Goal: Task Accomplishment & Management: Manage account settings

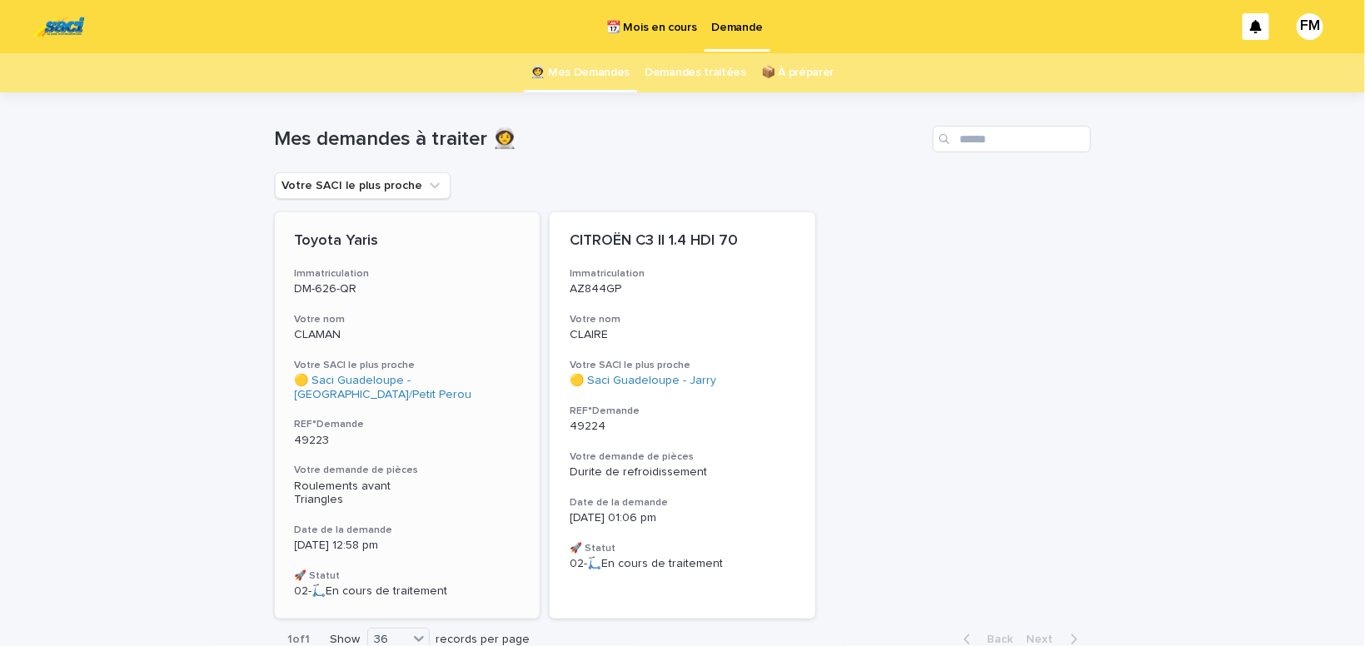
click at [346, 475] on h3 "Votre demande de pièces" at bounding box center [408, 470] width 226 height 13
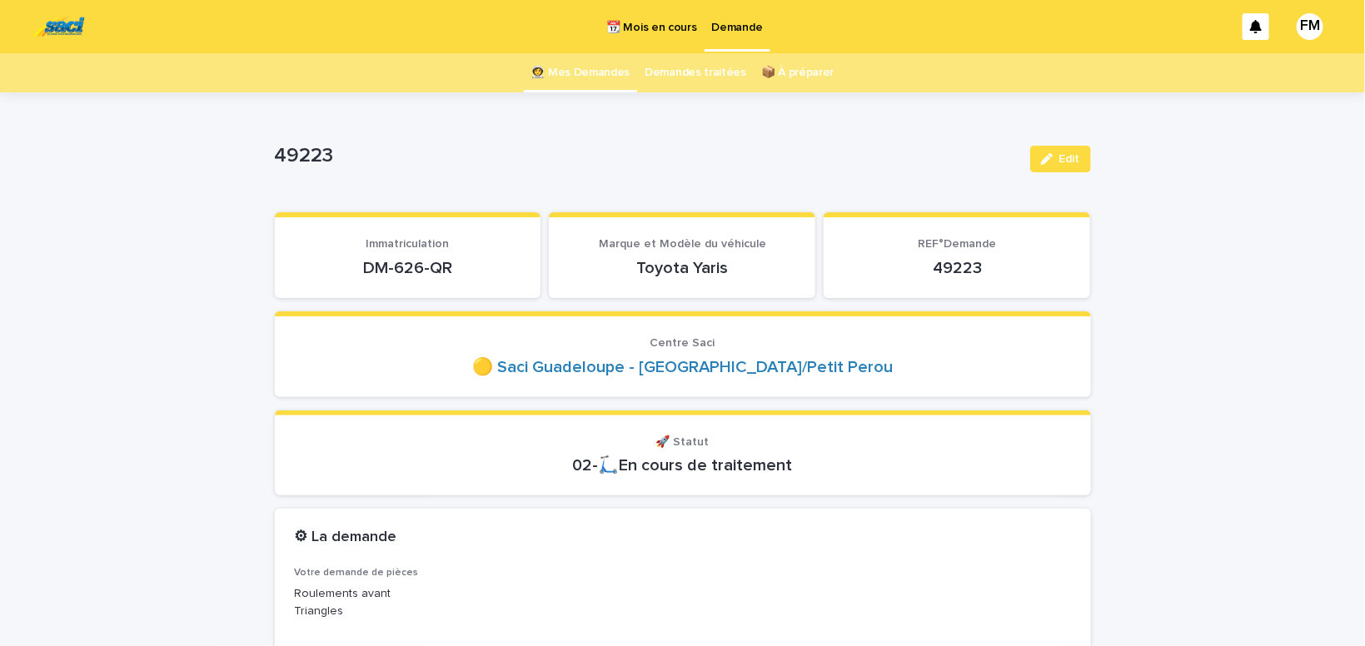
drag, startPoint x: 454, startPoint y: 263, endPoint x: 344, endPoint y: 272, distance: 110.3
click at [344, 272] on p "DM-626-QR" at bounding box center [408, 268] width 227 height 20
drag, startPoint x: 394, startPoint y: 295, endPoint x: 390, endPoint y: 304, distance: 10.1
copy p "DM-626-QR"
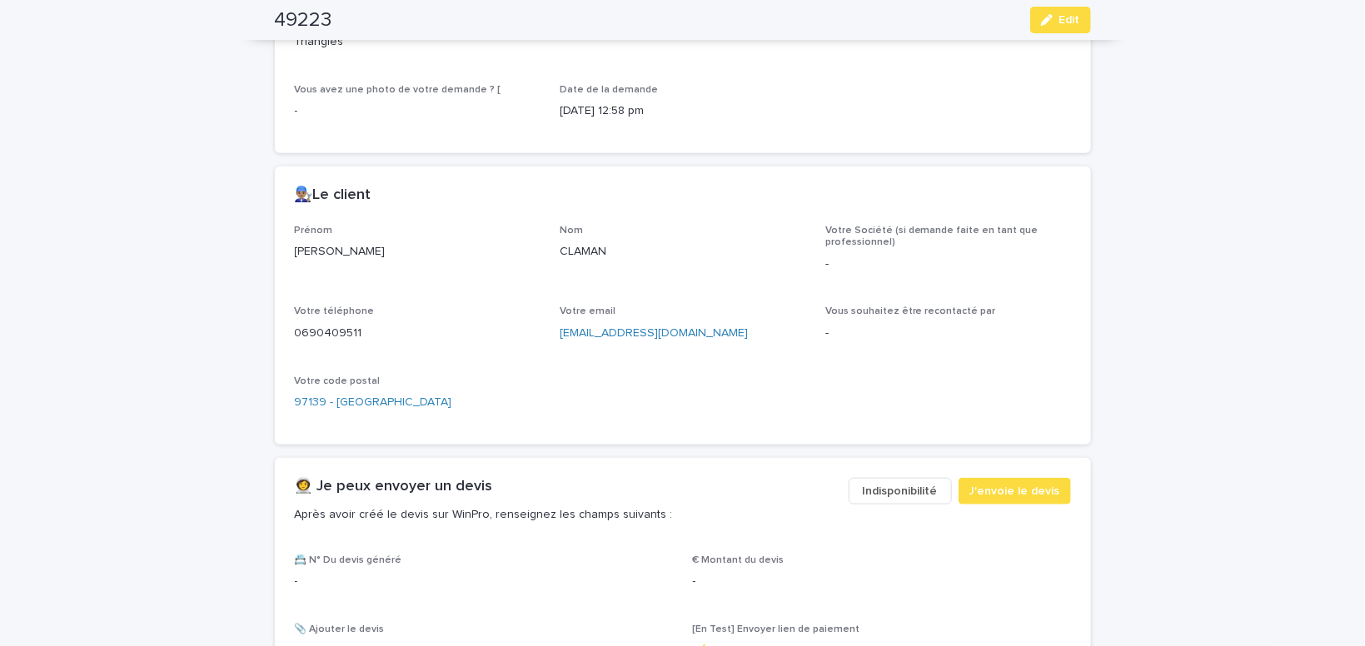
scroll to position [636, 0]
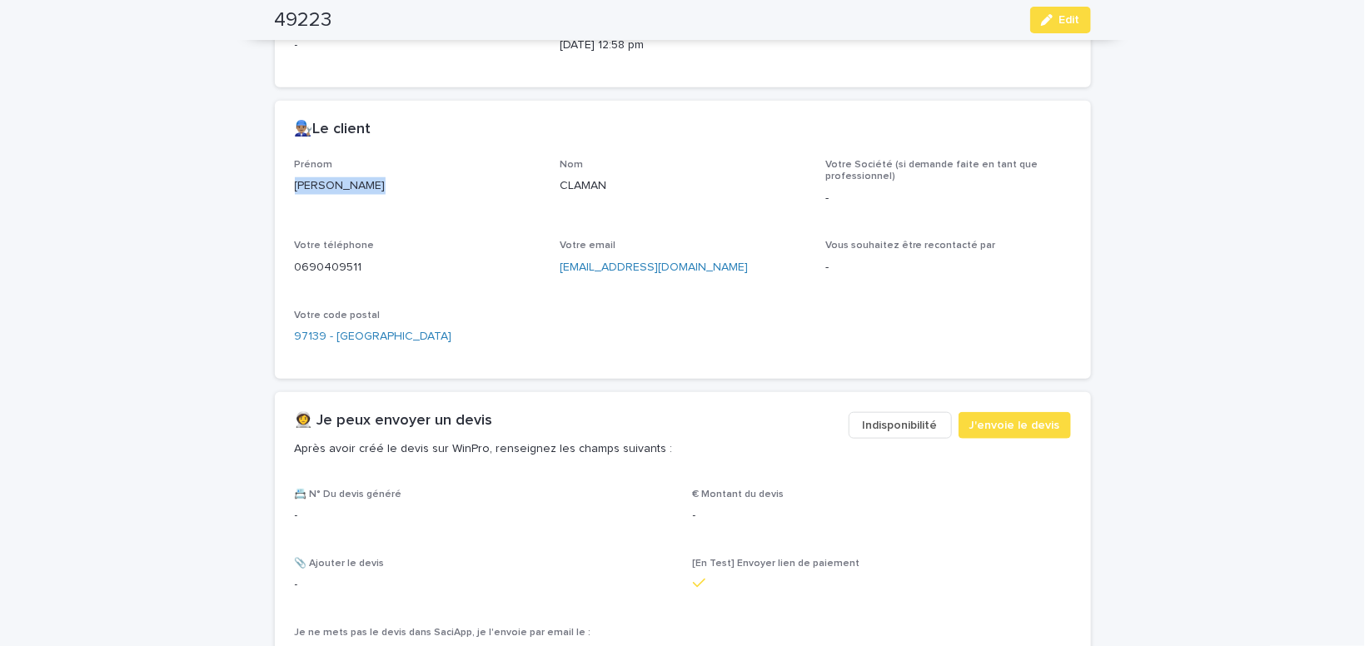
drag, startPoint x: 381, startPoint y: 184, endPoint x: 290, endPoint y: 190, distance: 91.8
click at [295, 190] on div "[PERSON_NAME]" at bounding box center [418, 184] width 246 height 21
copy p "[PERSON_NAME]"
drag, startPoint x: 690, startPoint y: 263, endPoint x: 553, endPoint y: 270, distance: 137.6
click at [560, 270] on div "[EMAIL_ADDRESS][DOMAIN_NAME]" at bounding box center [683, 266] width 246 height 21
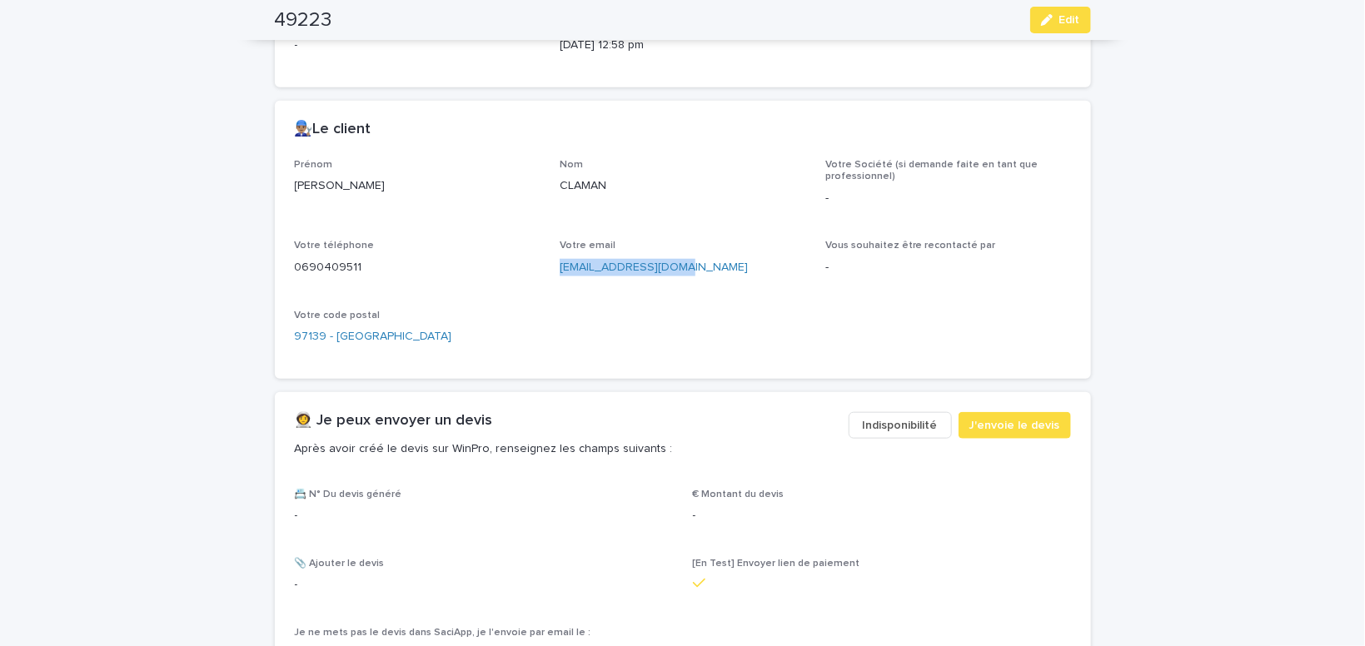
copy link "[EMAIL_ADDRESS][DOMAIN_NAME]"
click at [1003, 430] on span "J'envoie le devis" at bounding box center [1014, 425] width 91 height 17
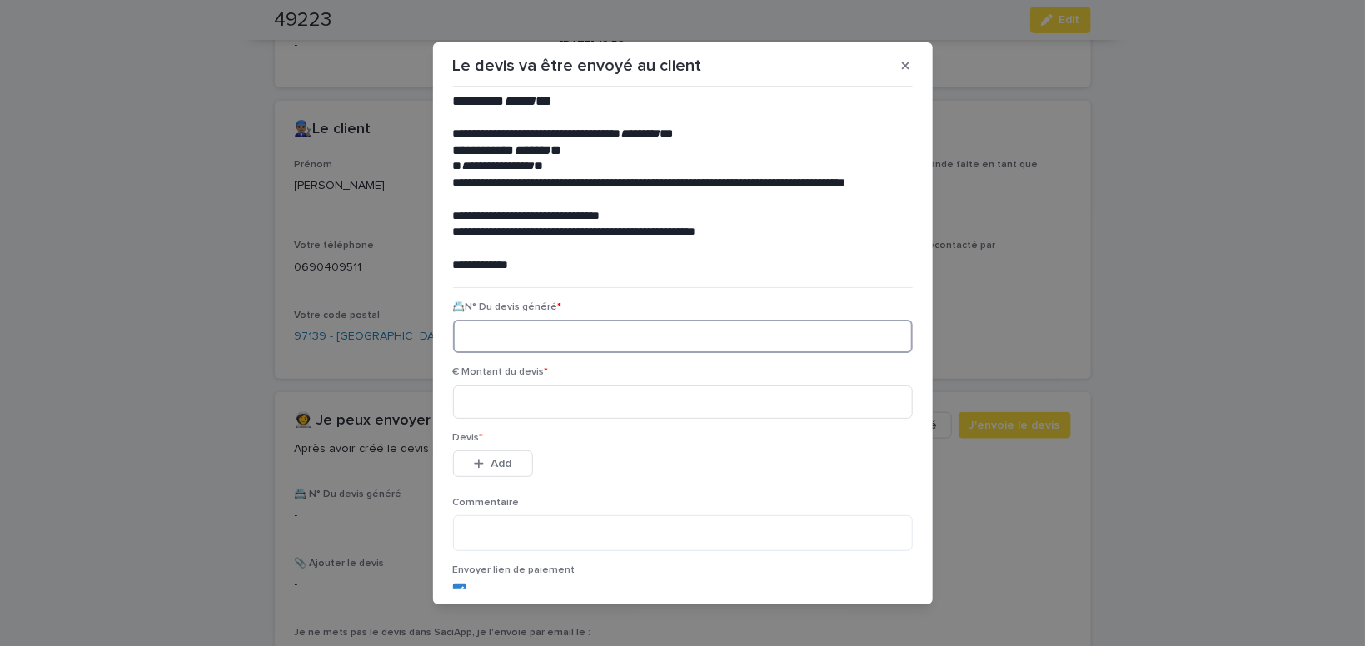
paste input "********"
type input "********"
click at [484, 401] on input at bounding box center [683, 402] width 460 height 33
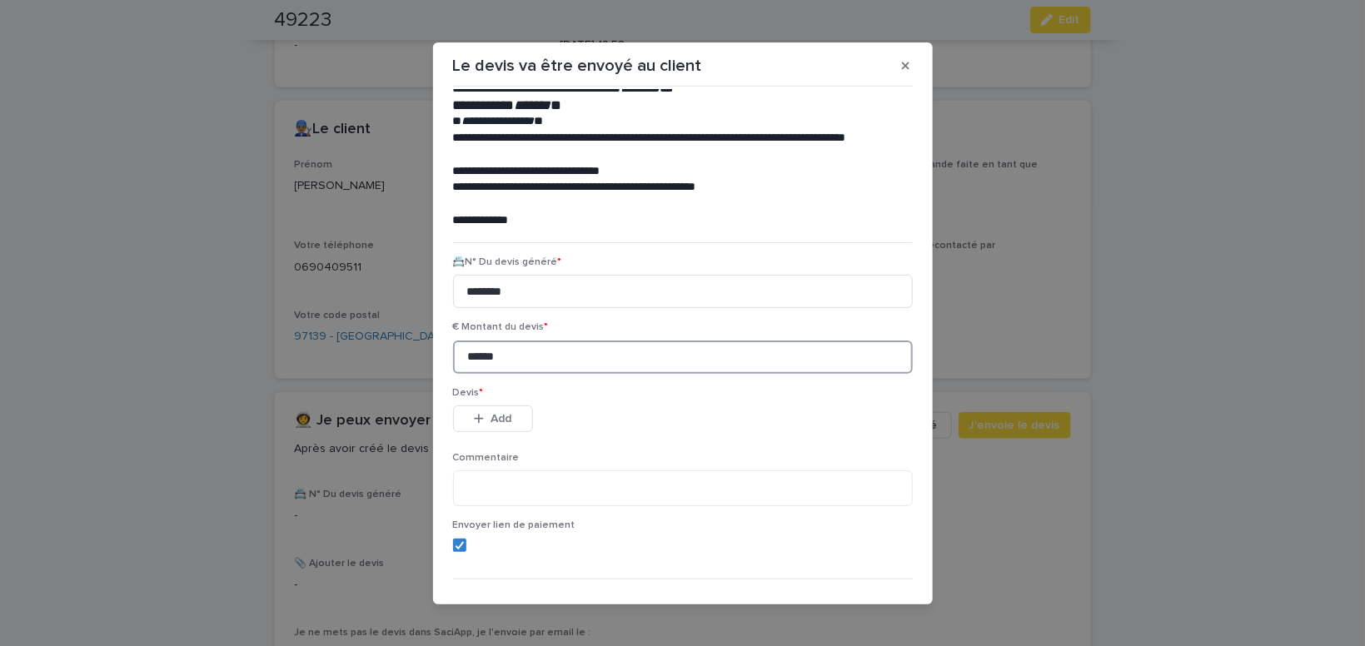
scroll to position [76, 0]
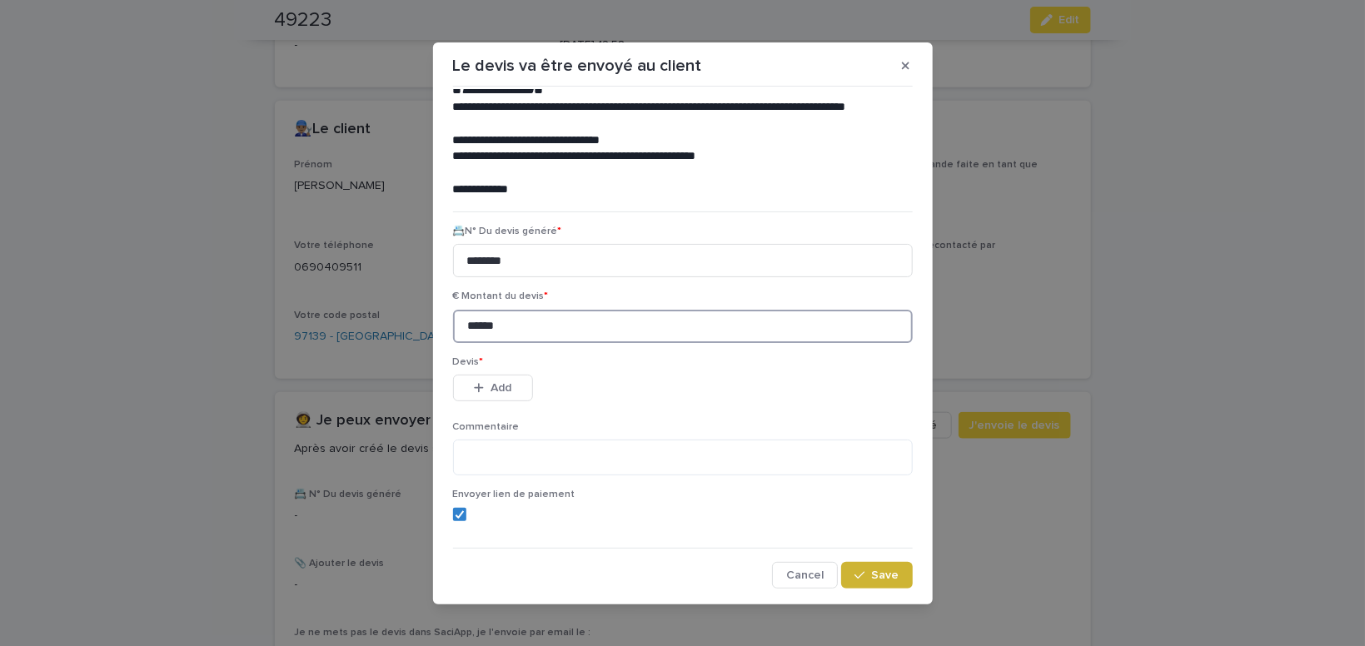
type input "******"
click at [880, 573] on span "Save" at bounding box center [885, 576] width 27 height 12
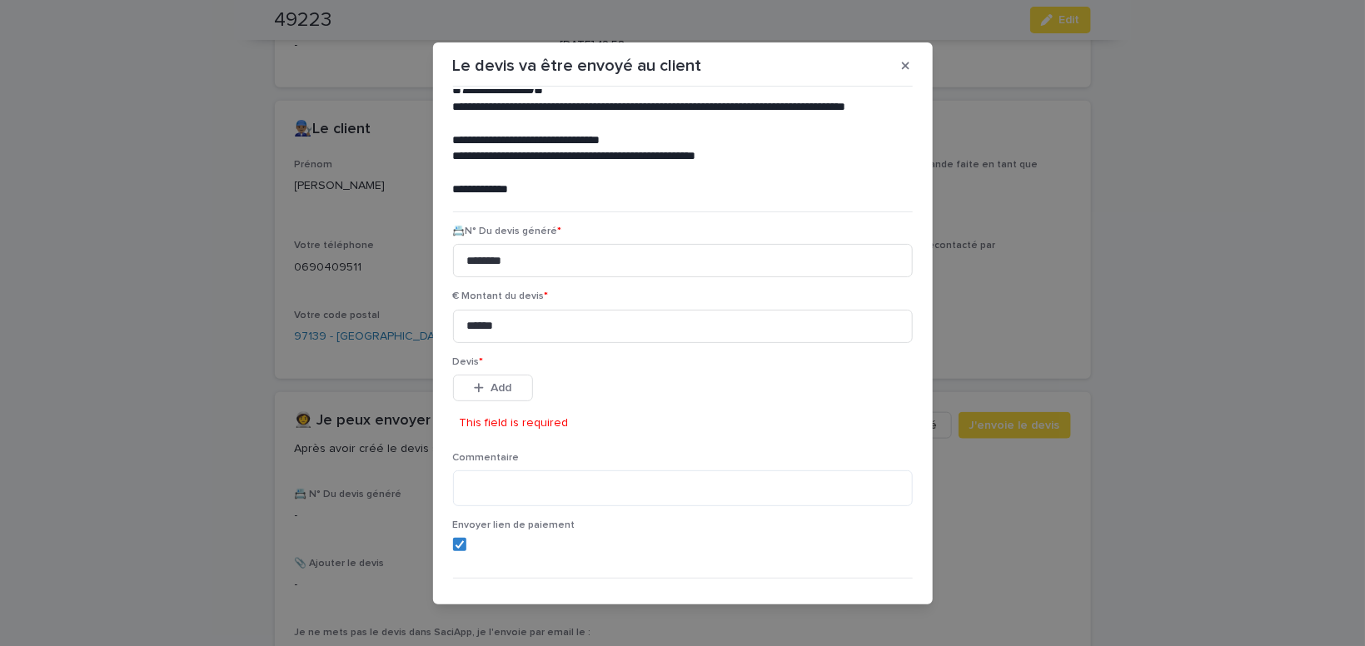
drag, startPoint x: 514, startPoint y: 394, endPoint x: 596, endPoint y: 405, distance: 83.2
click at [514, 393] on button "Add" at bounding box center [493, 388] width 80 height 27
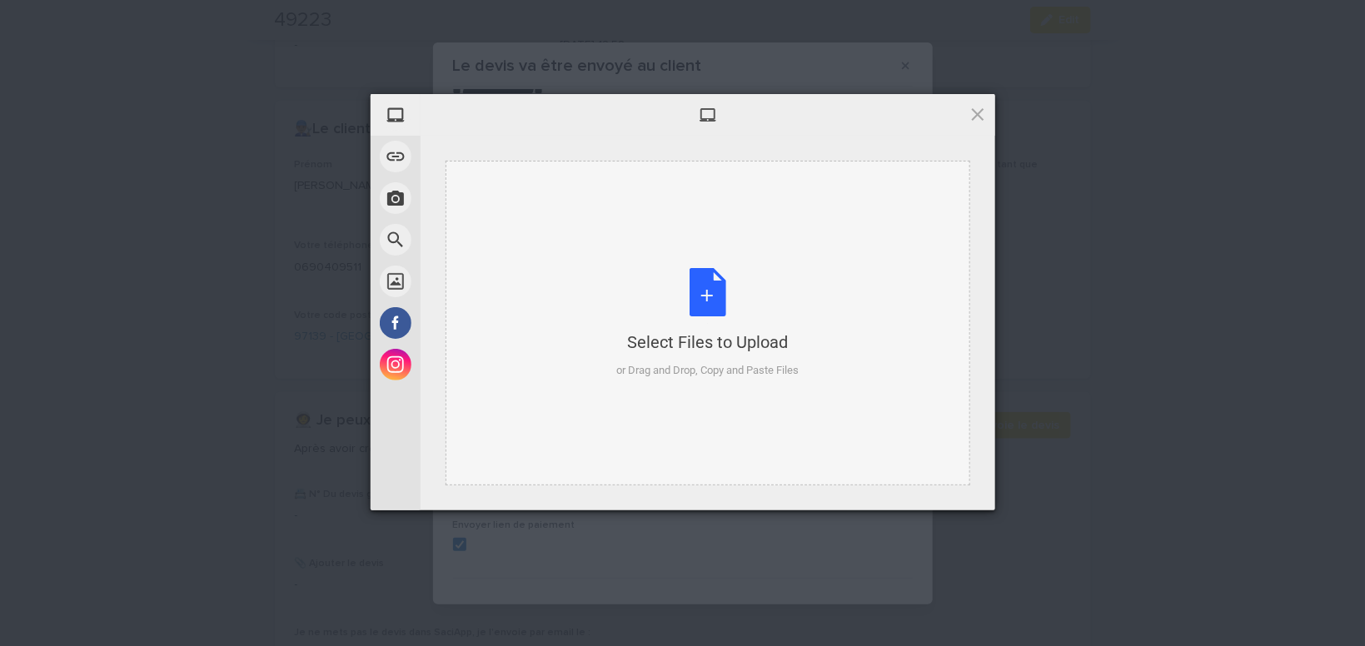
click at [703, 288] on div "Select Files to Upload or Drag and Drop, Copy and Paste Files" at bounding box center [707, 323] width 182 height 111
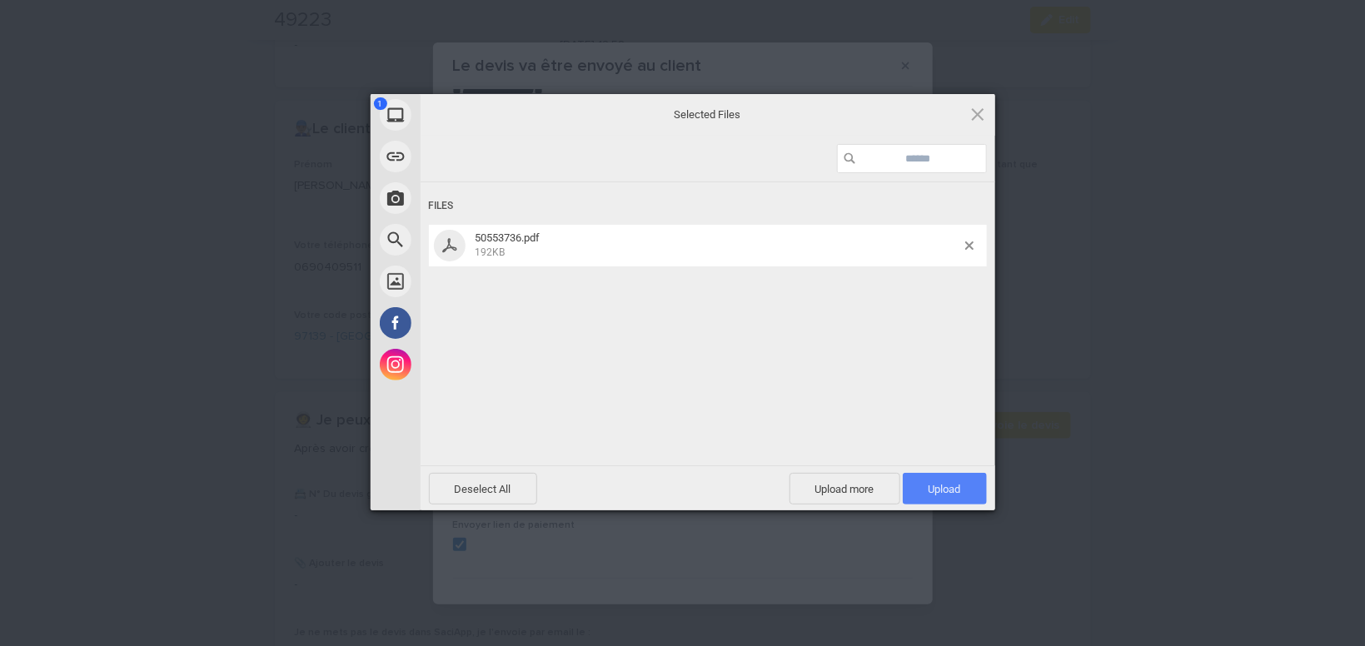
click at [944, 481] on span "Upload 1" at bounding box center [945, 489] width 84 height 32
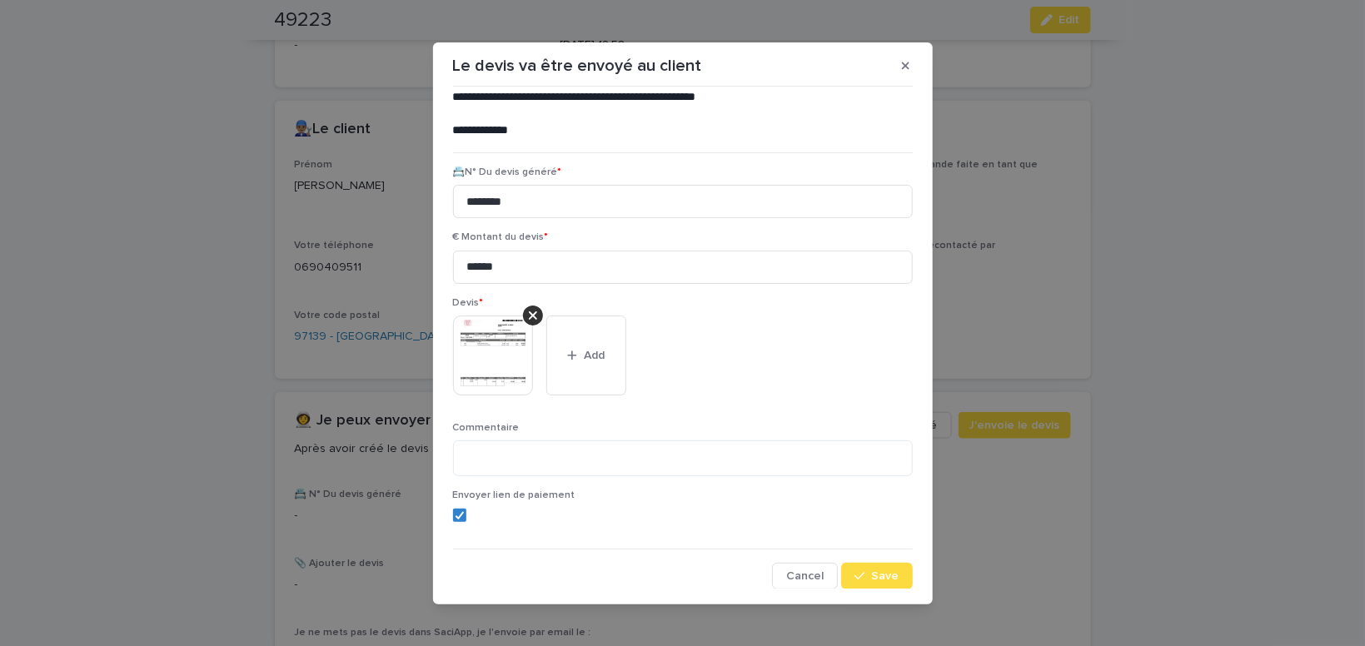
scroll to position [136, 0]
click at [880, 582] on button "Save" at bounding box center [876, 575] width 71 height 27
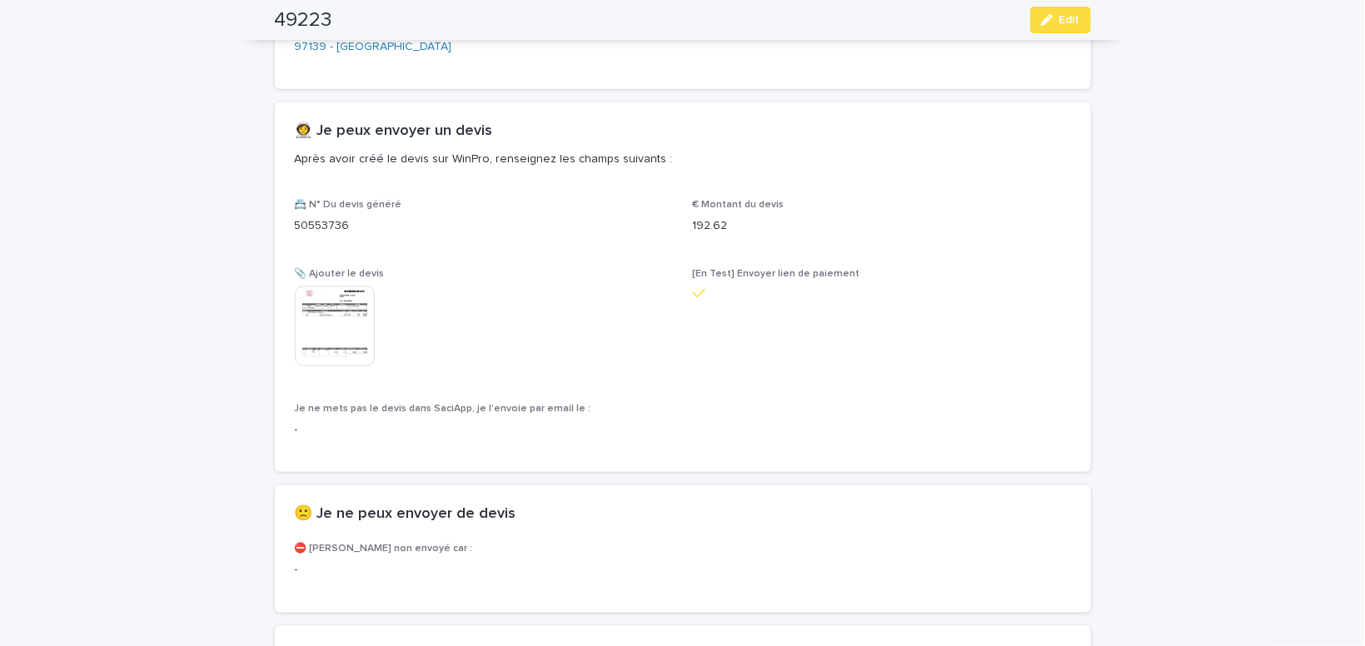
scroll to position [940, 0]
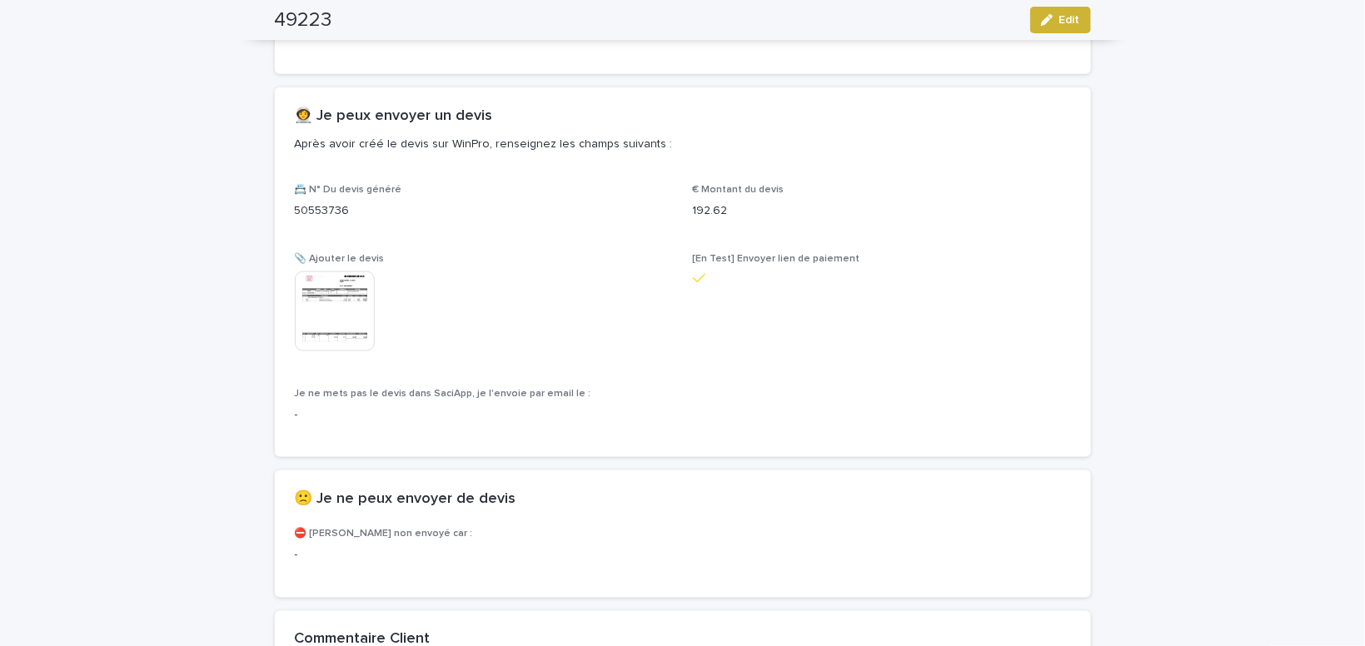
click at [1068, 22] on span "Edit" at bounding box center [1069, 20] width 21 height 12
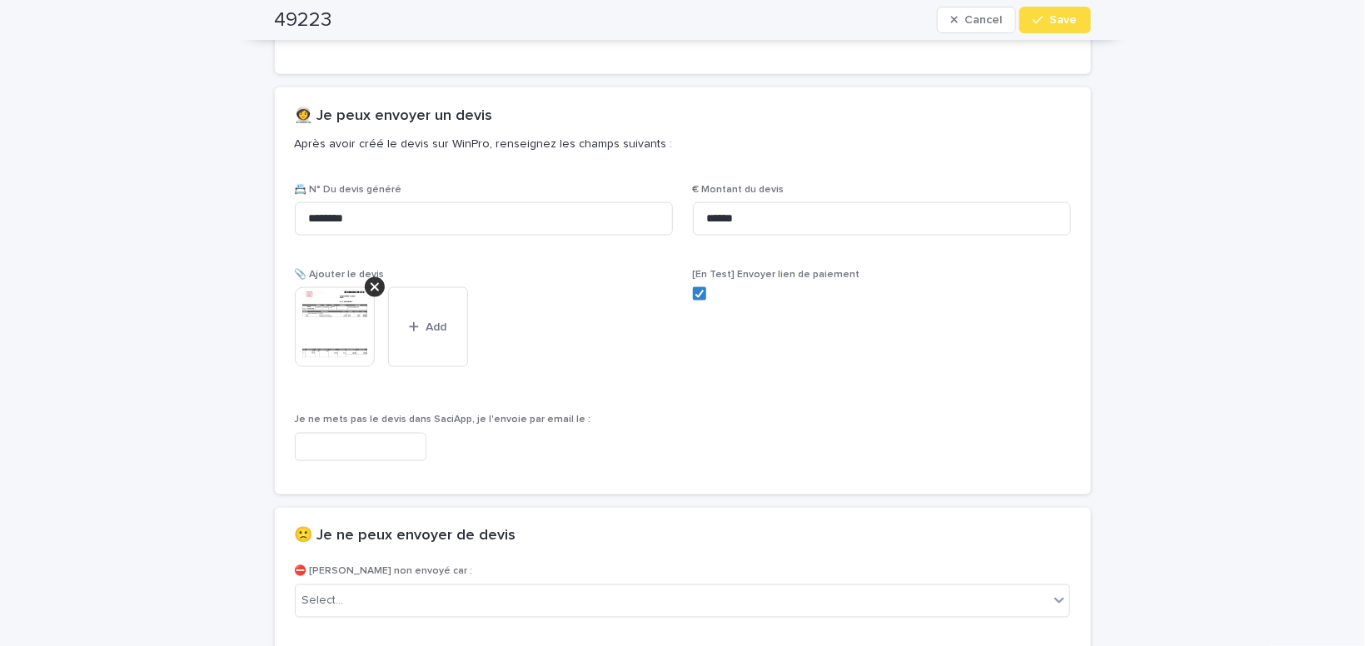
scroll to position [988, 0]
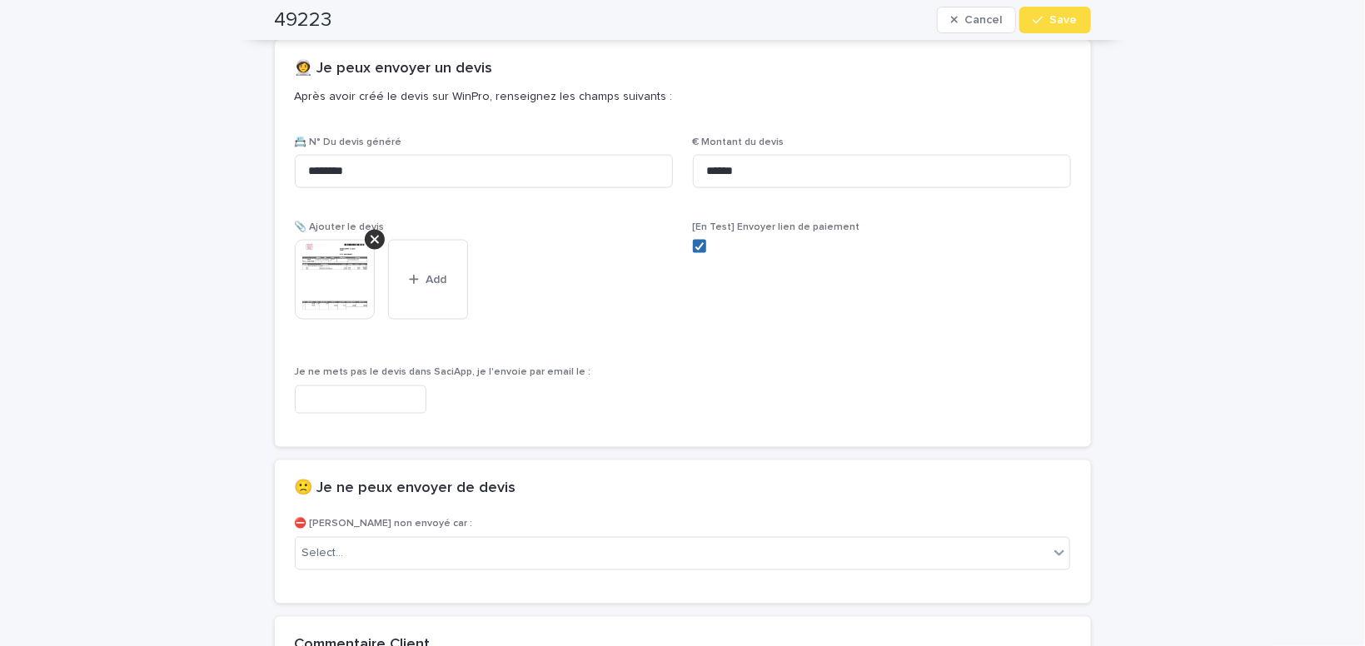
click at [697, 245] on icon at bounding box center [700, 246] width 10 height 8
click at [1061, 25] on span "Save" at bounding box center [1063, 20] width 27 height 12
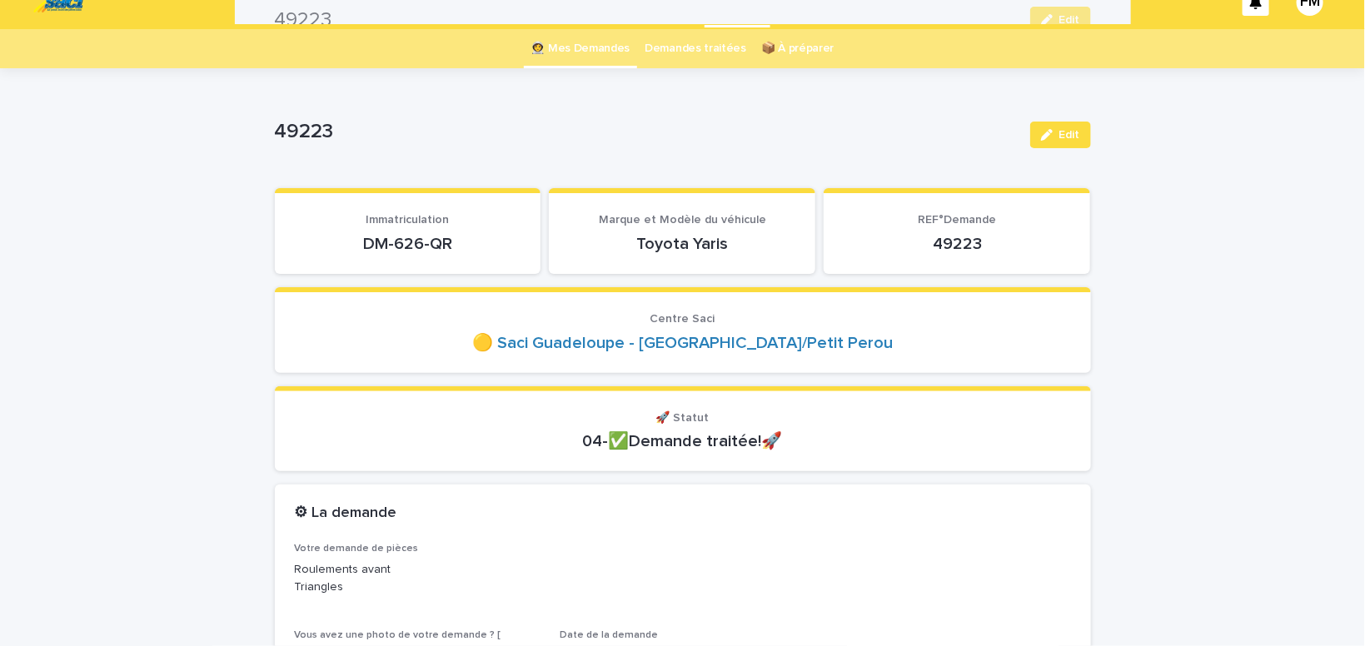
scroll to position [22, 0]
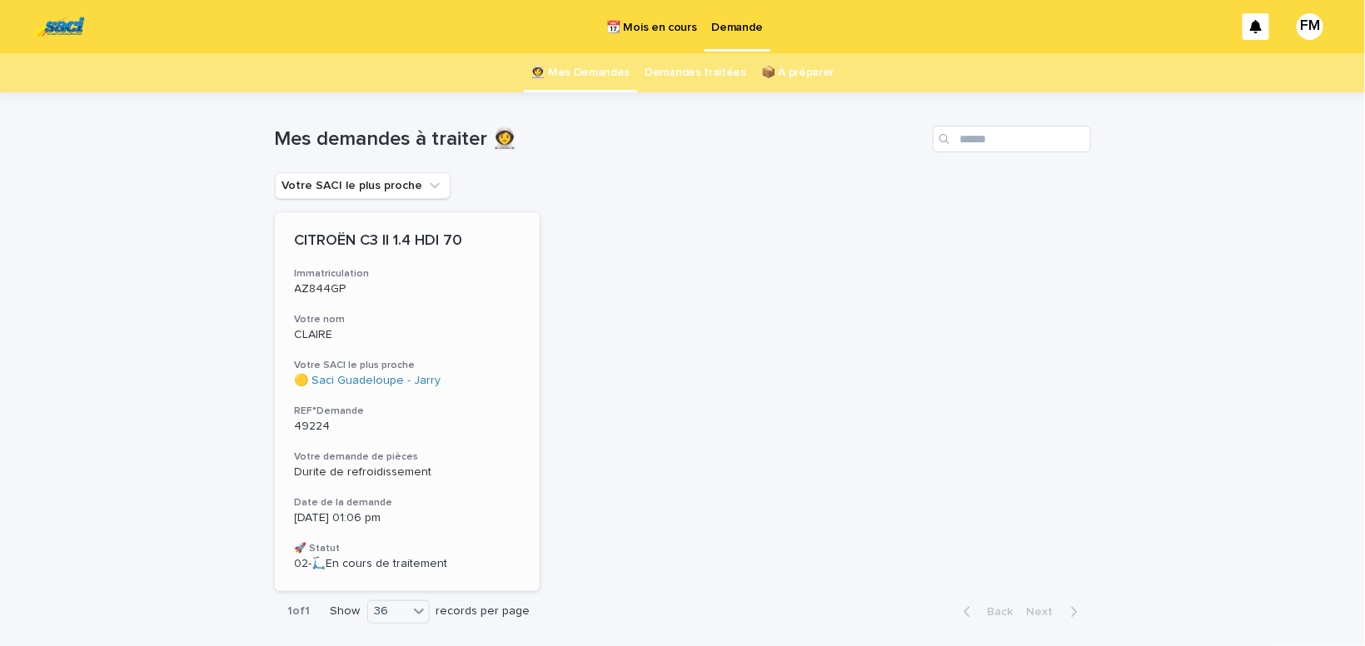
click at [322, 466] on div "Durite de refroidissement" at bounding box center [408, 473] width 226 height 14
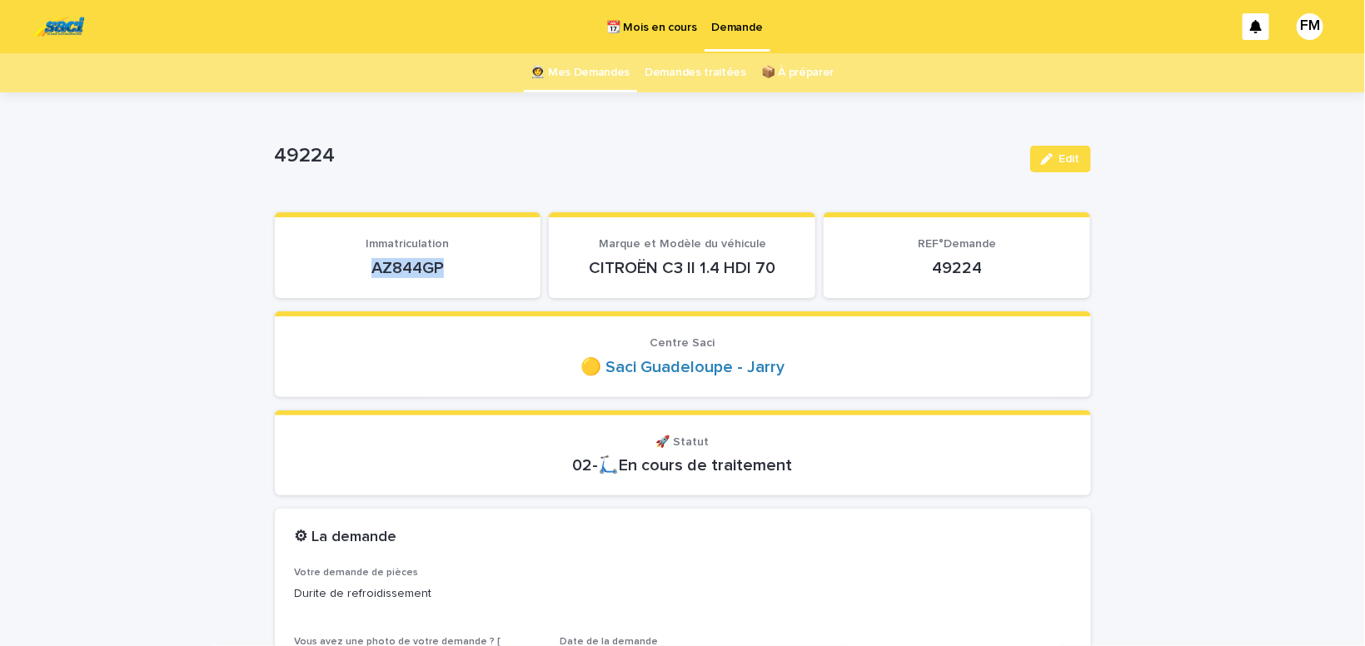
drag, startPoint x: 448, startPoint y: 262, endPoint x: 356, endPoint y: 262, distance: 92.5
click at [356, 262] on p "AZ844GP" at bounding box center [408, 268] width 227 height 20
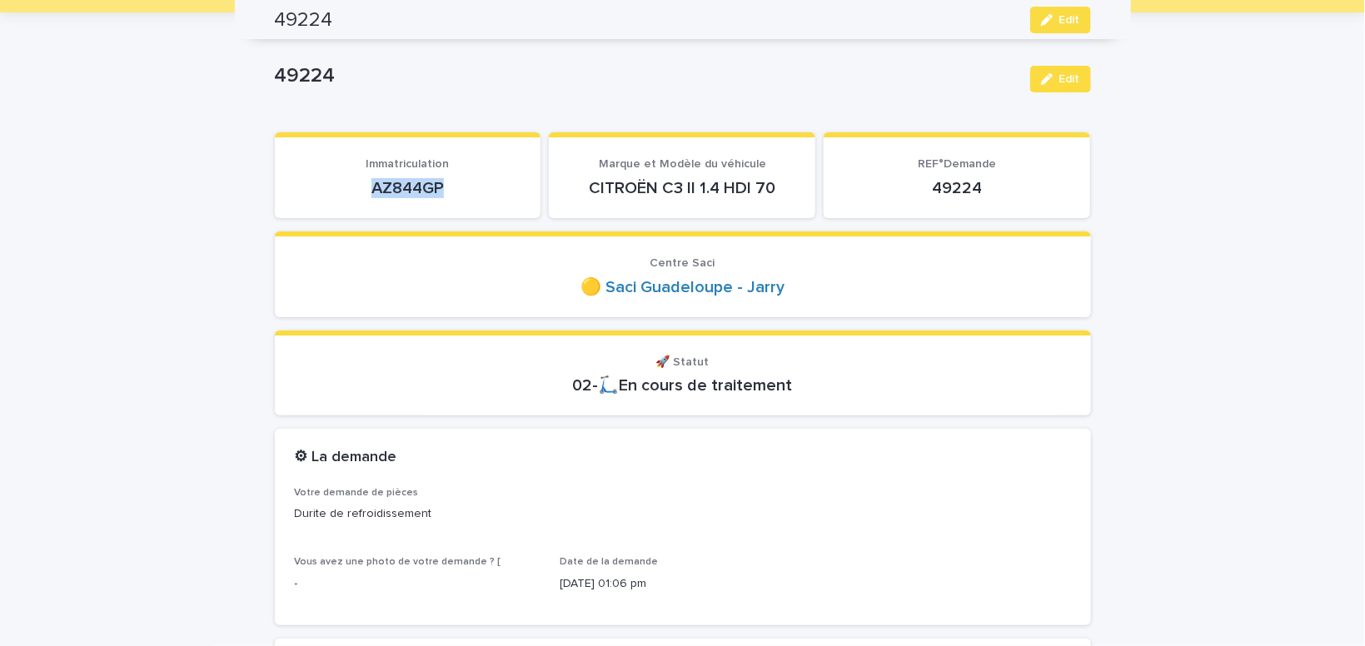
scroll to position [70, 0]
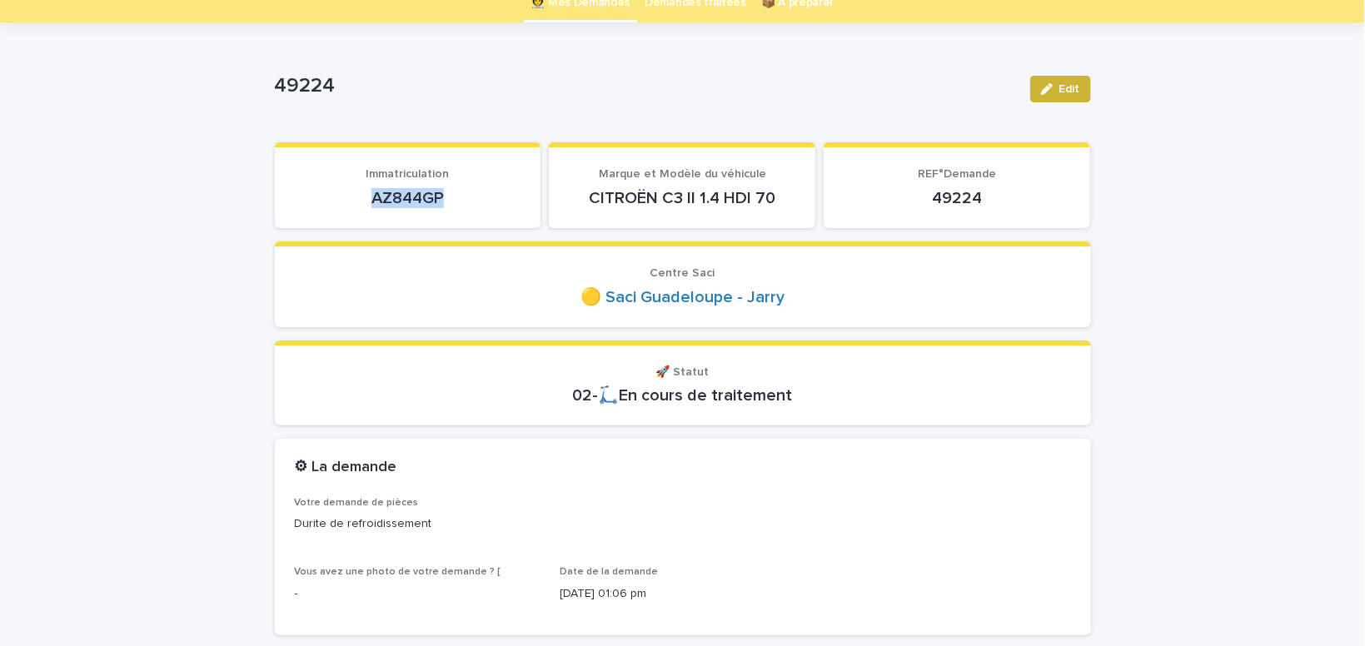
click at [1059, 85] on div "button" at bounding box center [1050, 89] width 18 height 12
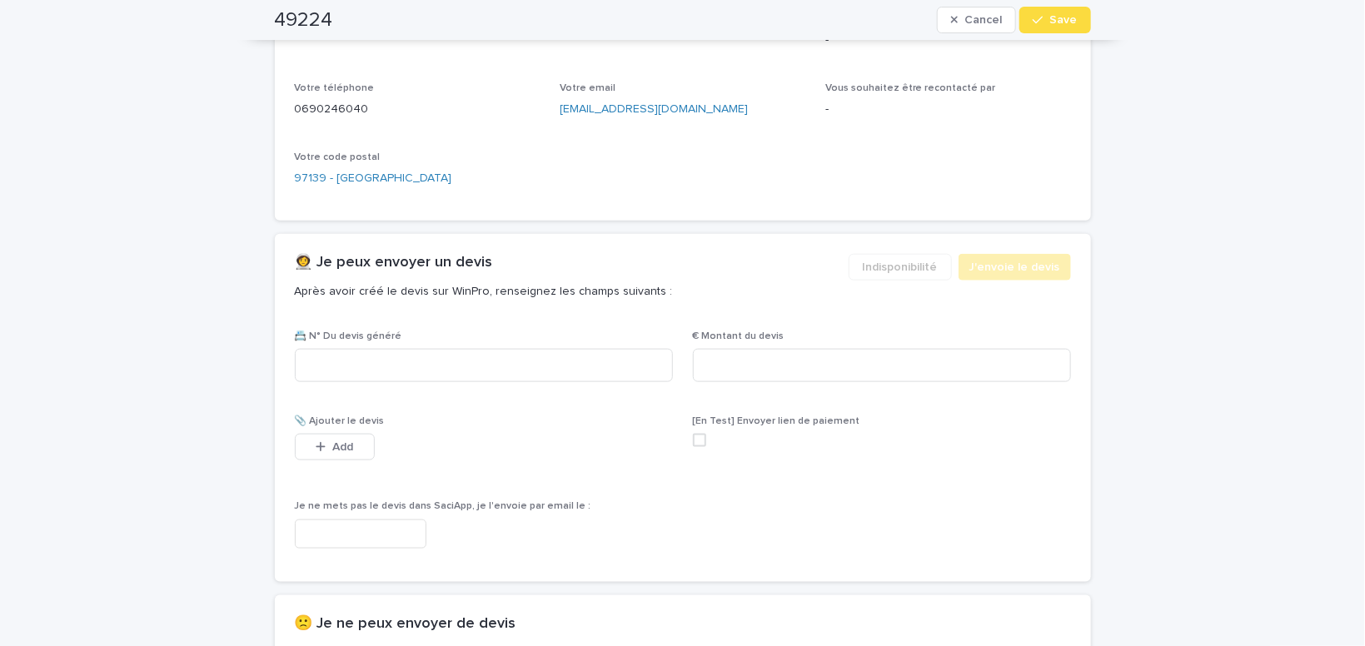
scroll to position [918, 0]
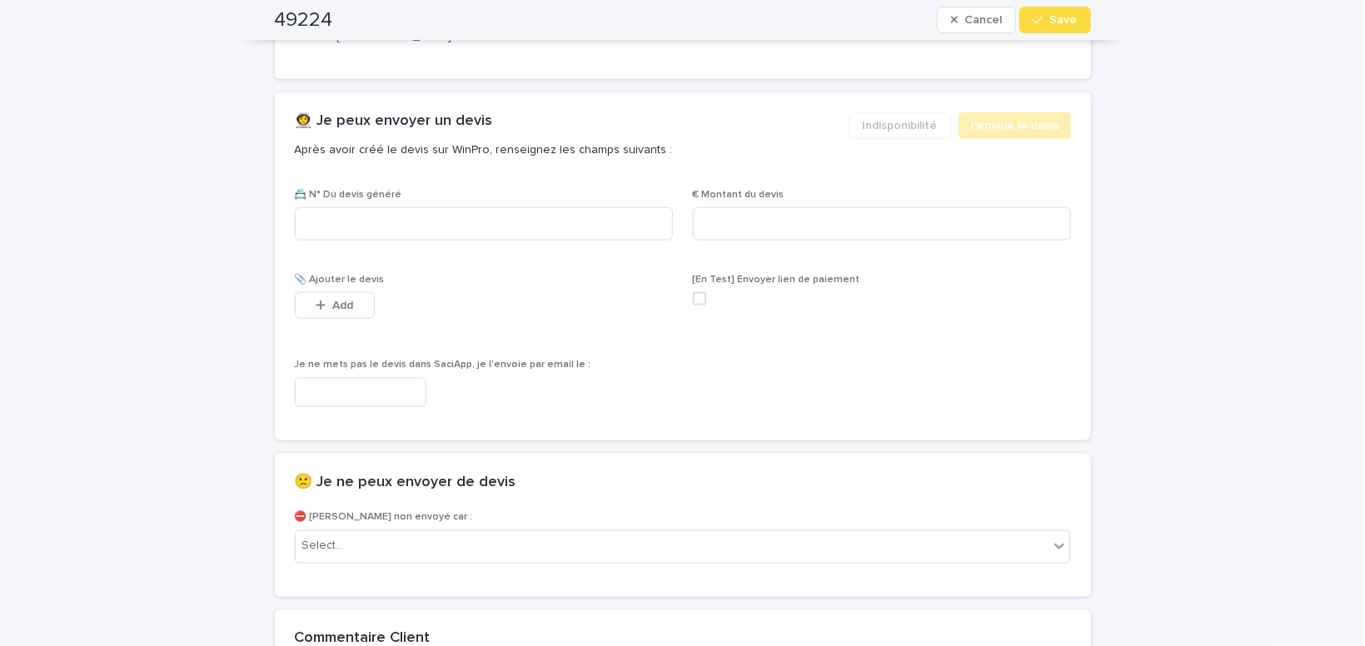
click at [381, 391] on input "text" at bounding box center [361, 392] width 132 height 29
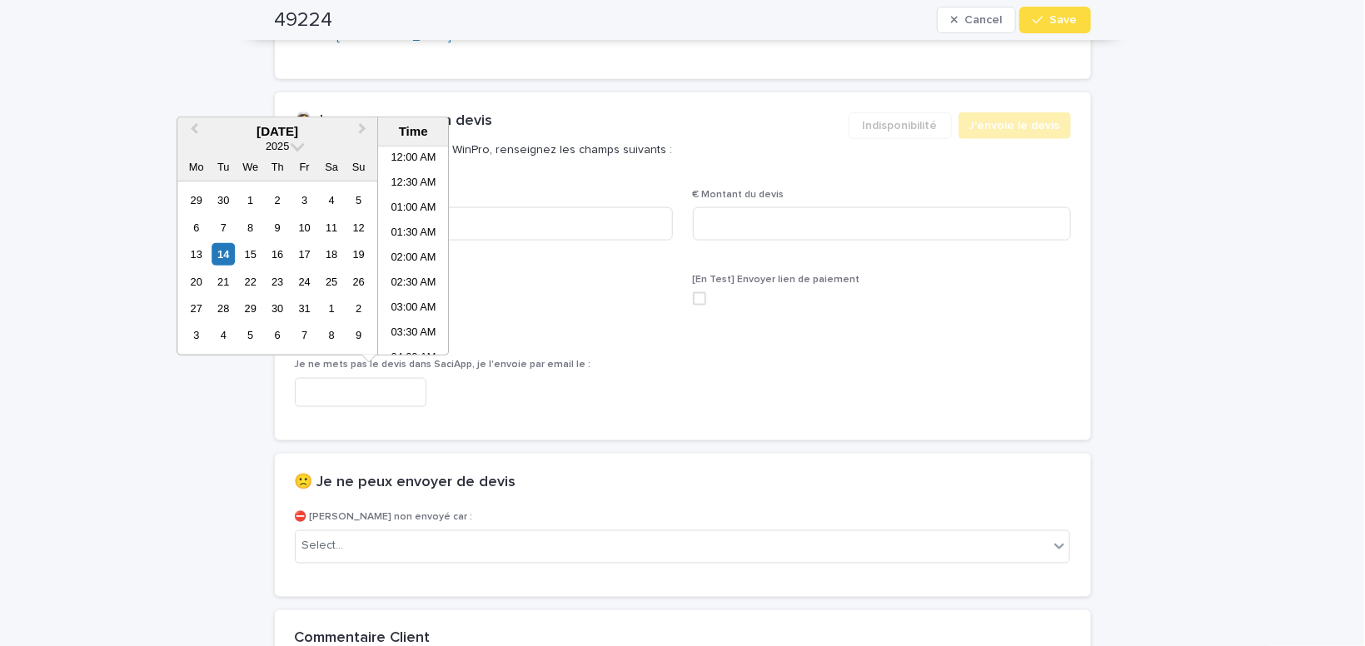
scroll to position [557, 0]
click at [410, 252] on li "01:00 PM" at bounding box center [413, 251] width 71 height 25
type input "**********"
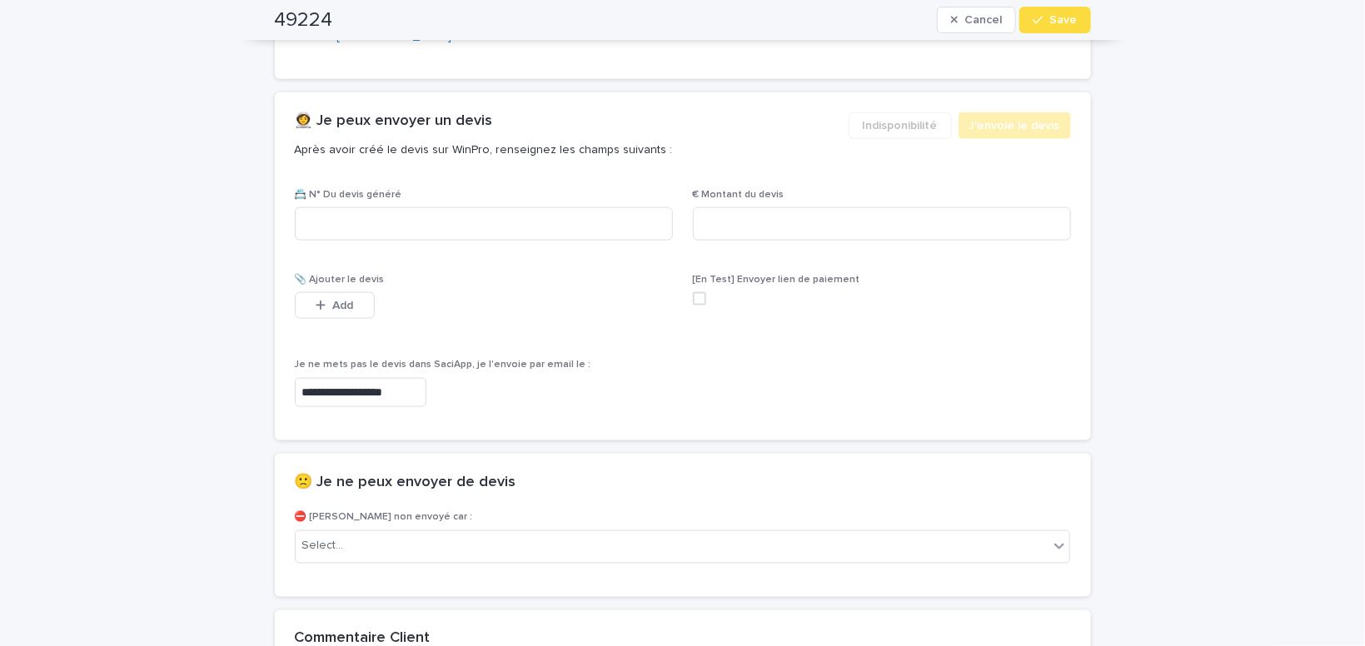
scroll to position [918, 0]
click at [390, 548] on div "Select..." at bounding box center [673, 546] width 754 height 27
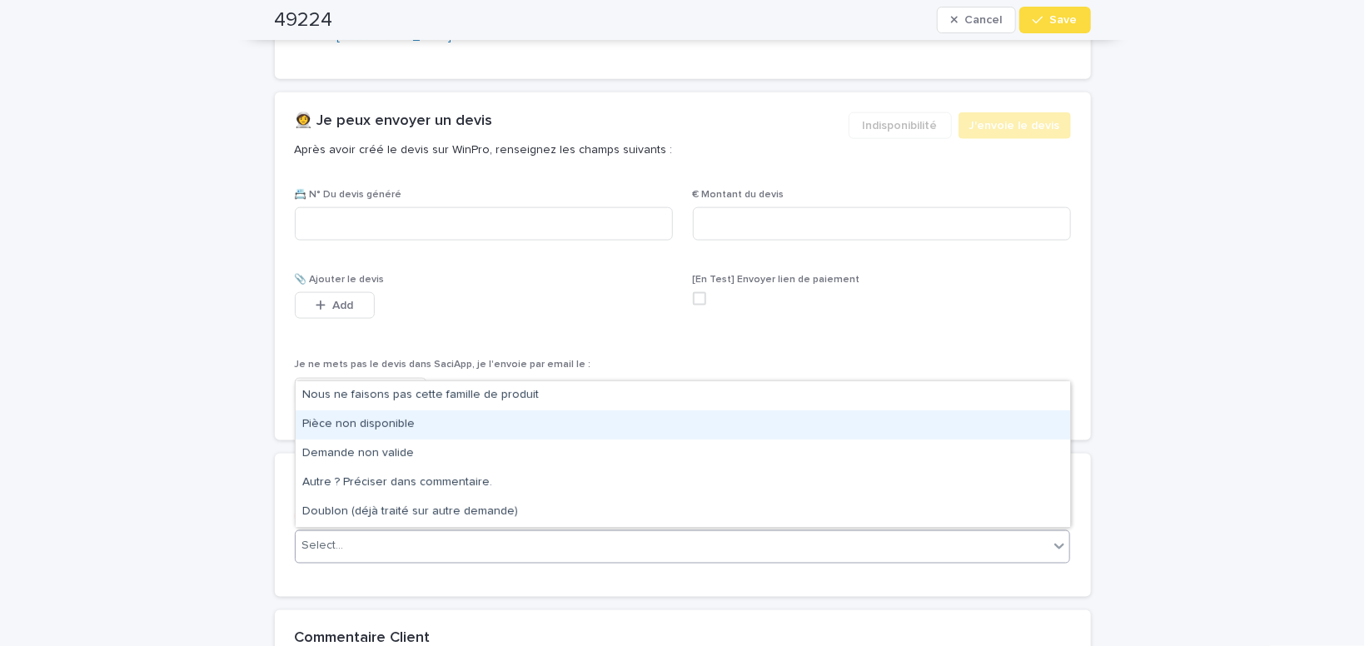
click at [379, 424] on div "Pièce non disponible" at bounding box center [683, 425] width 775 height 29
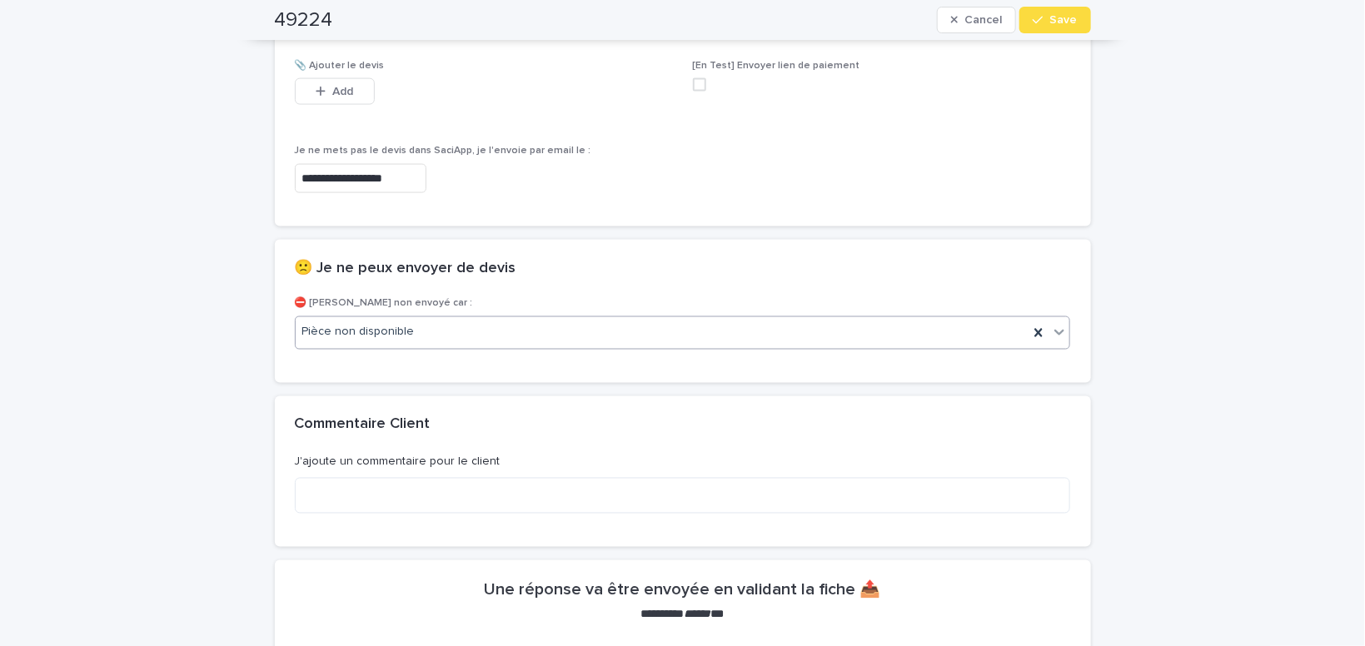
scroll to position [1132, 0]
click at [1052, 22] on button "Save" at bounding box center [1054, 20] width 71 height 27
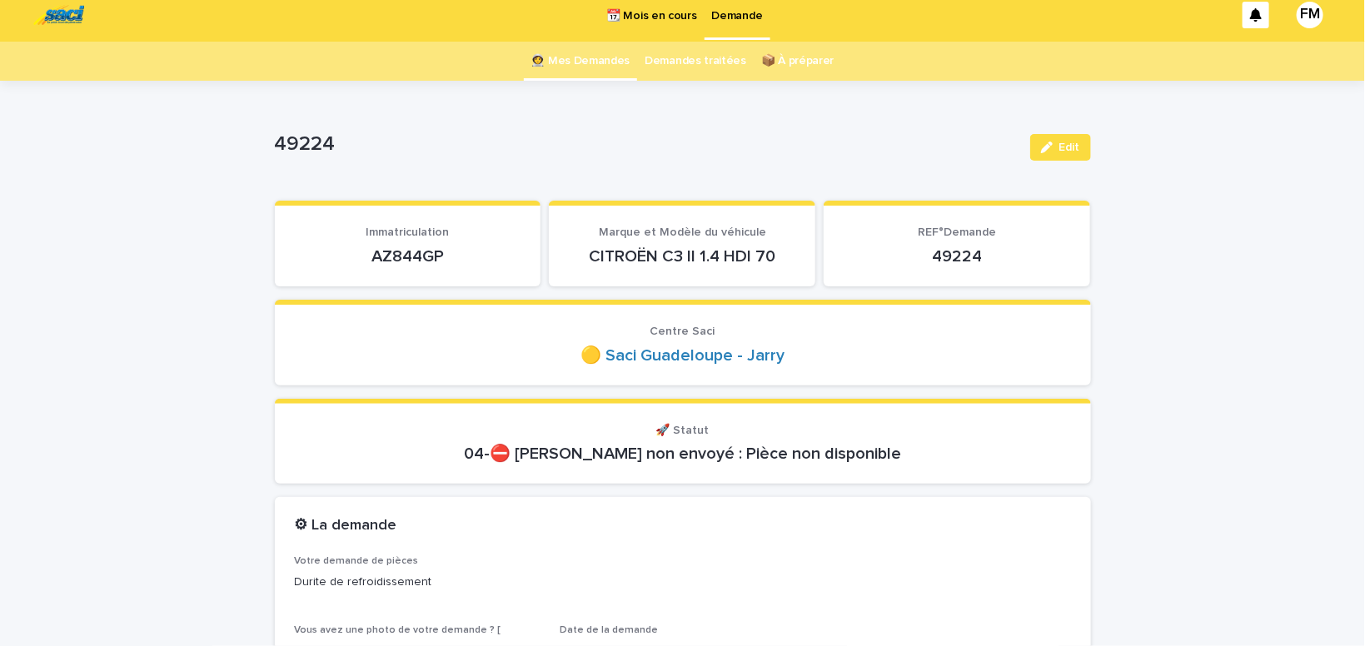
scroll to position [0, 0]
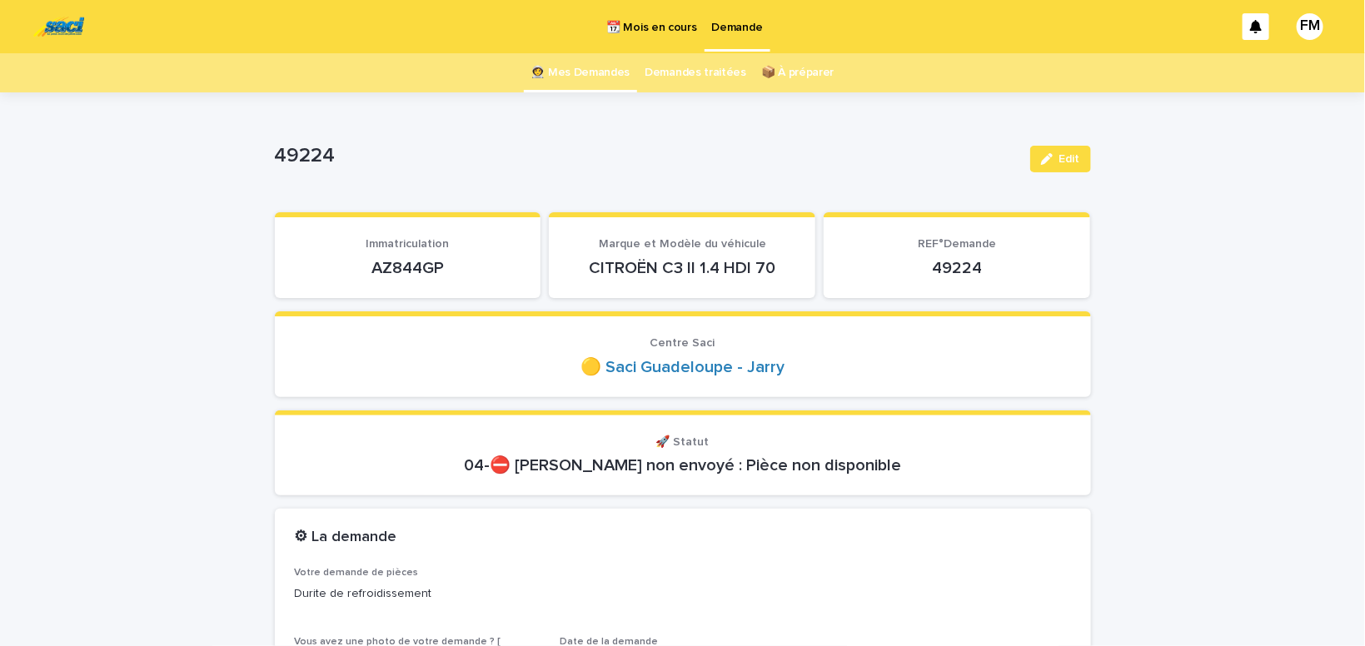
click at [730, 23] on p "Demande" at bounding box center [737, 17] width 51 height 35
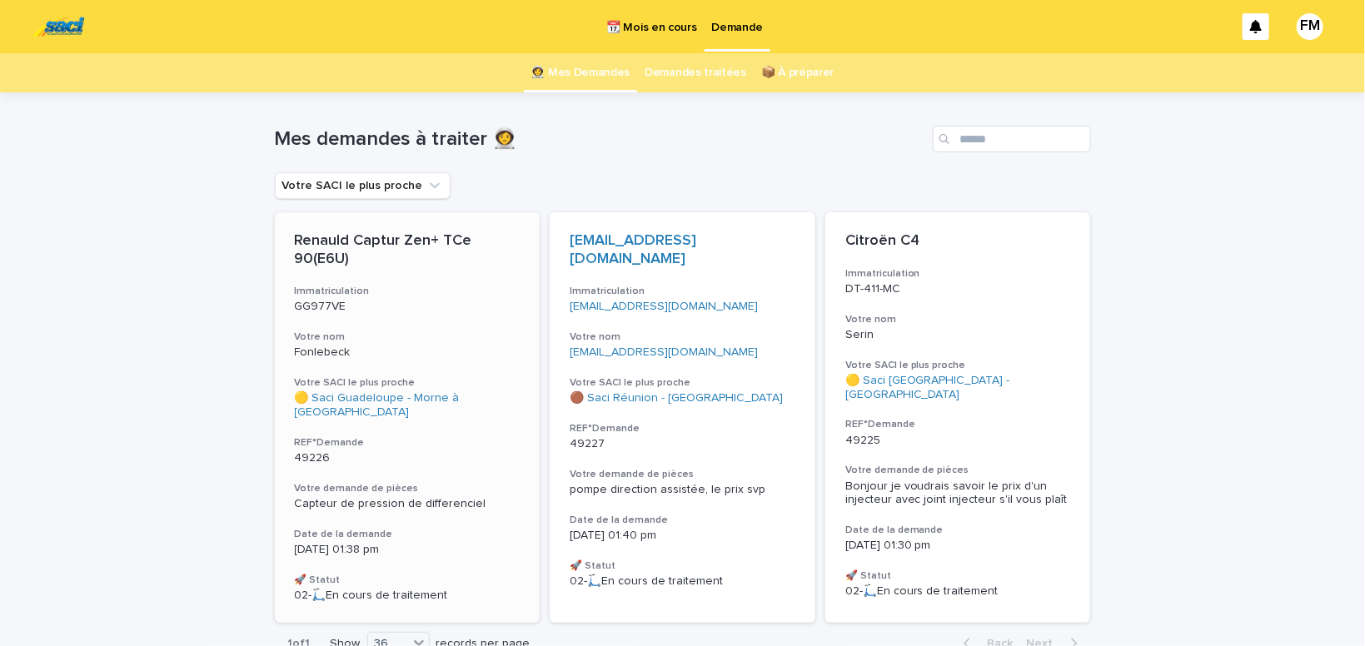
click at [366, 498] on span "Capteur de pression de differenciel" at bounding box center [391, 504] width 192 height 12
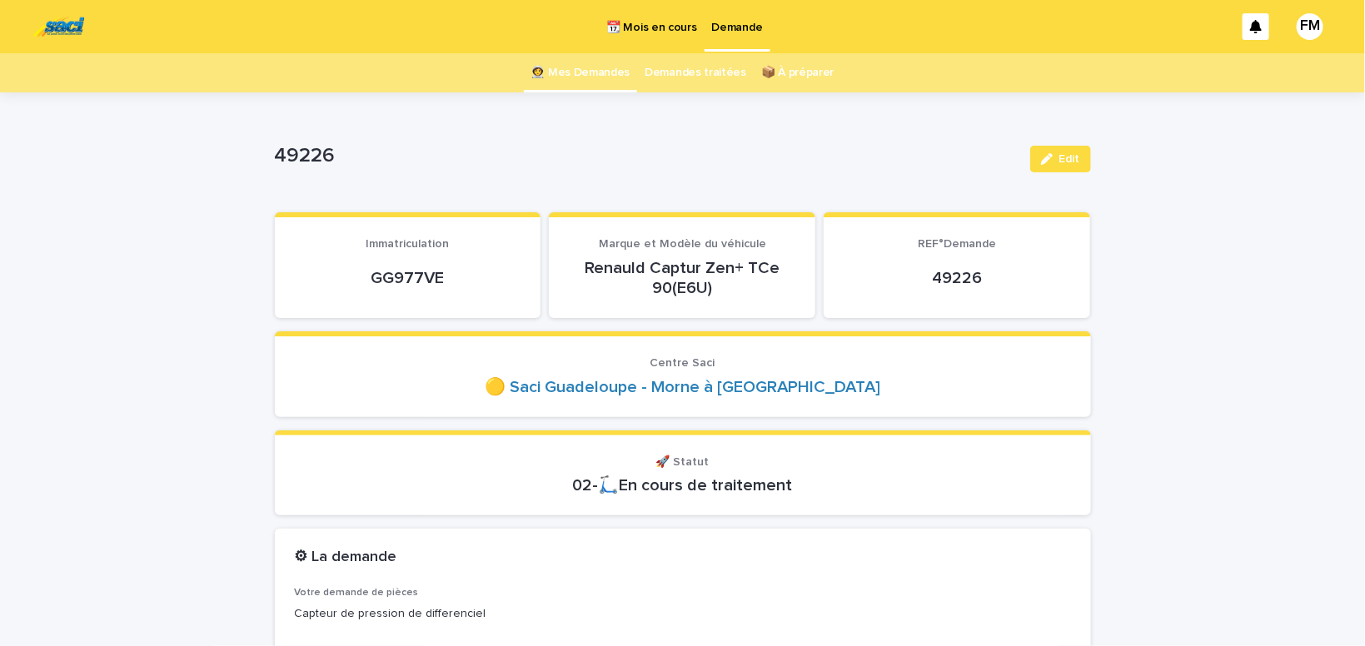
click at [736, 27] on p "Demande" at bounding box center [737, 17] width 51 height 35
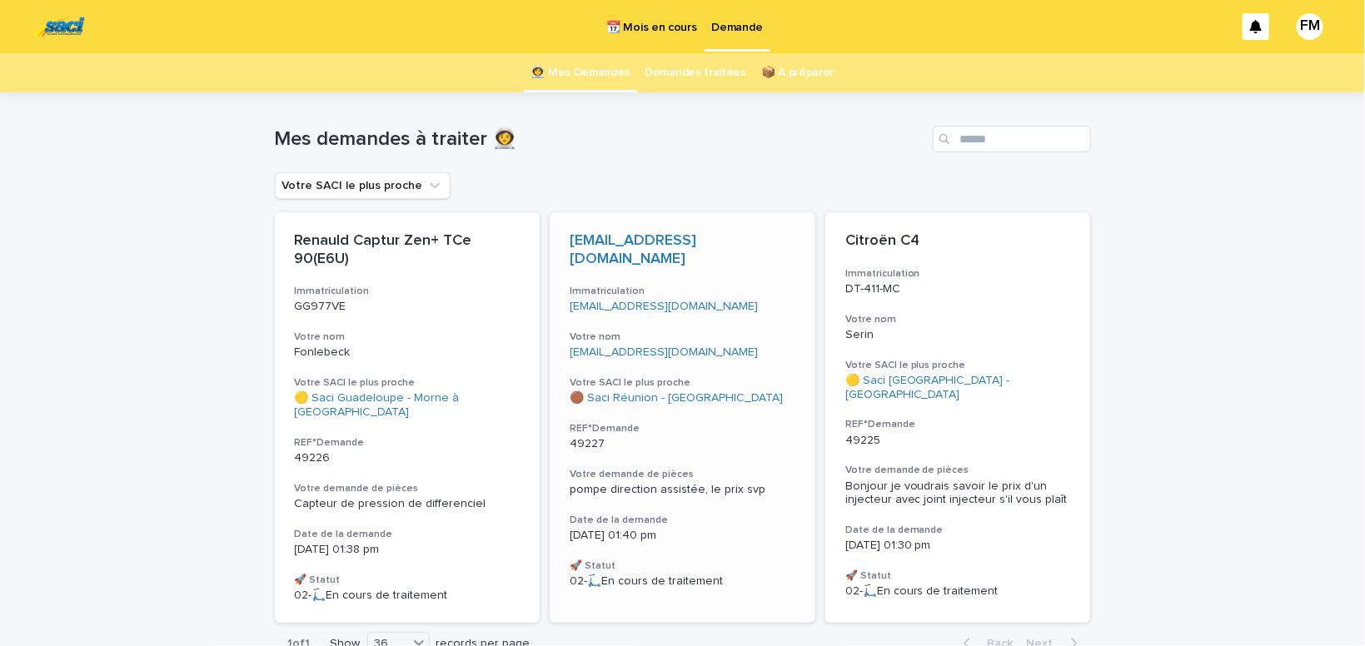
click at [665, 484] on span "pompe direction assistée, le prix svp" at bounding box center [668, 490] width 196 height 12
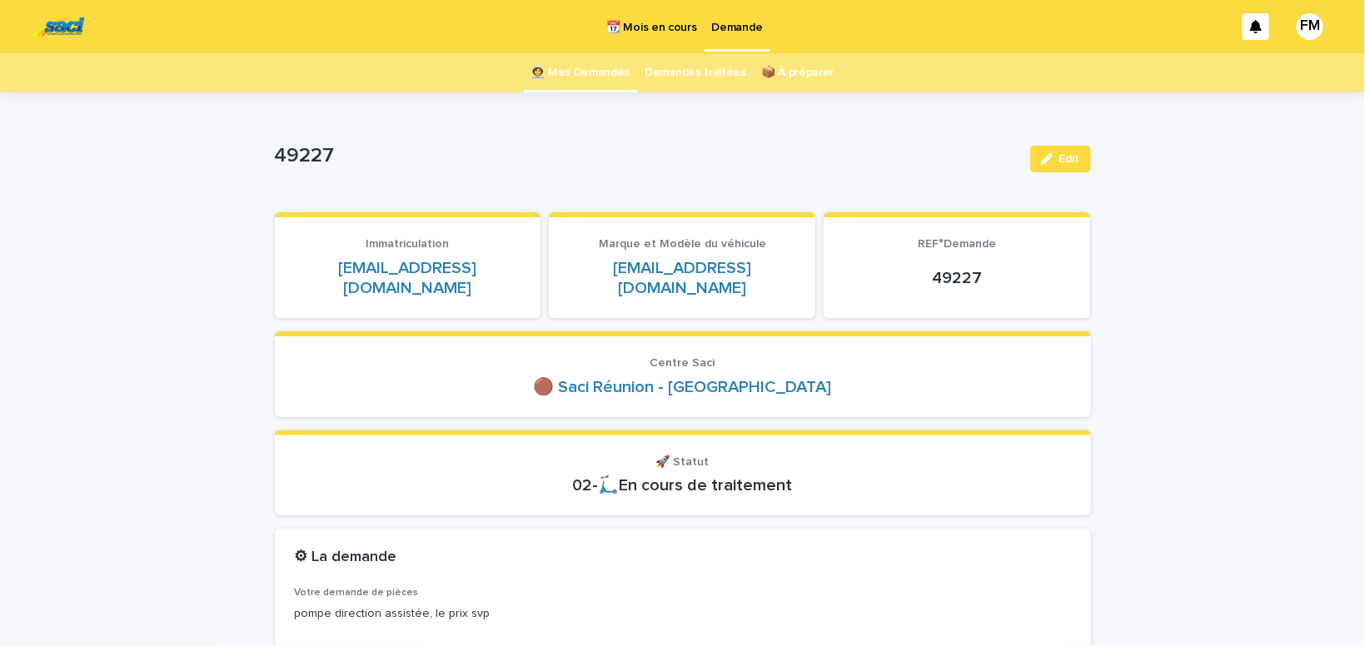
click at [741, 23] on p "Demande" at bounding box center [737, 17] width 51 height 35
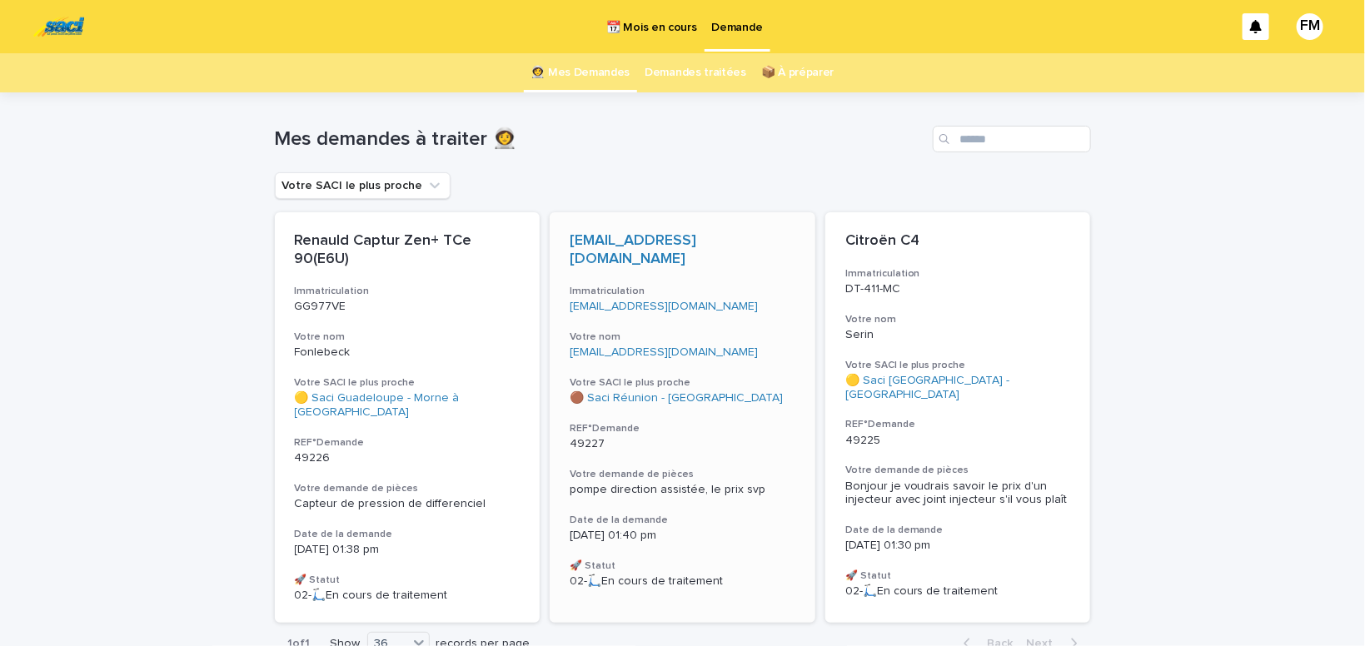
click at [634, 526] on div "[DATE] 01:40 pm" at bounding box center [683, 534] width 226 height 17
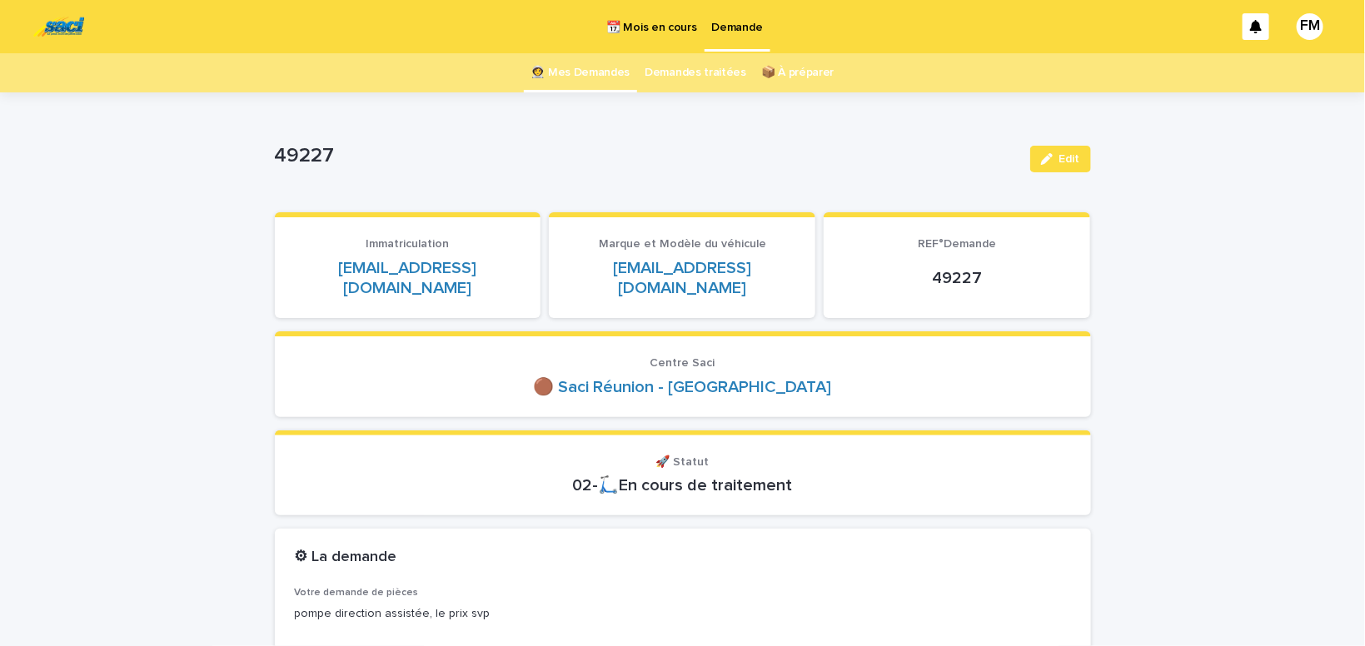
click at [730, 29] on p "Demande" at bounding box center [737, 17] width 51 height 35
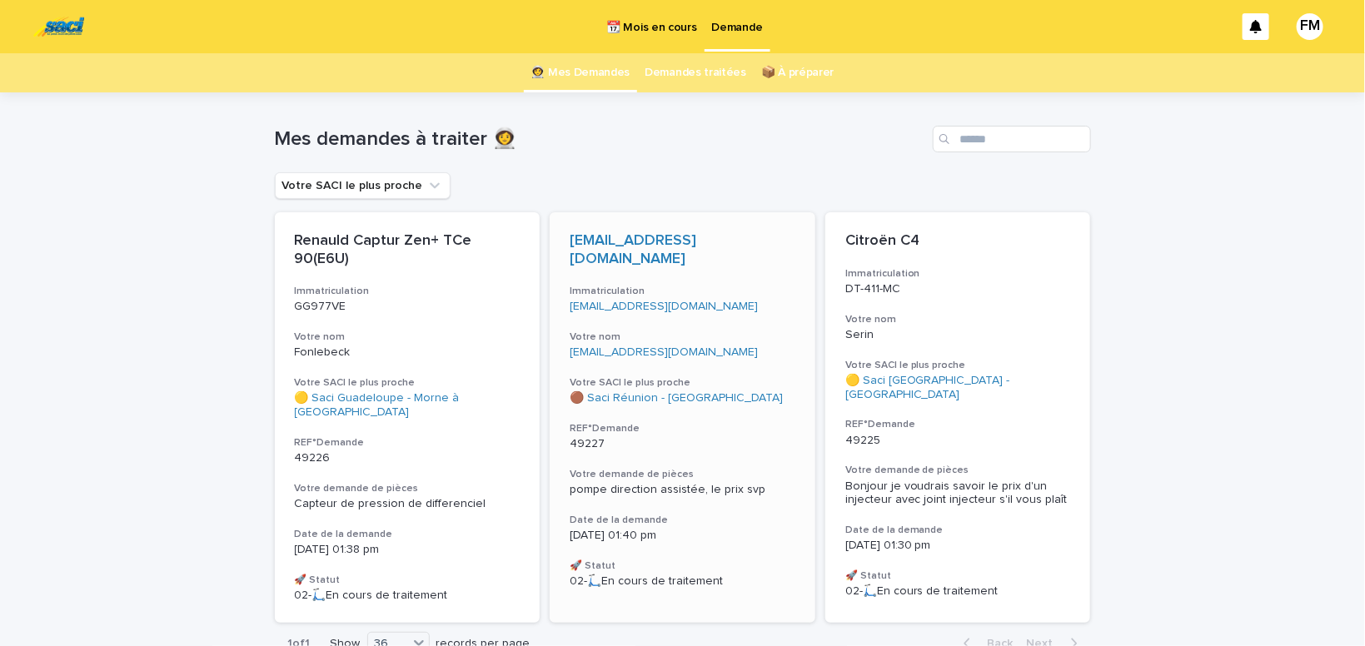
click at [623, 483] on div "pompe direction assistée, le prix svp" at bounding box center [683, 490] width 226 height 14
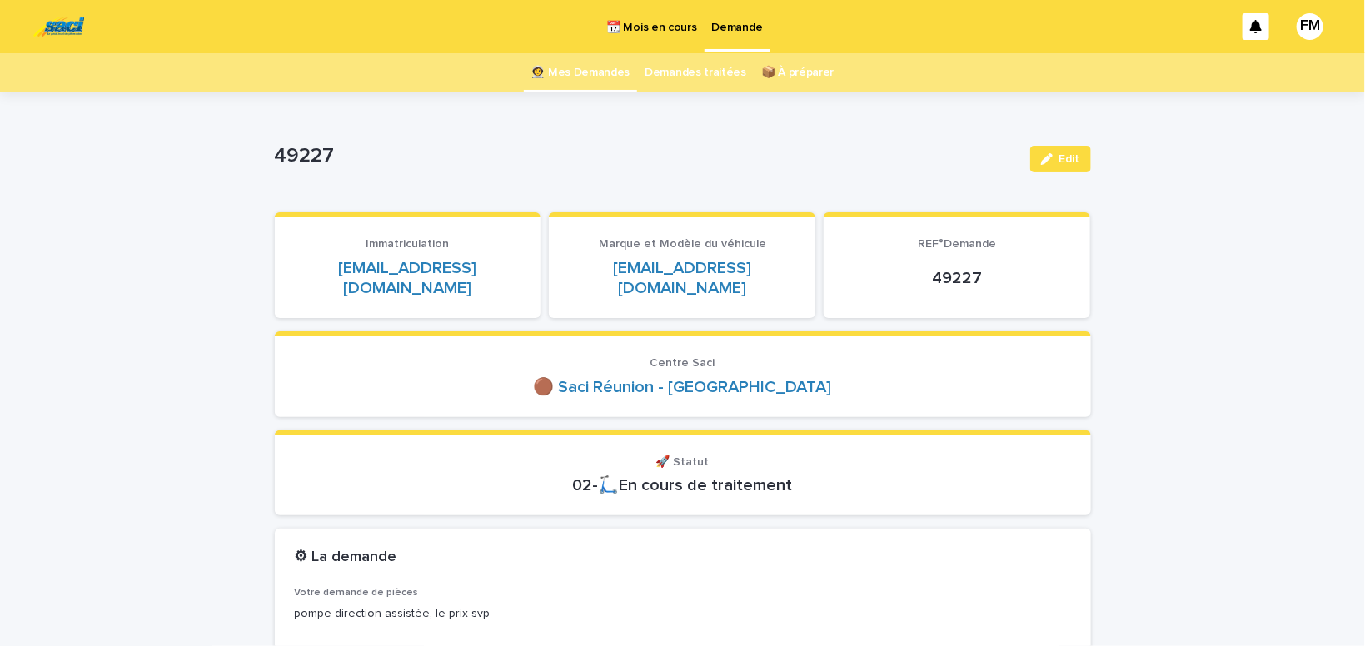
click at [741, 26] on p "Demande" at bounding box center [737, 17] width 51 height 35
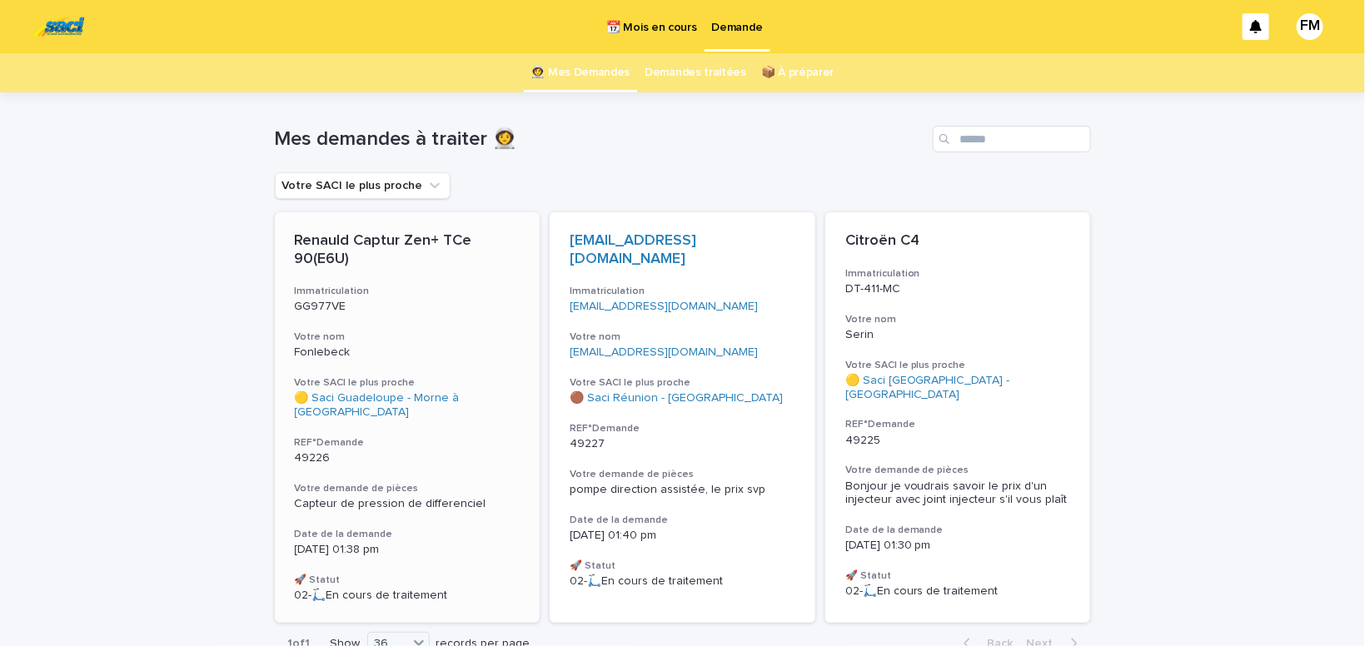
click at [342, 494] on div "Capteur de pression de differenciel" at bounding box center [408, 502] width 226 height 17
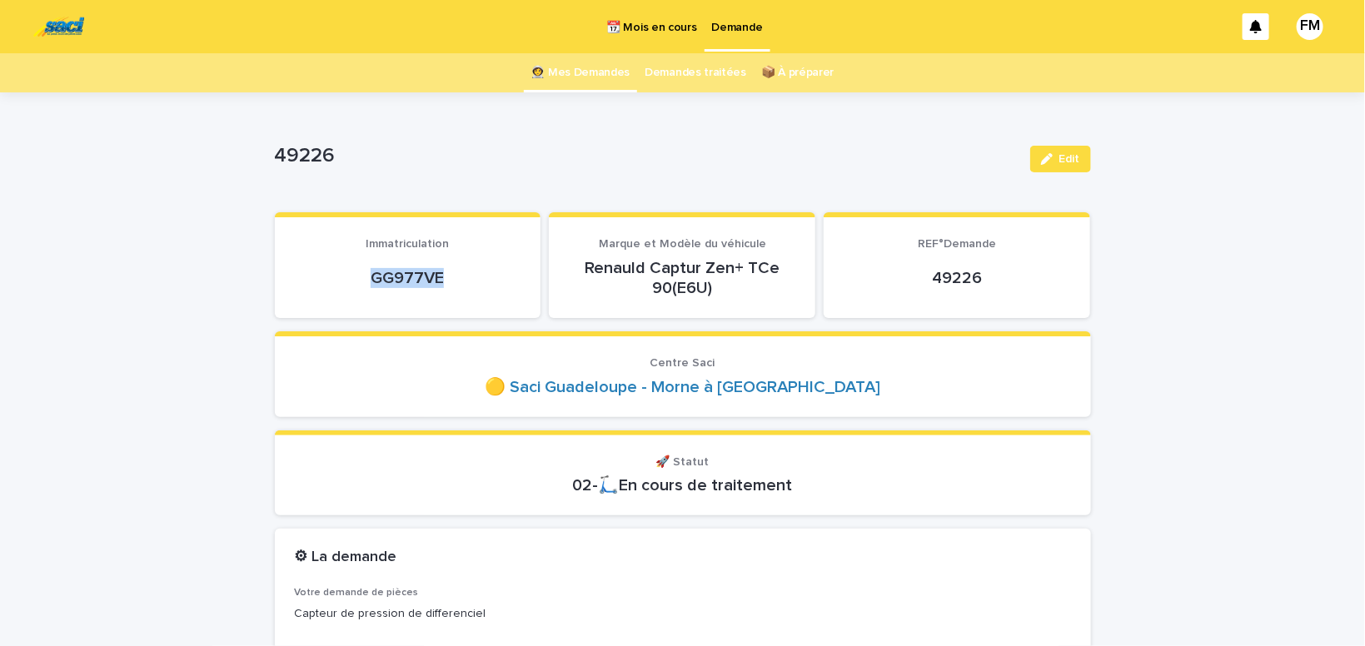
drag, startPoint x: 489, startPoint y: 273, endPoint x: 361, endPoint y: 273, distance: 128.3
click at [361, 273] on p "GG977VE" at bounding box center [408, 278] width 227 height 20
copy p "GG977VE"
drag, startPoint x: 1074, startPoint y: 157, endPoint x: 999, endPoint y: 256, distance: 124.3
click at [1074, 156] on span "Edit" at bounding box center [1069, 159] width 21 height 12
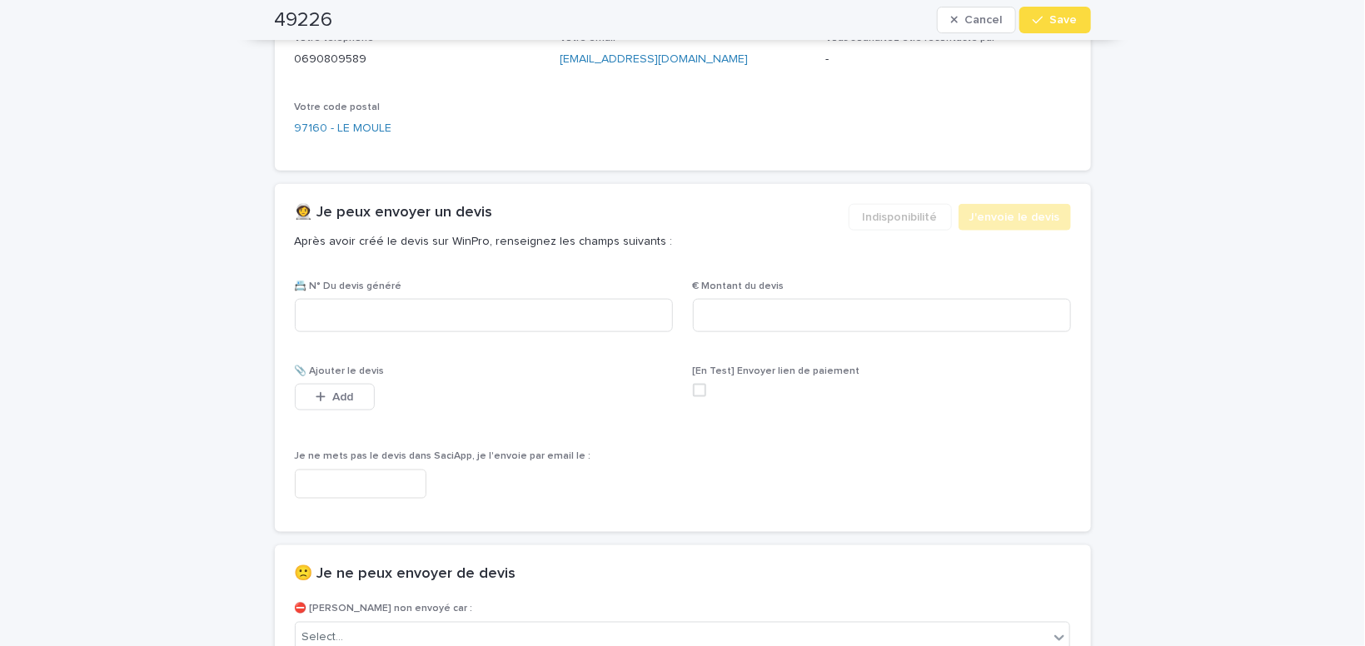
scroll to position [918, 0]
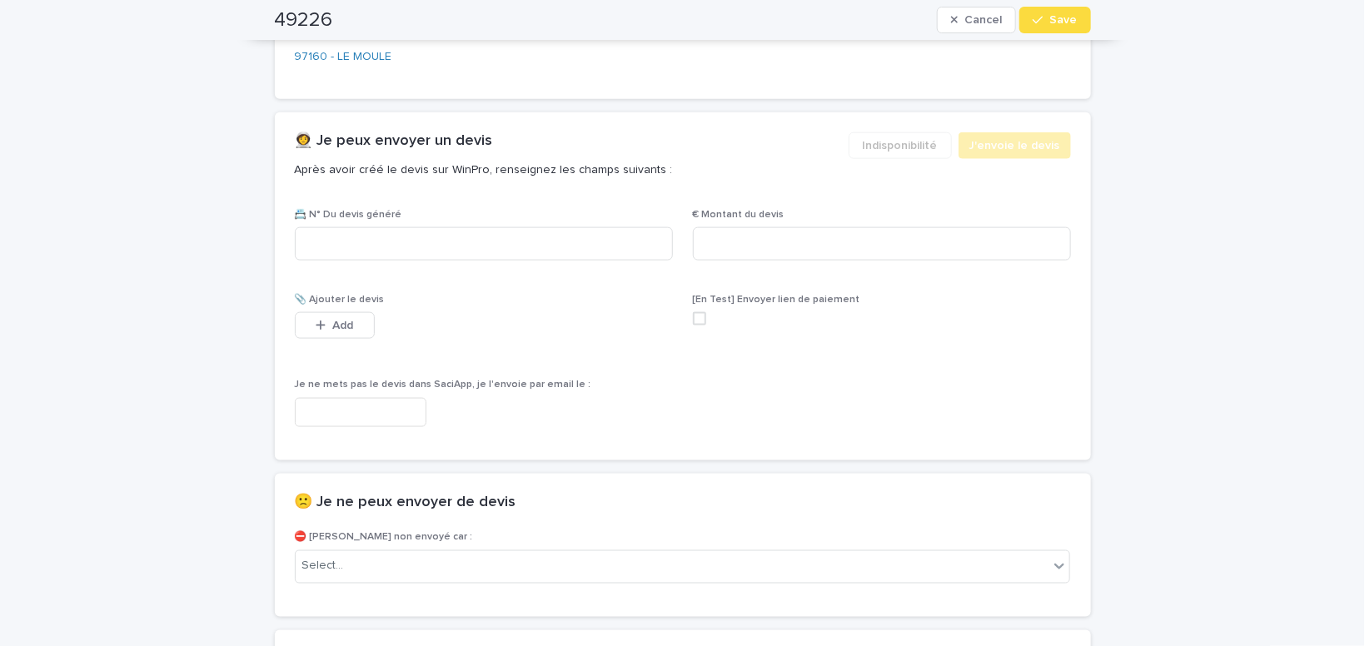
click at [360, 416] on input "text" at bounding box center [361, 412] width 132 height 29
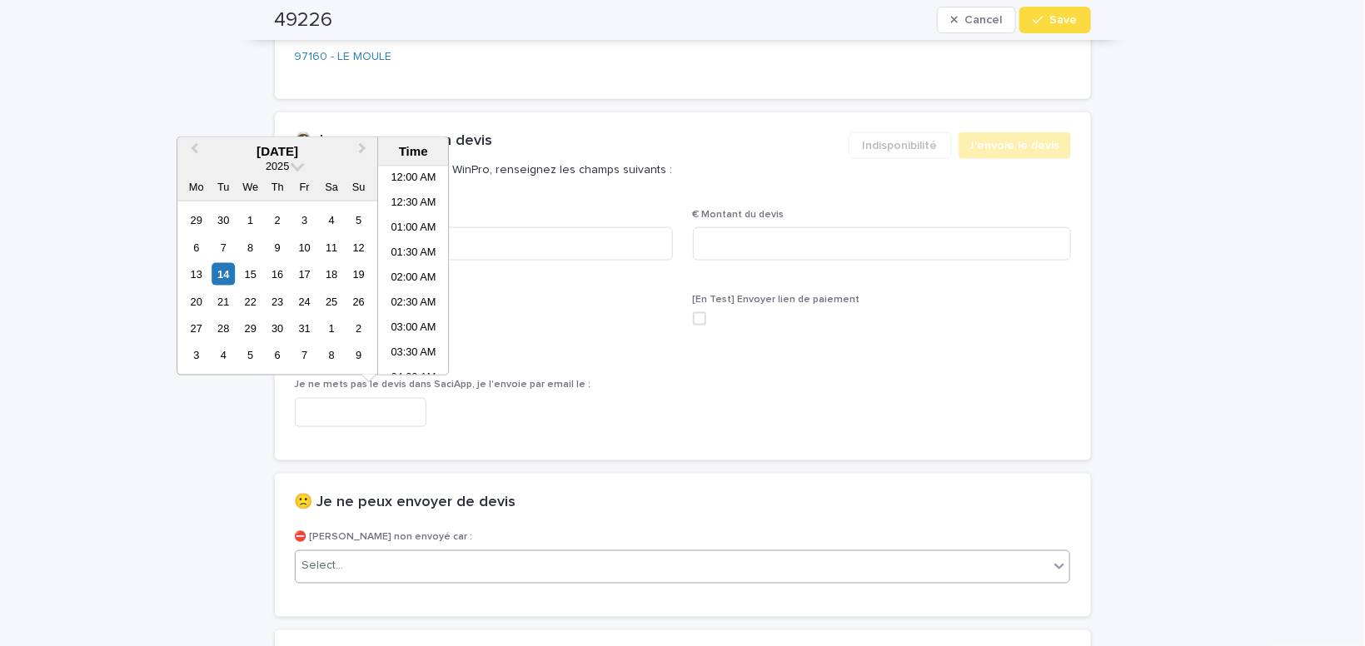
scroll to position [582, 0]
click at [407, 294] on li "02:00 PM" at bounding box center [413, 296] width 71 height 25
type input "**********"
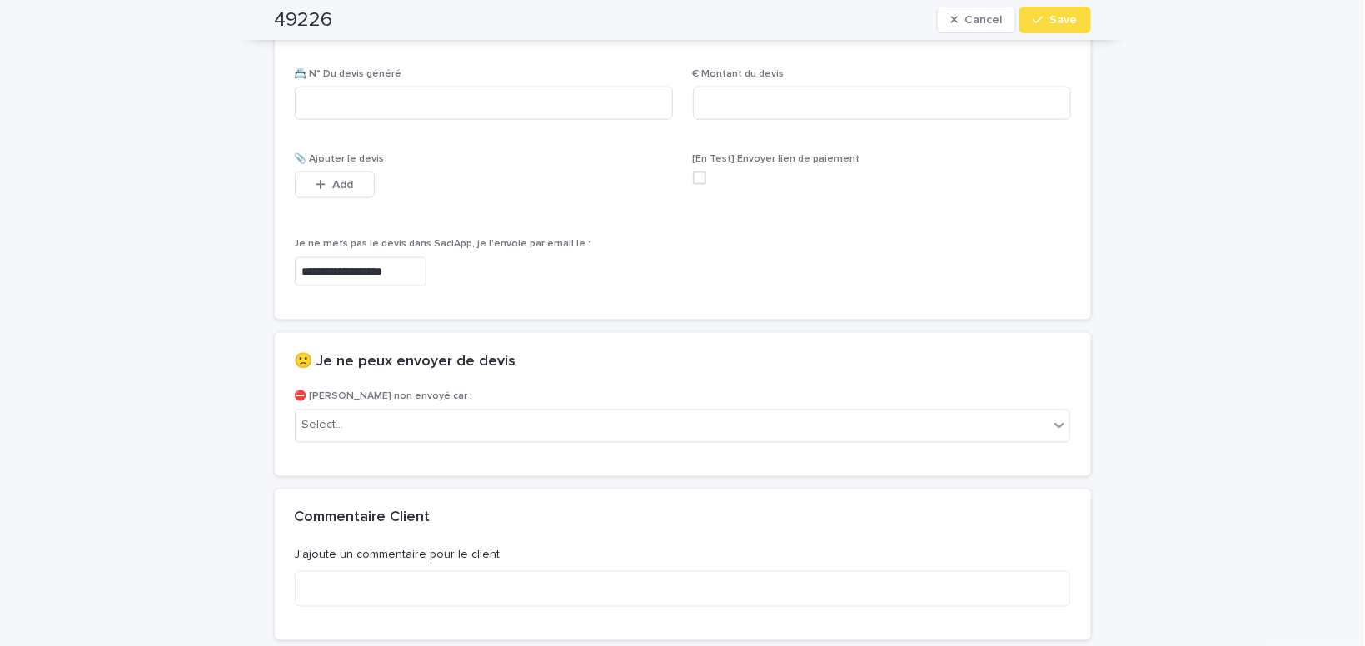
scroll to position [1059, 0]
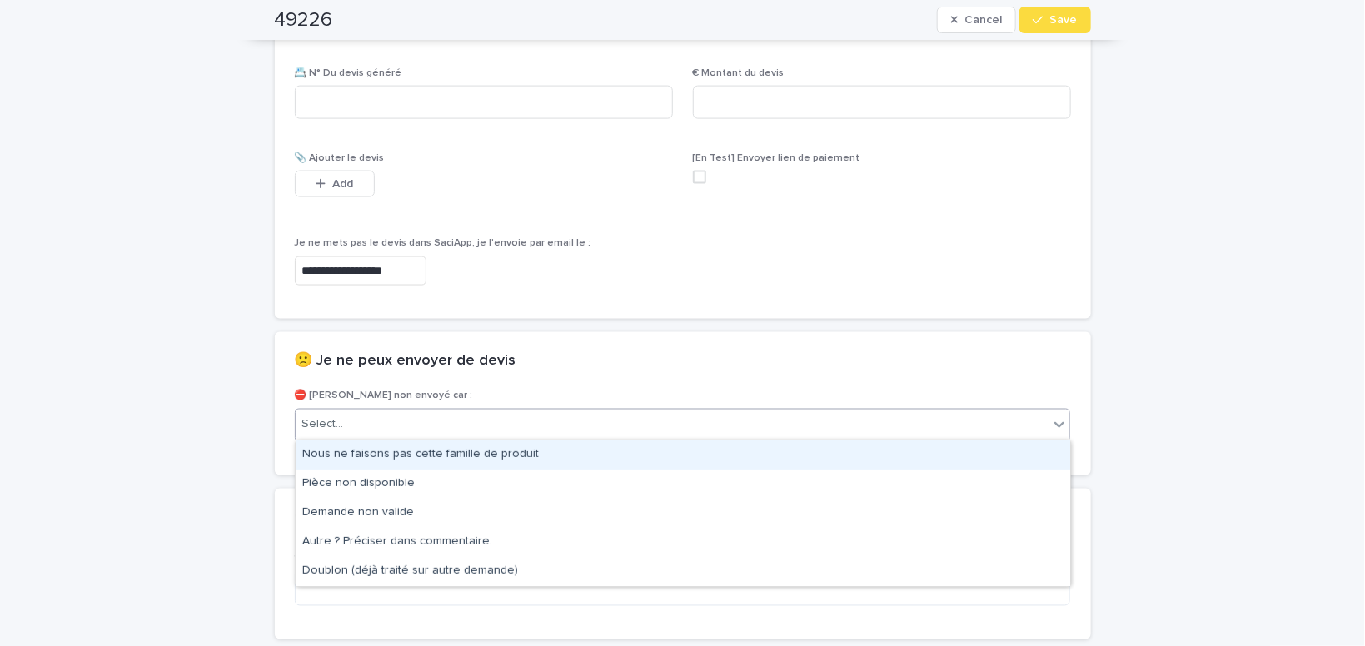
click at [367, 425] on div "Select..." at bounding box center [673, 424] width 754 height 27
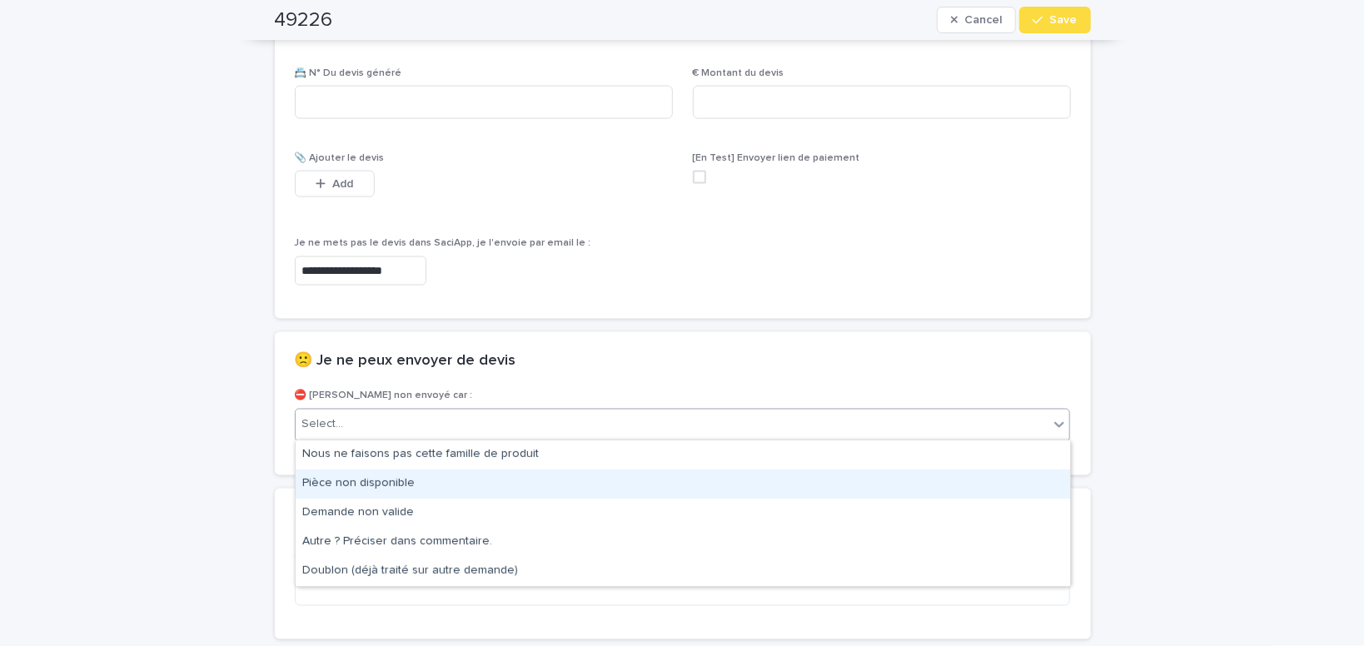
click at [381, 486] on div "Pièce non disponible" at bounding box center [683, 484] width 775 height 29
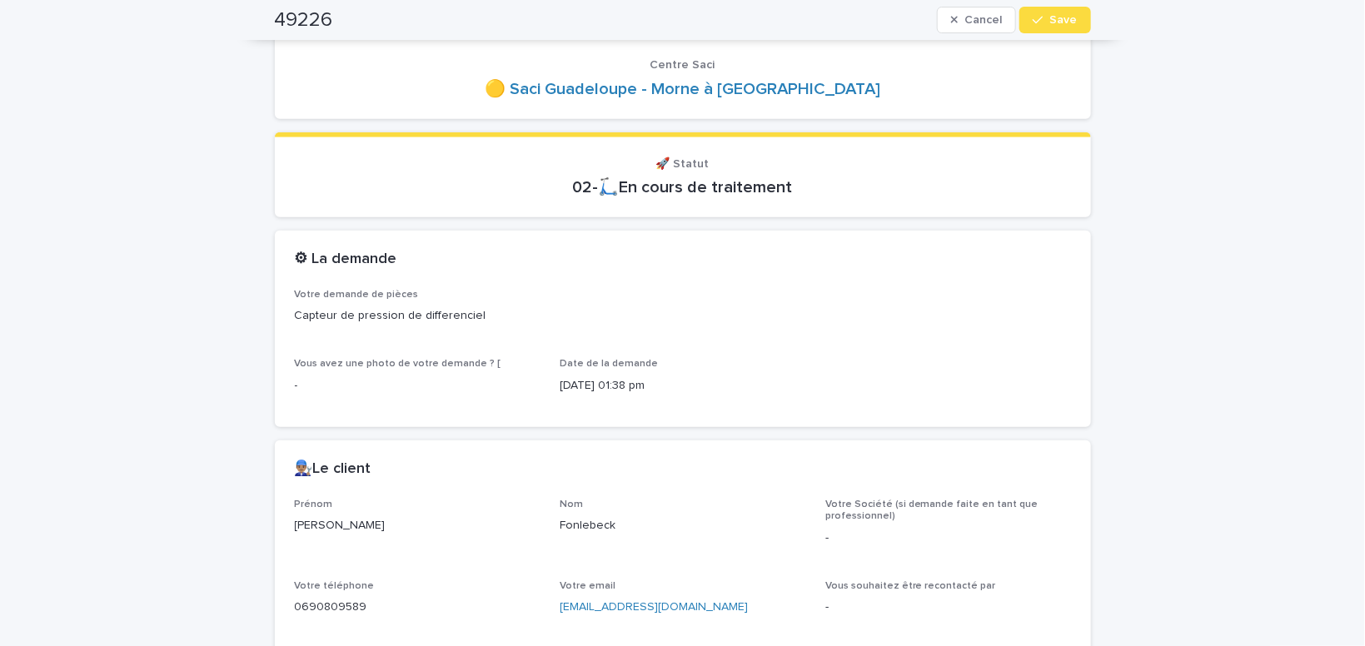
scroll to position [282, 0]
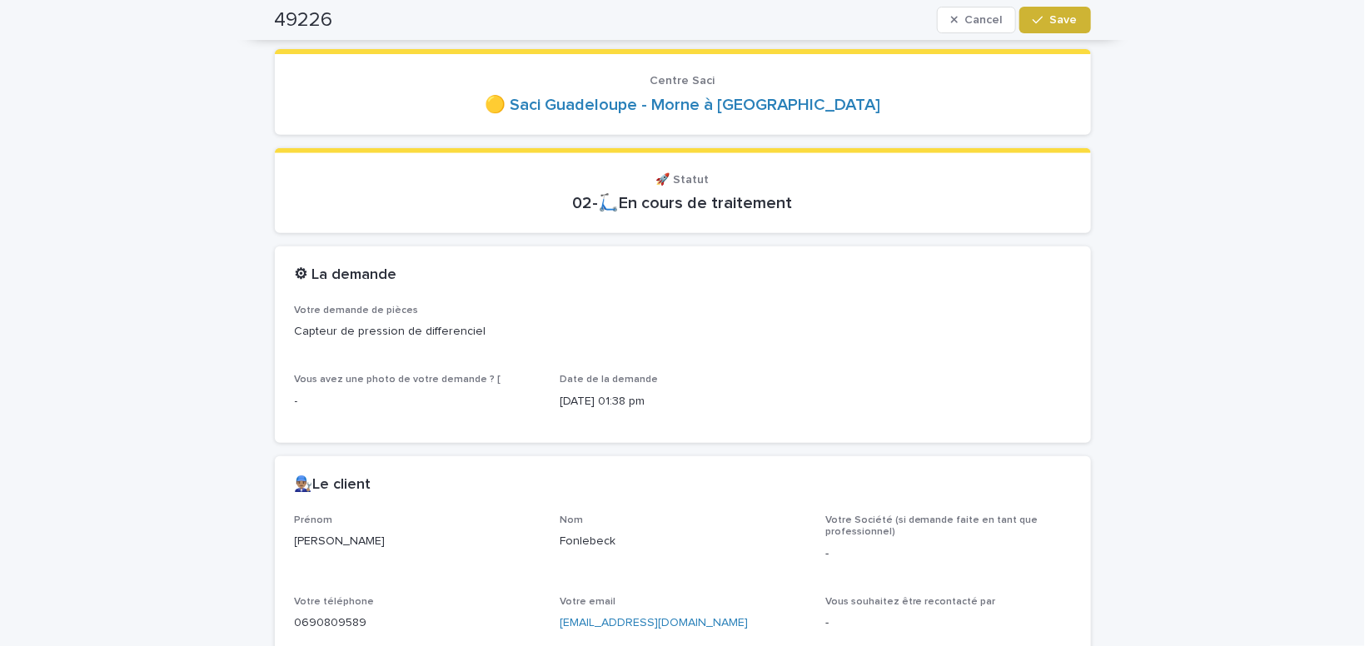
click at [1059, 30] on button "Save" at bounding box center [1054, 20] width 71 height 27
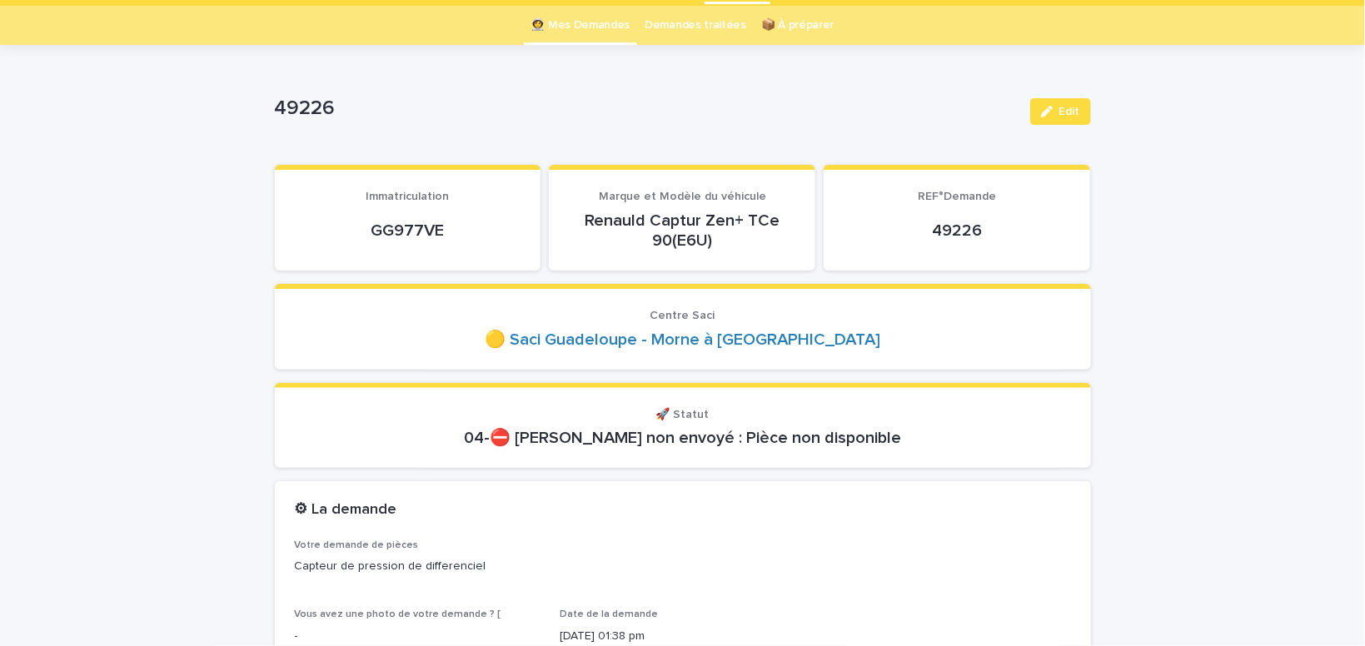
scroll to position [0, 0]
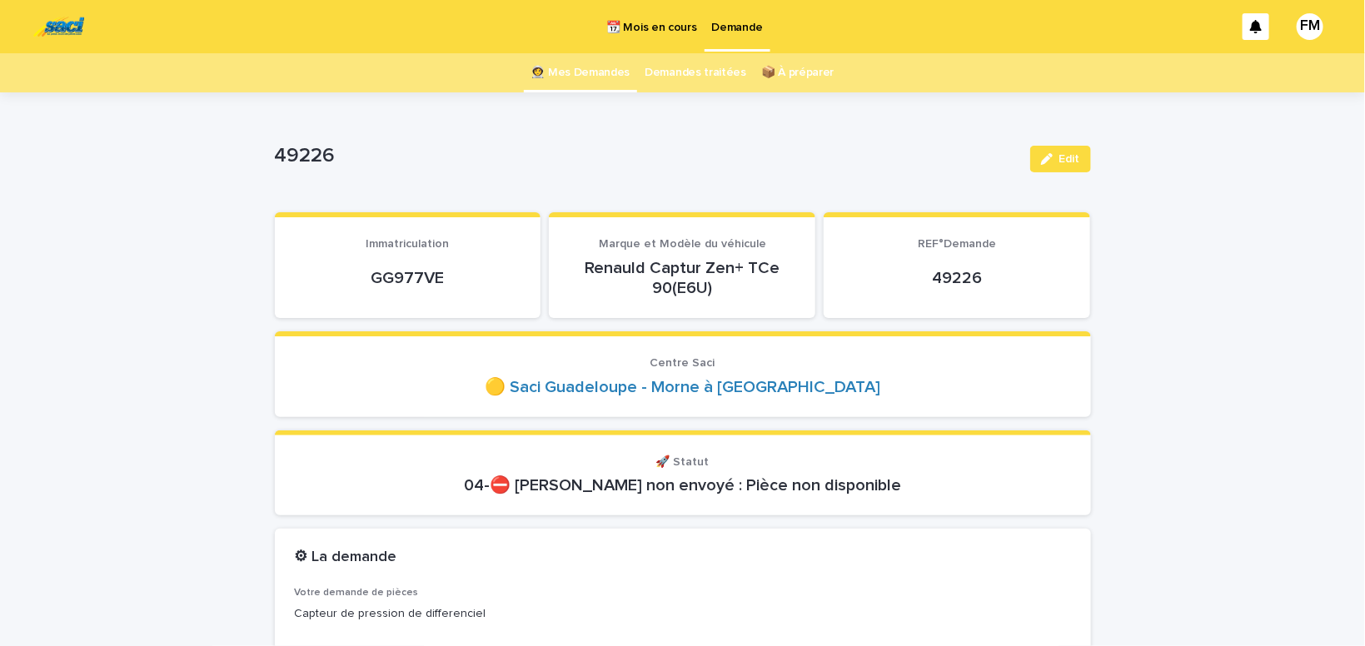
click at [745, 29] on p "Demande" at bounding box center [737, 17] width 51 height 35
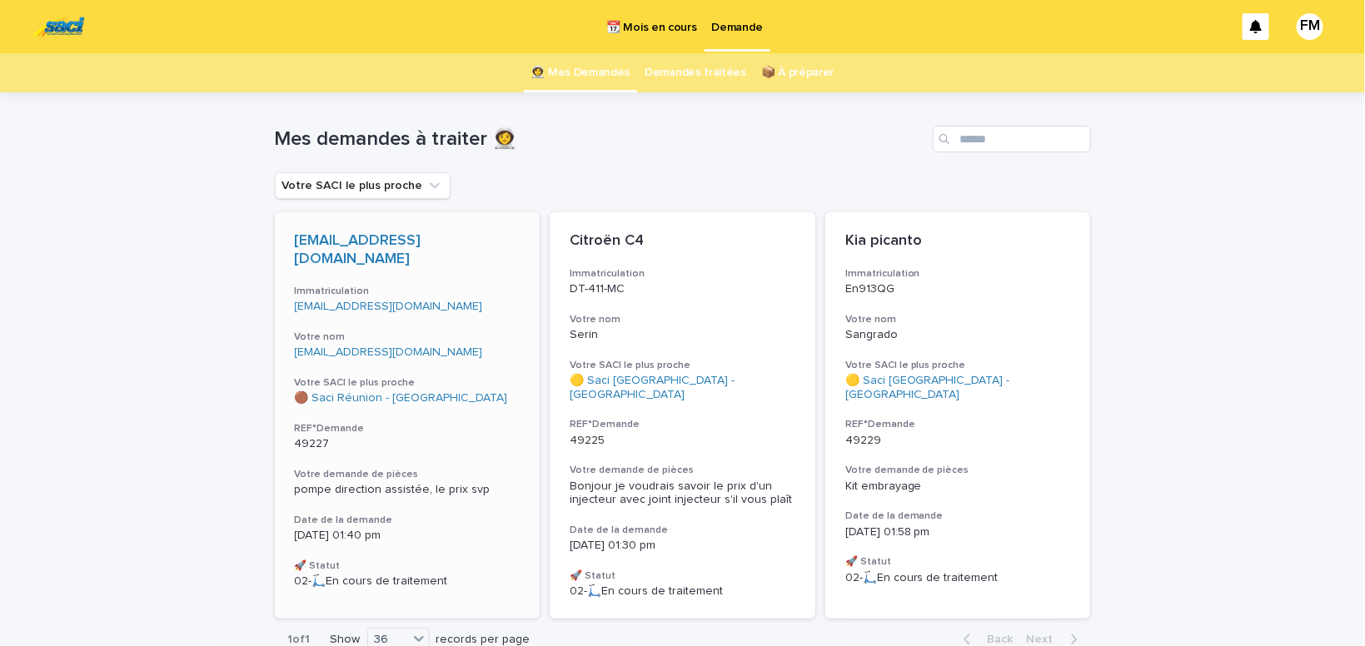
click at [377, 484] on span "pompe direction assistée, le prix svp" at bounding box center [393, 490] width 196 height 12
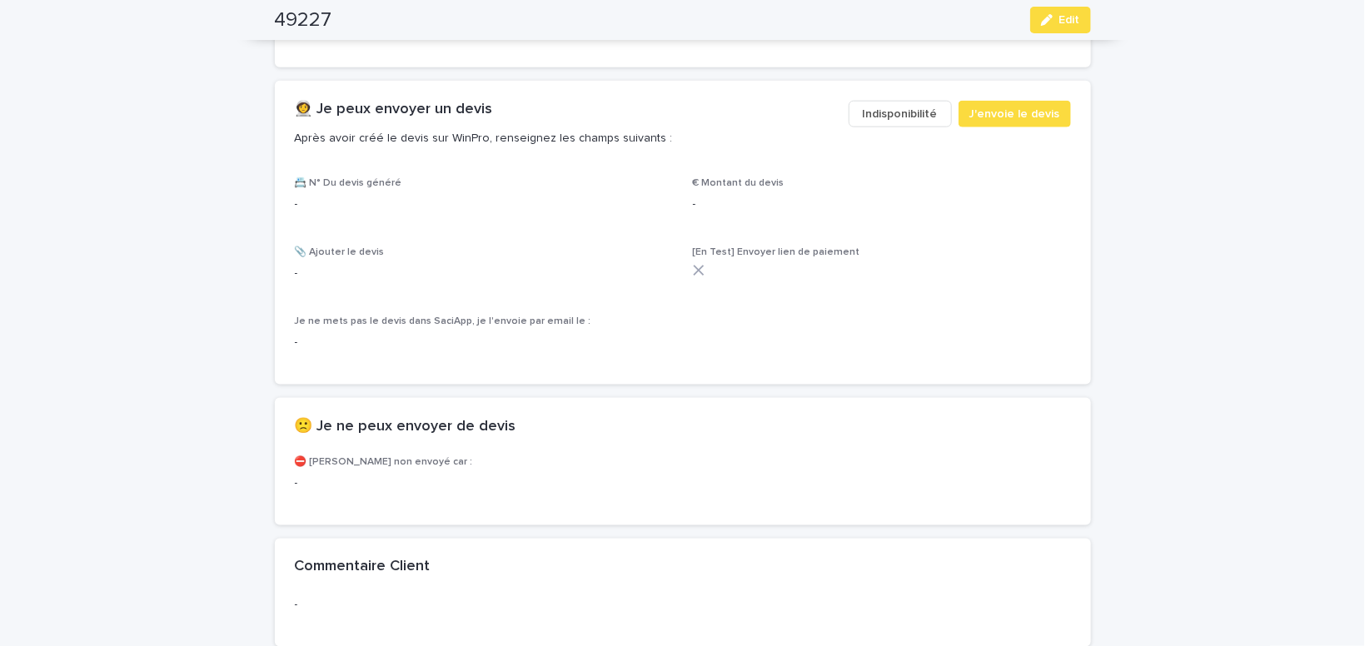
scroll to position [830, 0]
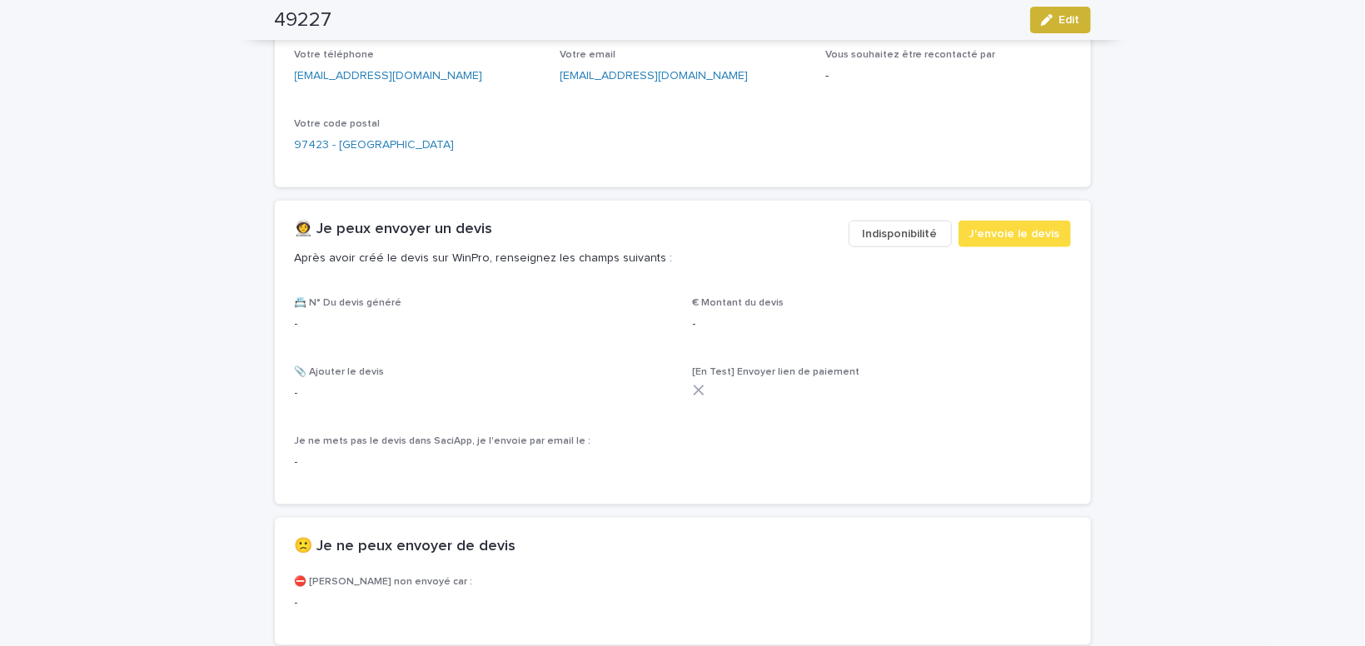
click at [1076, 27] on button "Edit" at bounding box center [1060, 20] width 61 height 27
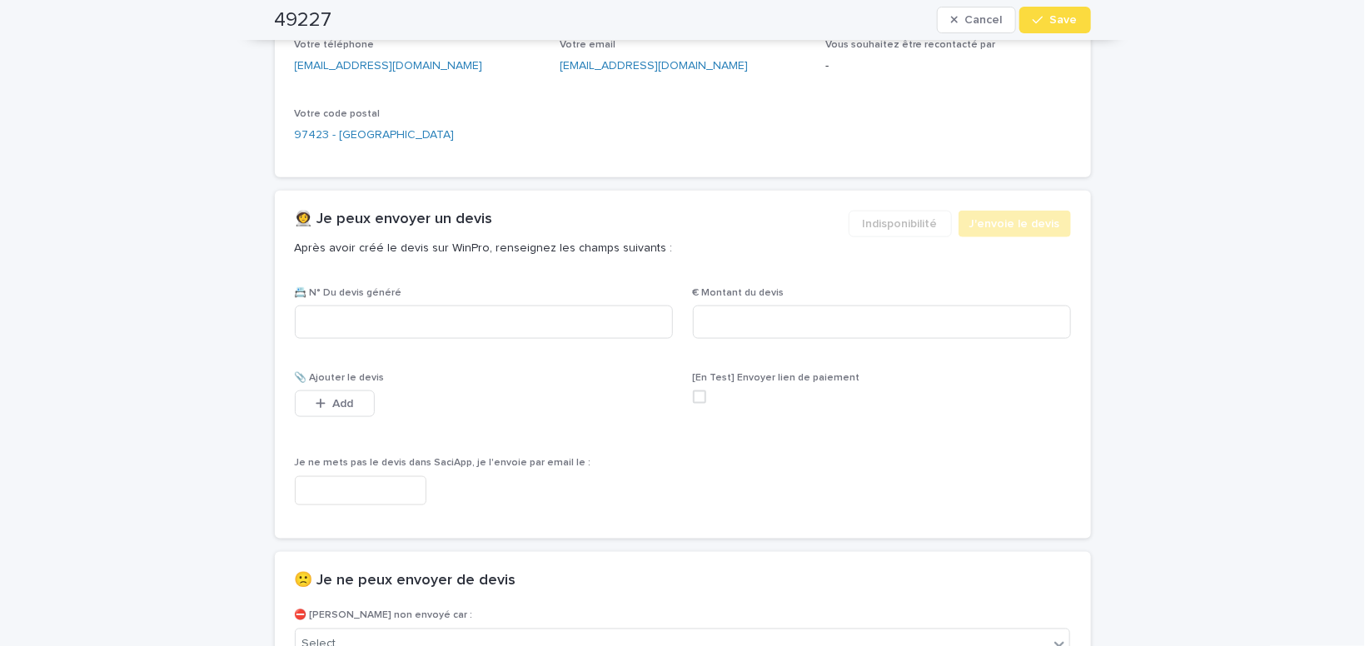
scroll to position [1051, 0]
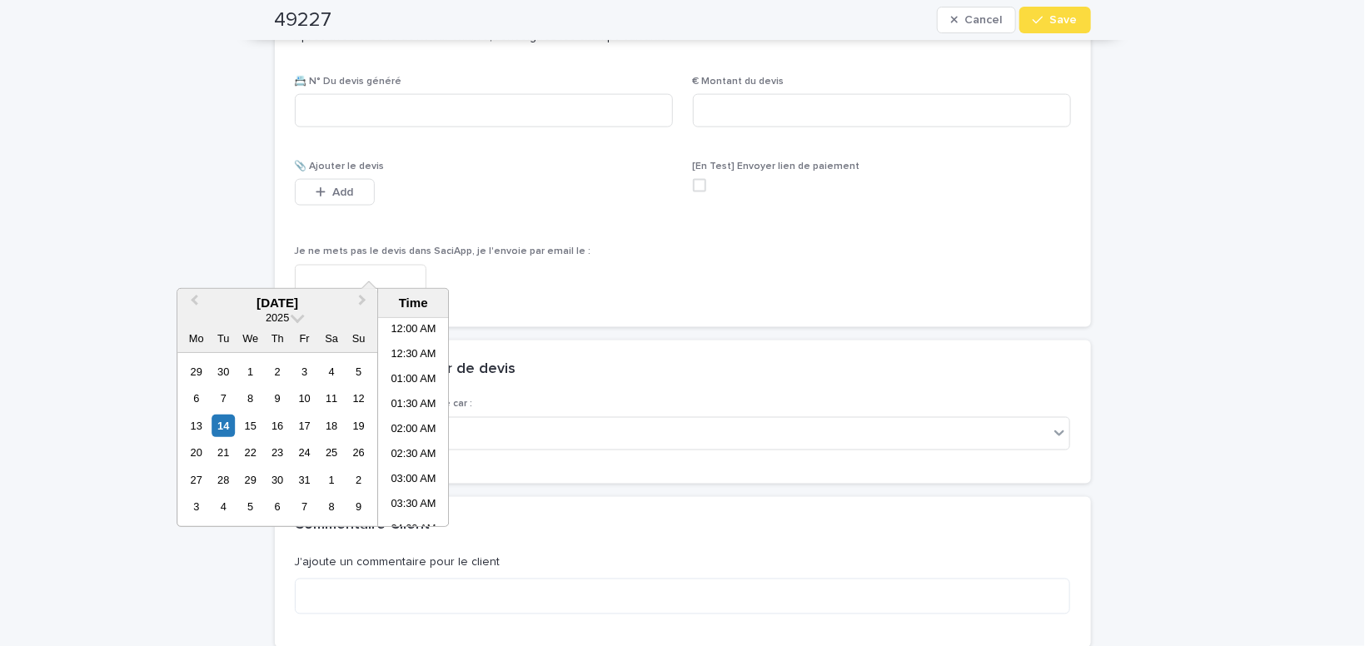
click at [402, 265] on input "text" at bounding box center [361, 279] width 132 height 29
click at [406, 448] on li "02:00 PM" at bounding box center [413, 448] width 71 height 25
type input "**********"
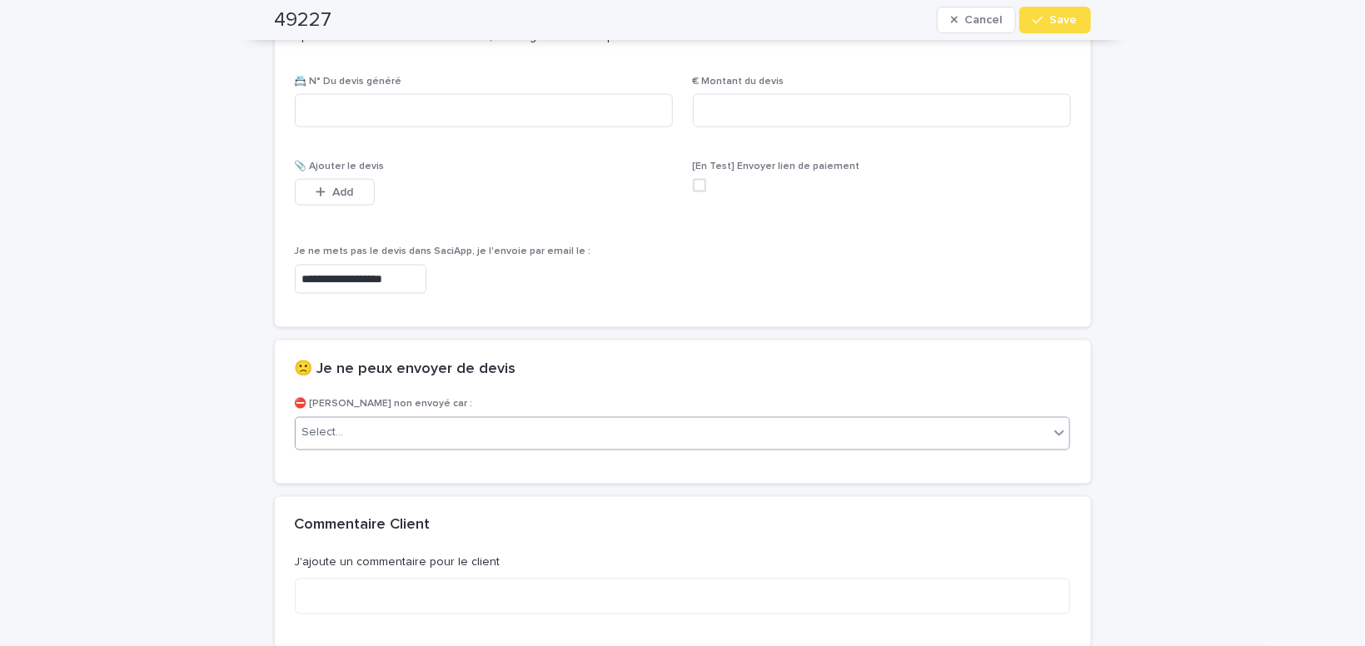
click at [363, 420] on div "Select..." at bounding box center [673, 433] width 754 height 27
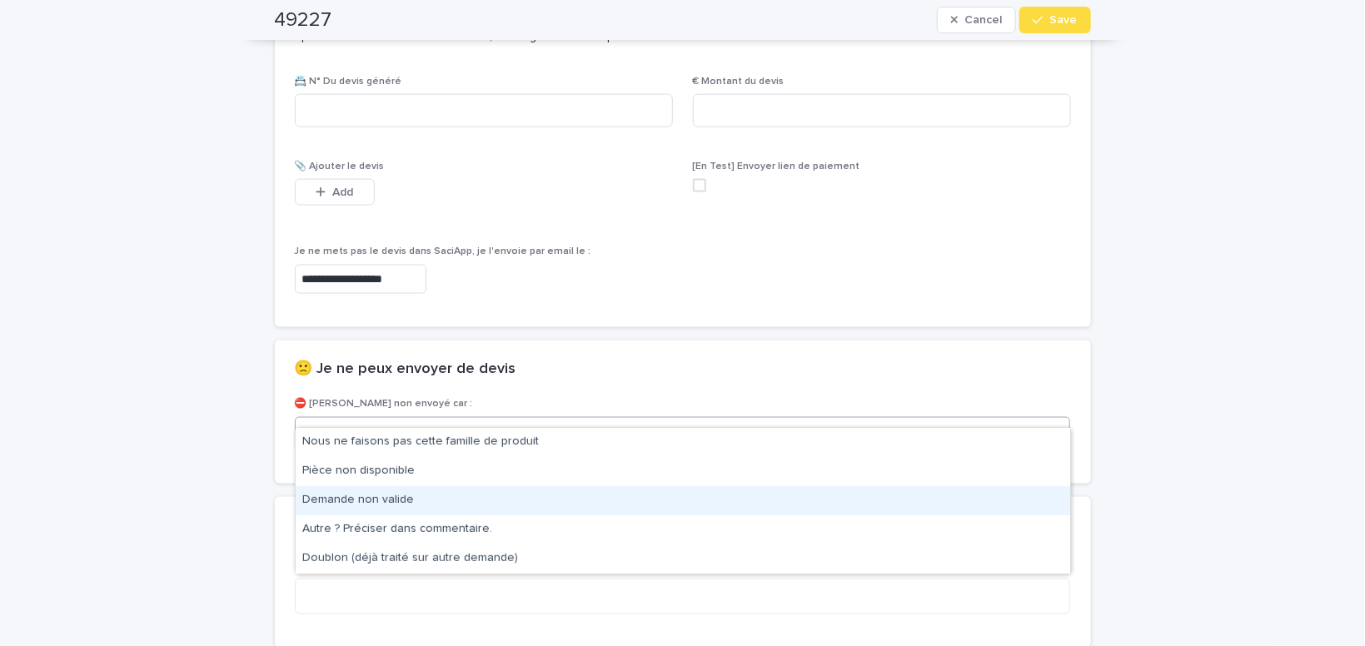
click at [378, 504] on div "Demande non valide" at bounding box center [683, 500] width 775 height 29
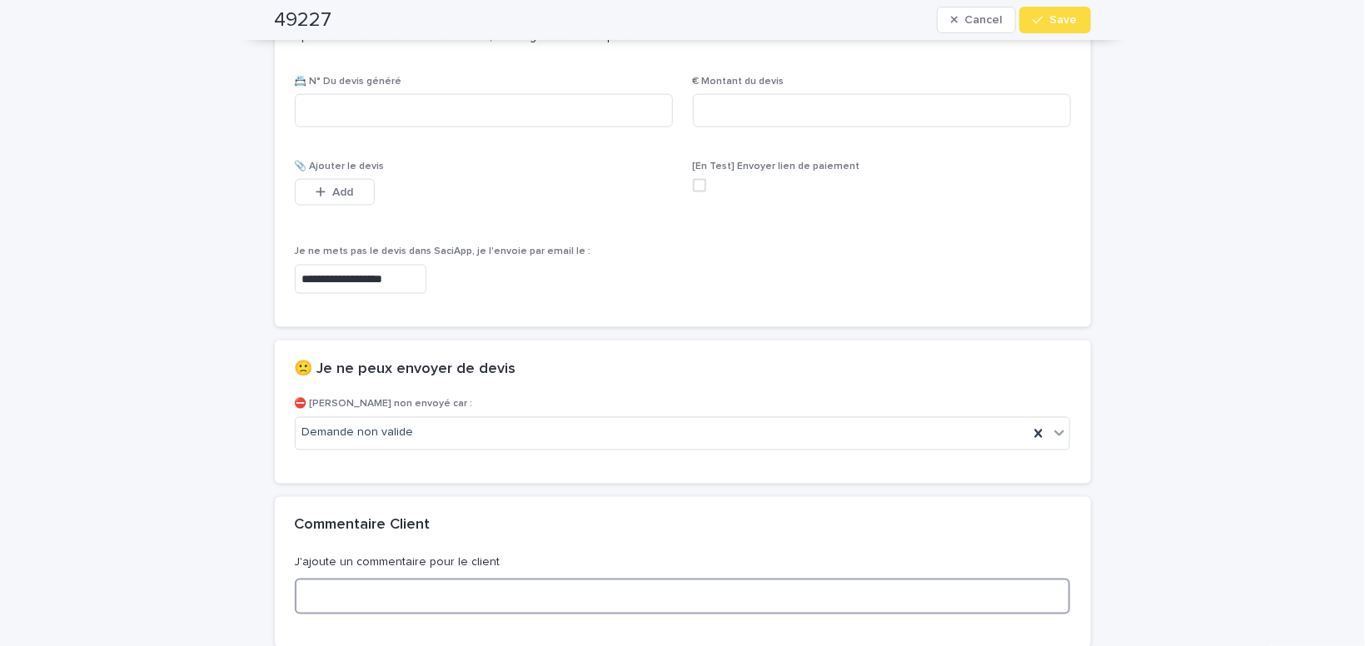
click at [346, 579] on textarea at bounding box center [683, 597] width 776 height 36
type textarea "**********"
click at [1058, 22] on span "Save" at bounding box center [1063, 20] width 27 height 12
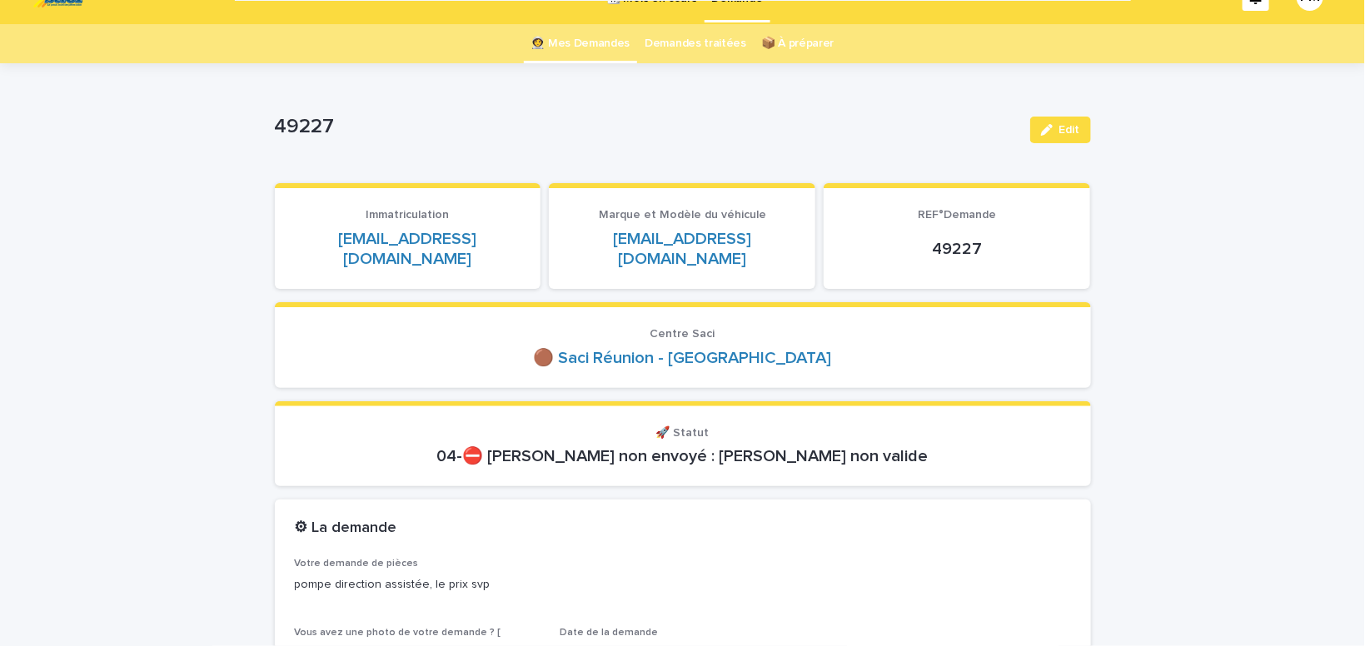
scroll to position [0, 0]
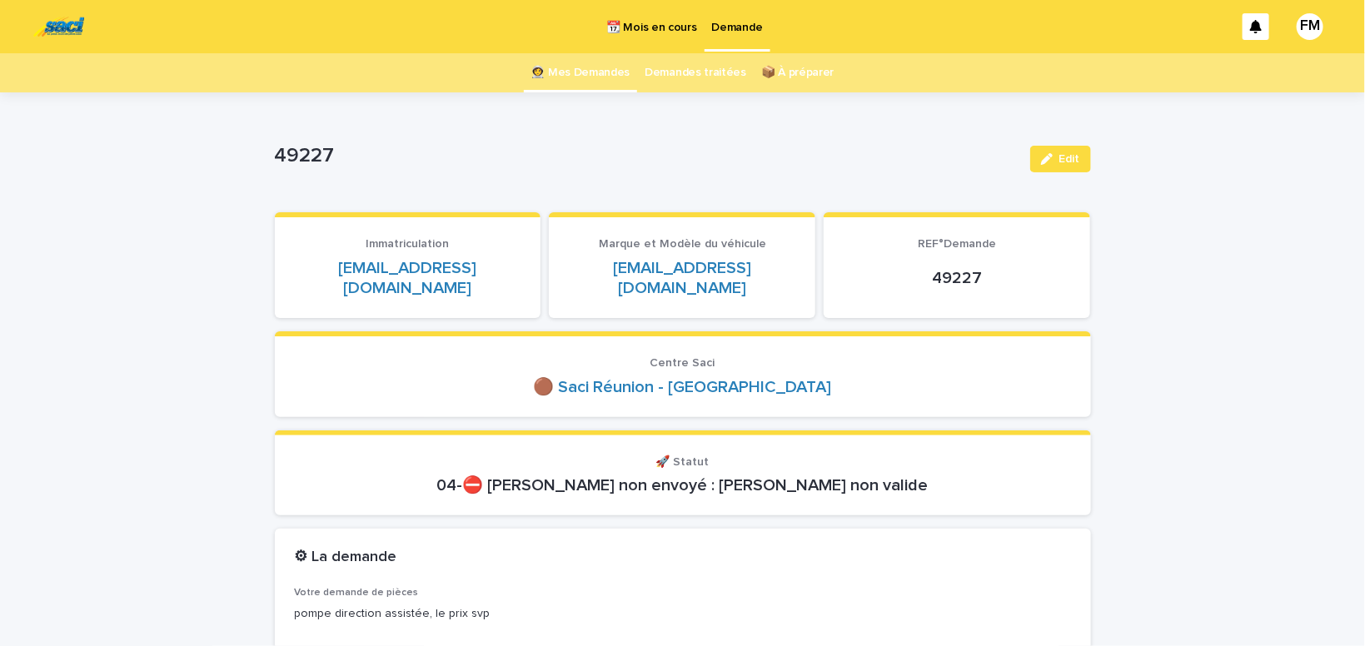
click at [735, 27] on p "Demande" at bounding box center [737, 17] width 51 height 35
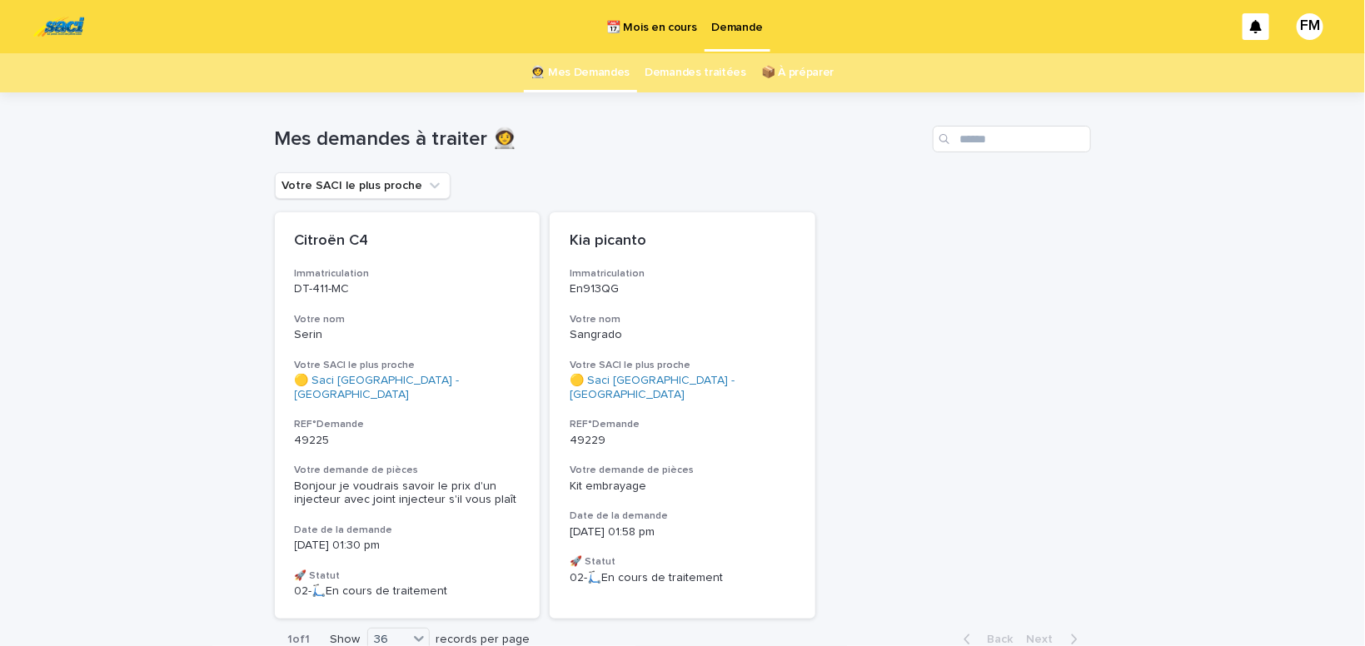
click at [629, 481] on span "Kit embrayage" at bounding box center [608, 487] width 77 height 12
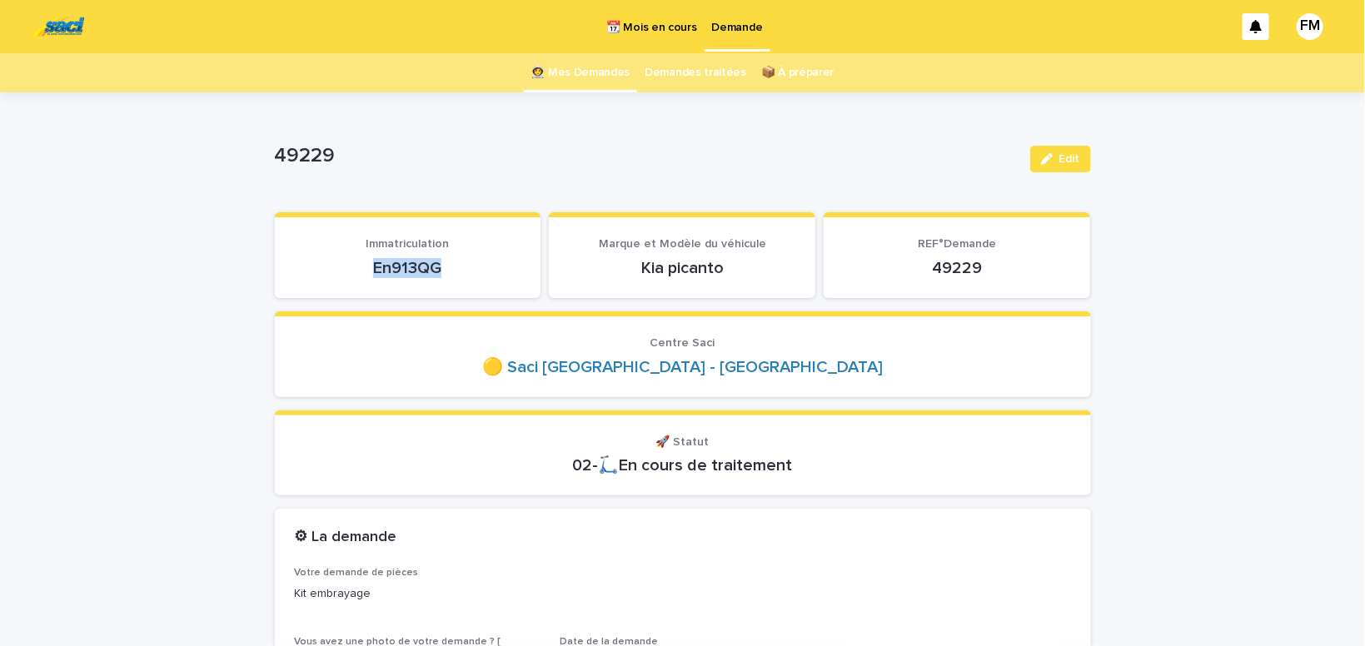
drag, startPoint x: 448, startPoint y: 262, endPoint x: 376, endPoint y: 262, distance: 71.6
click at [376, 262] on p "En913QG" at bounding box center [408, 268] width 227 height 20
copy p "En913QG"
click at [1076, 170] on button "Edit" at bounding box center [1060, 159] width 61 height 27
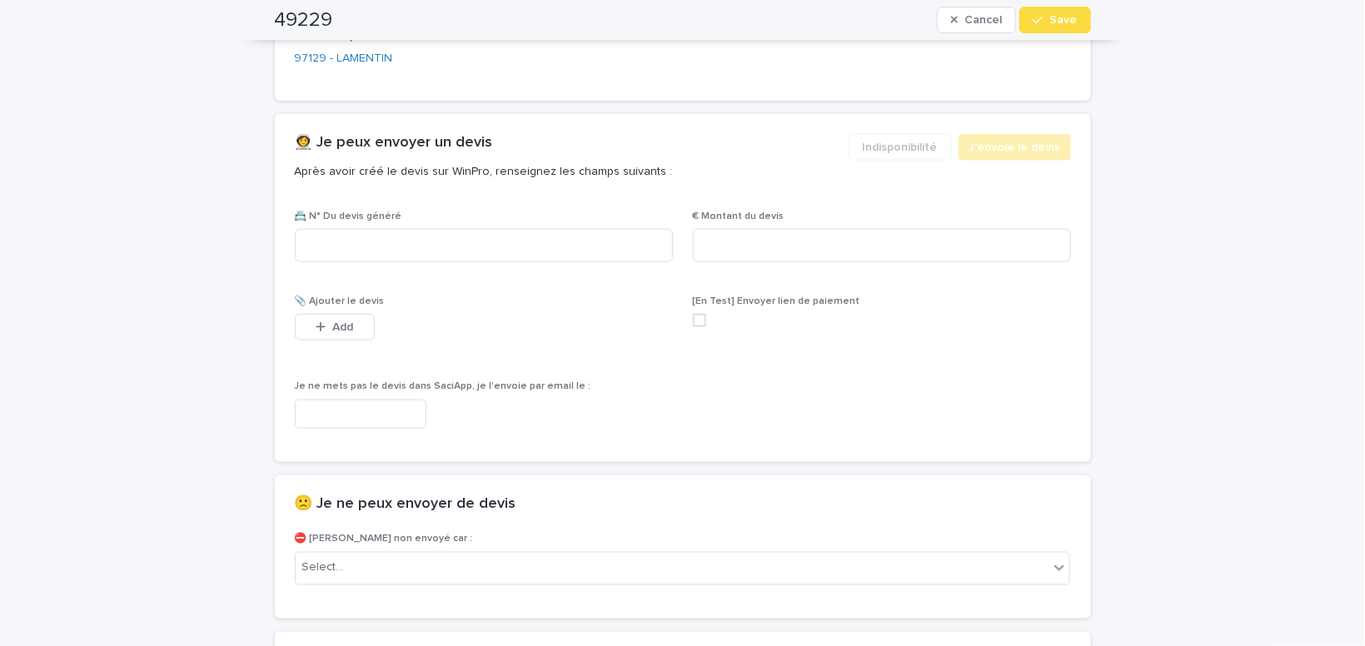
scroll to position [918, 0]
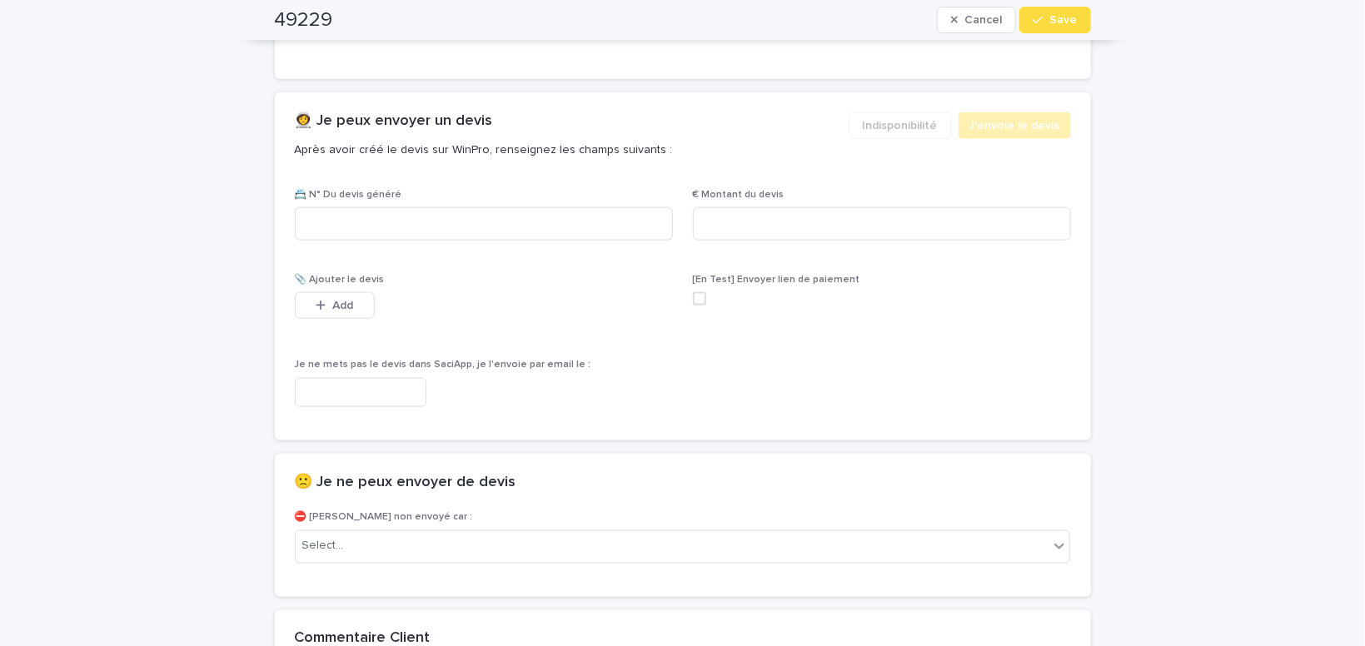
click at [369, 389] on input "text" at bounding box center [361, 392] width 132 height 29
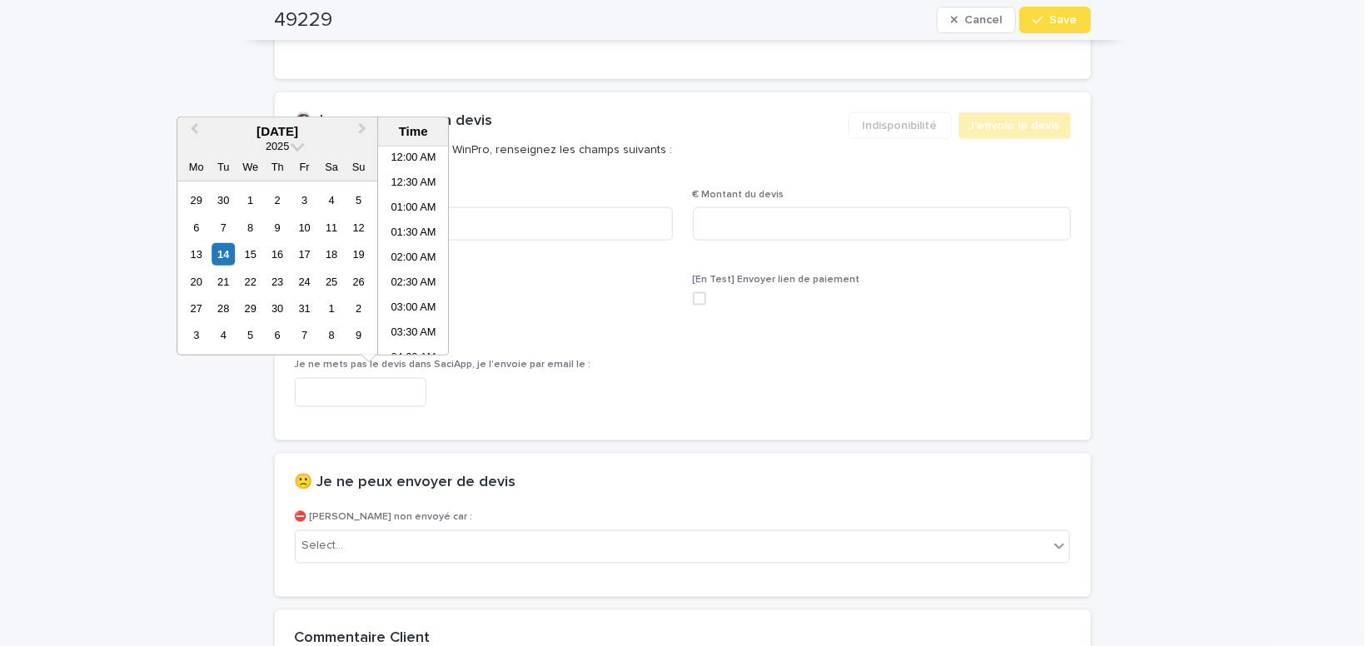
scroll to position [607, 0]
click at [406, 247] on li "02:00 PM" at bounding box center [413, 251] width 71 height 25
type input "**********"
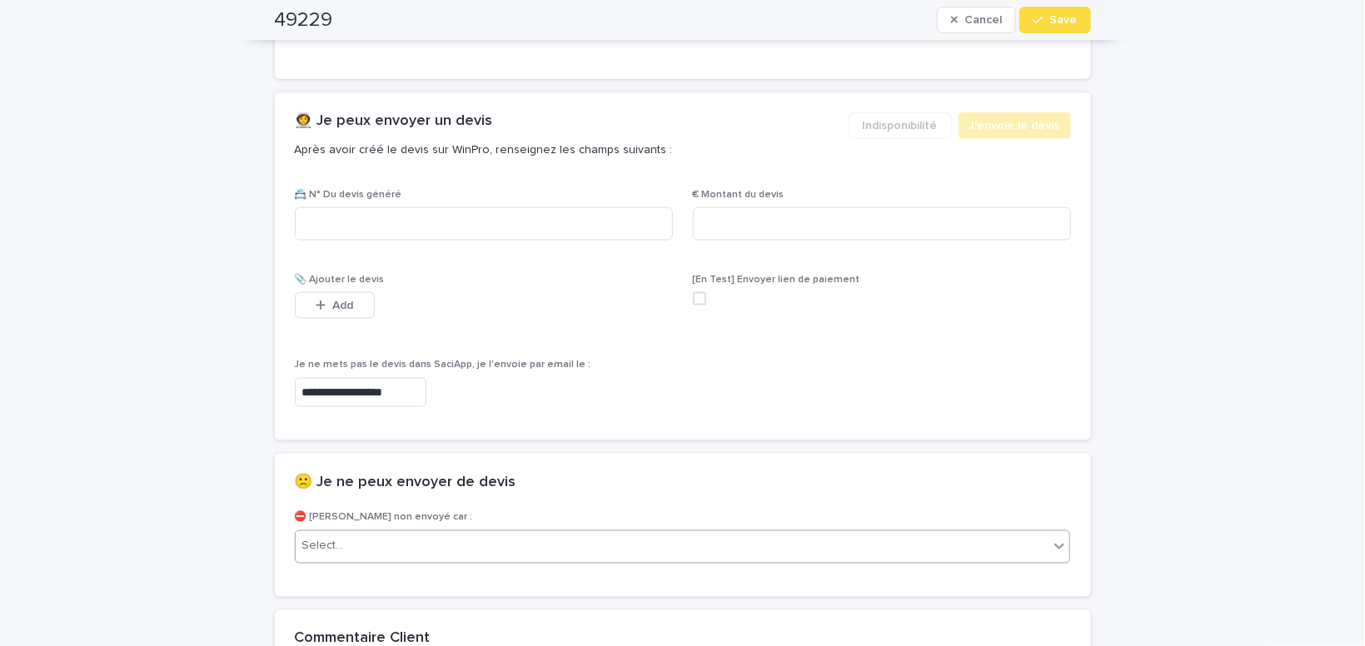
click at [368, 546] on div "Select..." at bounding box center [673, 546] width 754 height 27
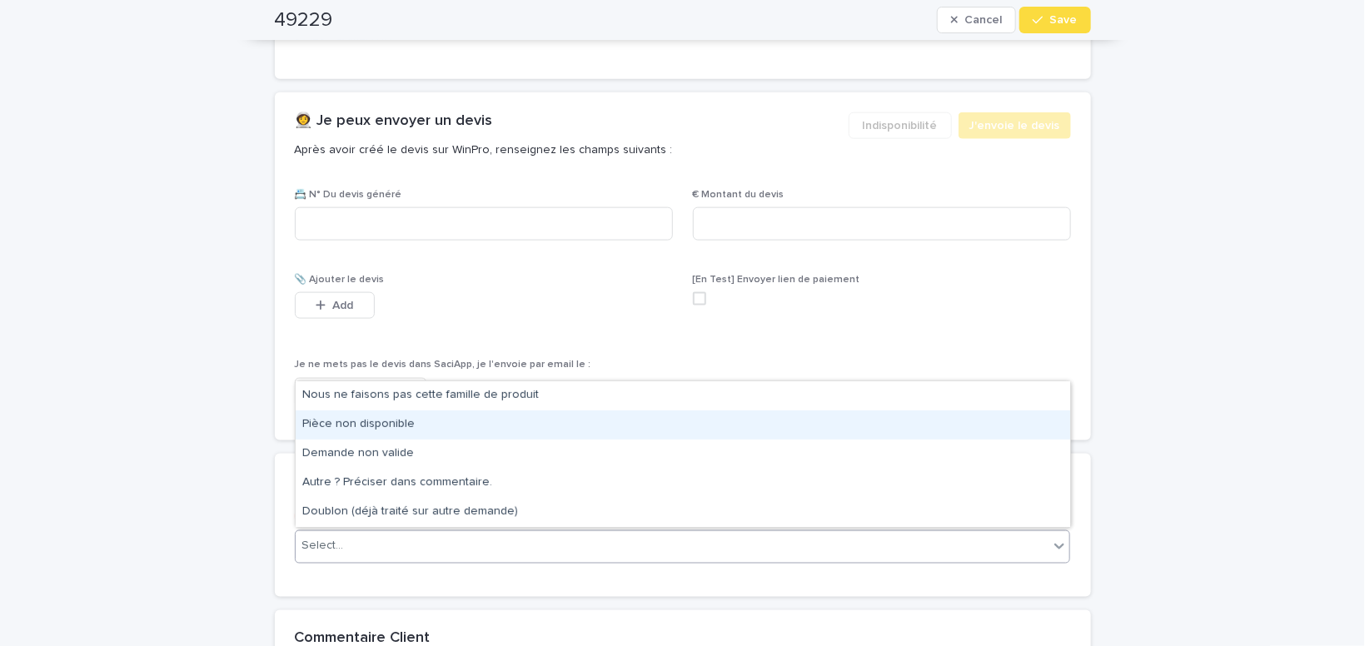
drag, startPoint x: 382, startPoint y: 428, endPoint x: 391, endPoint y: 419, distance: 12.4
click at [385, 426] on div "Pièce non disponible" at bounding box center [683, 425] width 775 height 29
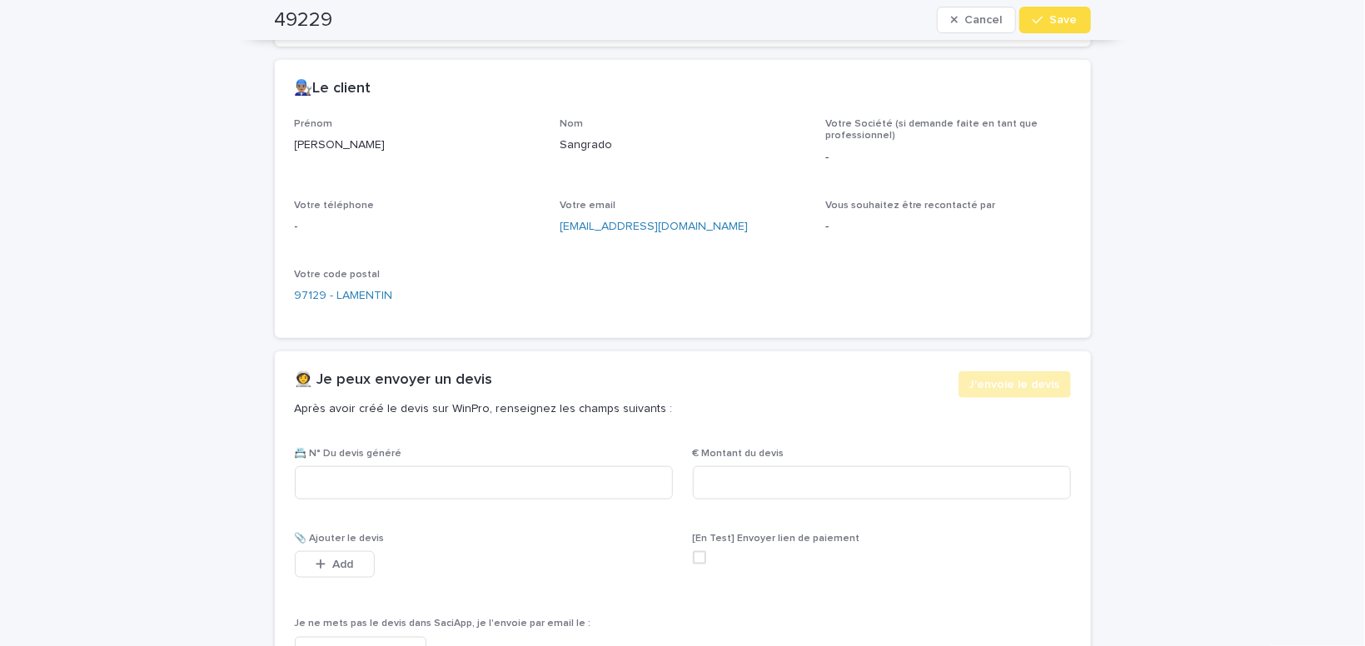
scroll to position [636, 0]
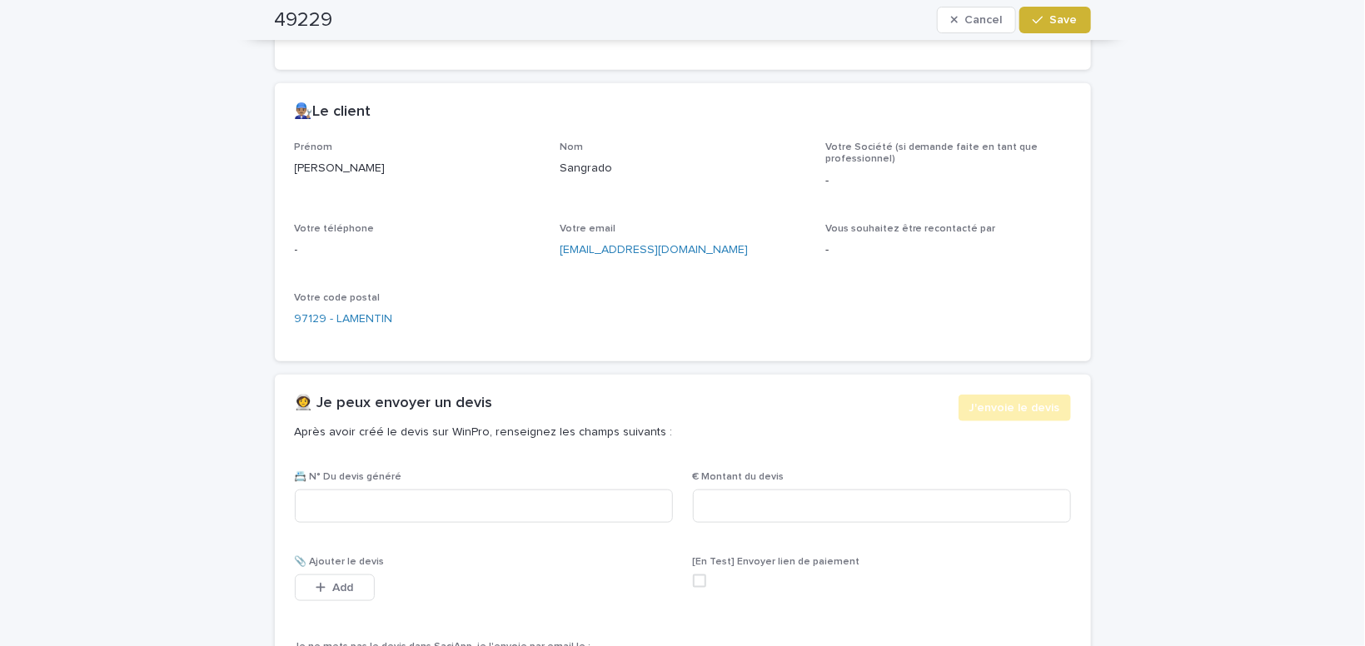
click at [1060, 19] on span "Save" at bounding box center [1063, 20] width 27 height 12
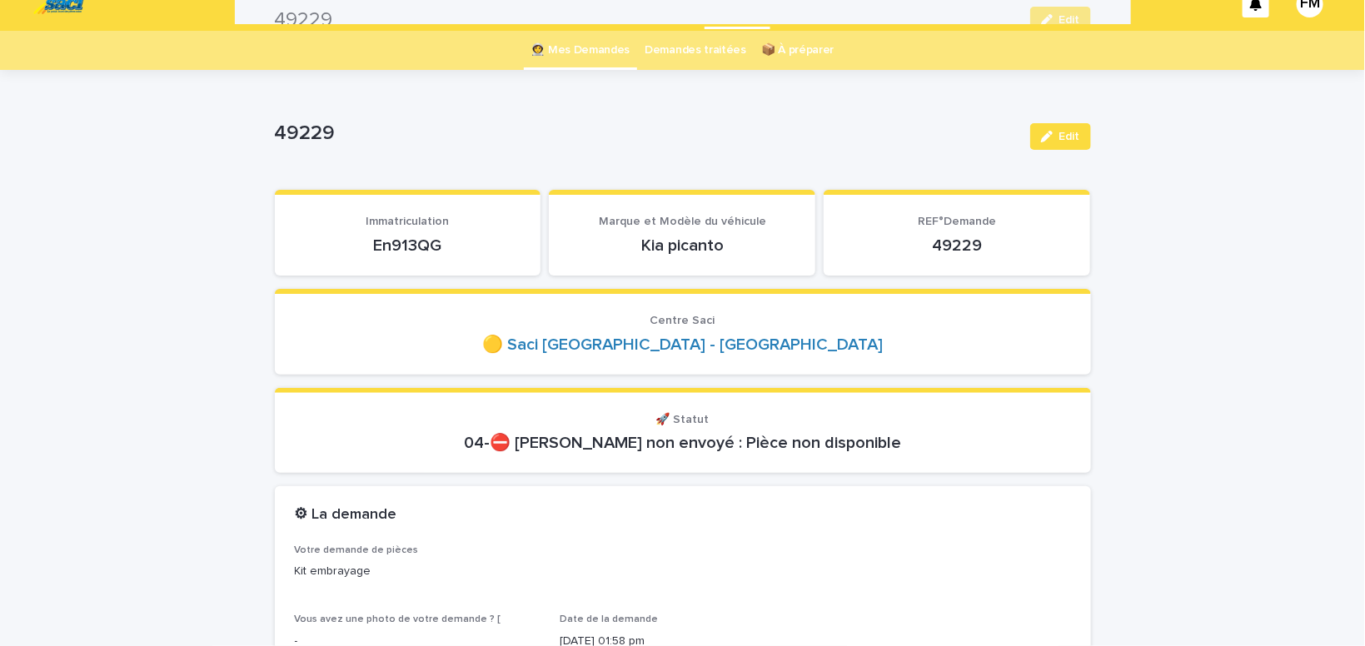
scroll to position [0, 0]
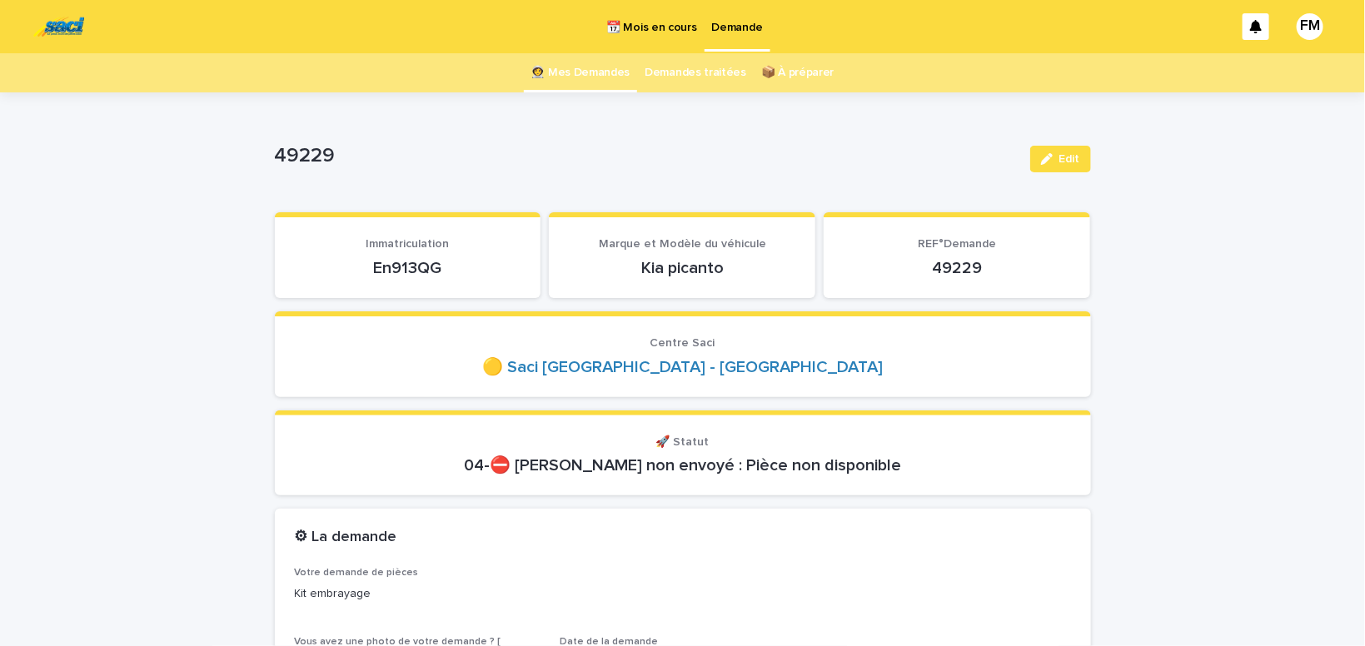
click at [724, 26] on p "Demande" at bounding box center [737, 17] width 51 height 35
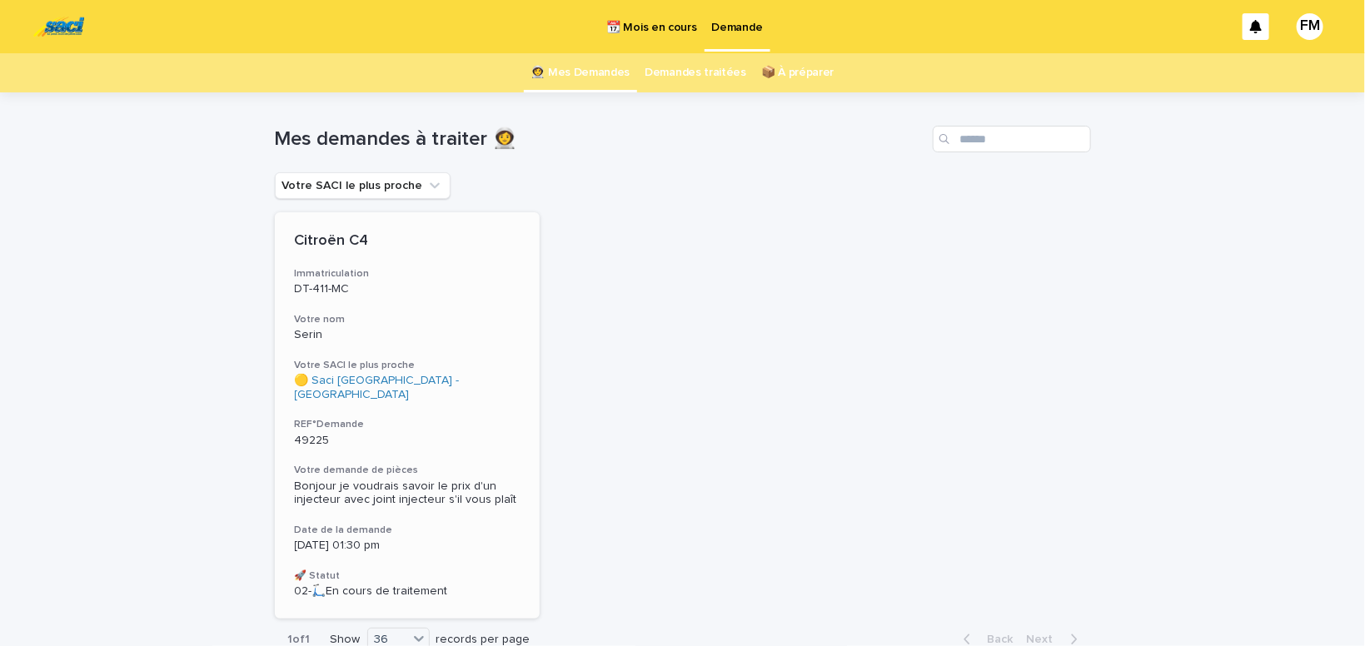
click at [372, 481] on span "Bonjour je voudrais savoir le prix d'un injecteur avec joint injecteur s'il vou…" at bounding box center [406, 494] width 222 height 26
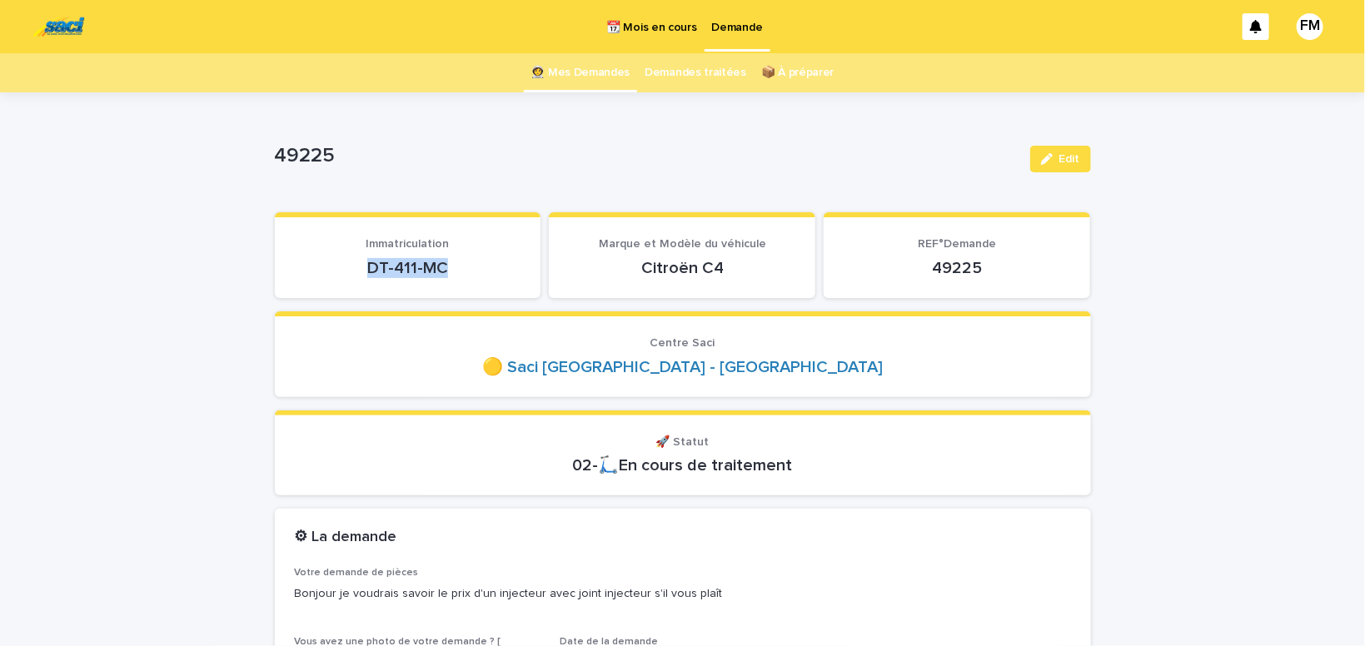
drag, startPoint x: 461, startPoint y: 260, endPoint x: 370, endPoint y: 272, distance: 92.4
click at [370, 272] on p "DT-411-MC" at bounding box center [408, 268] width 227 height 20
copy p "DT-411-MC"
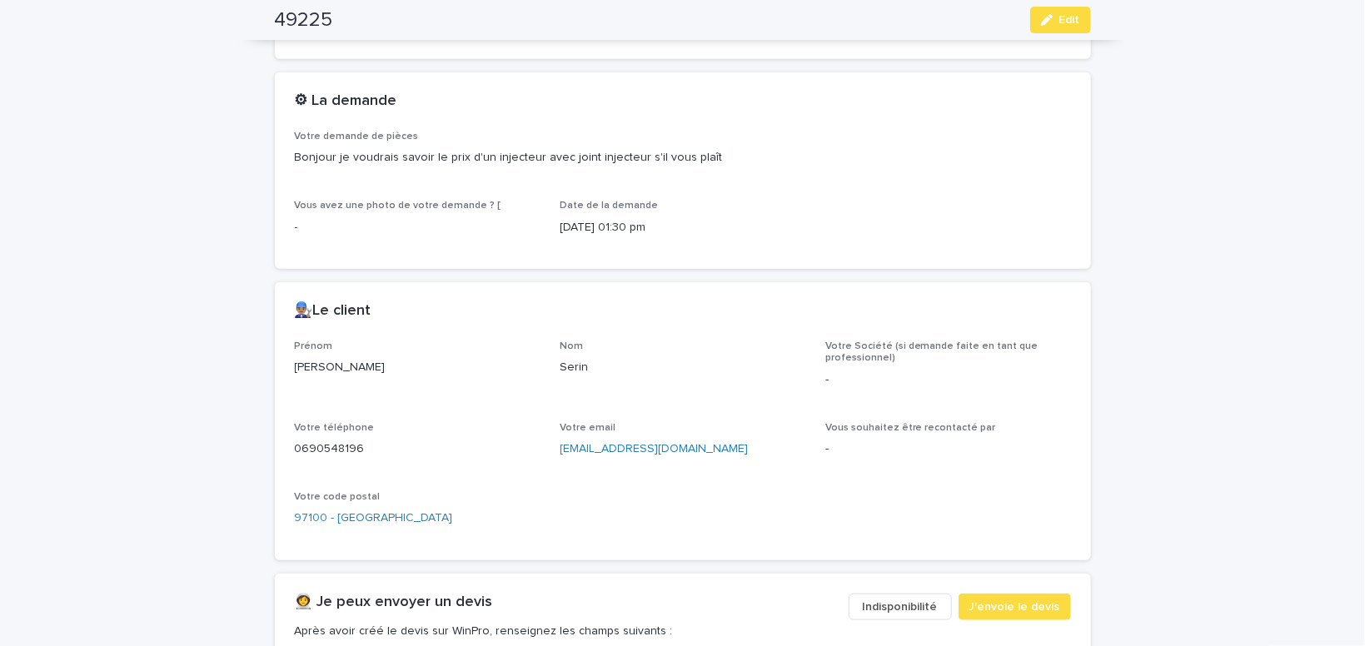
scroll to position [636, 0]
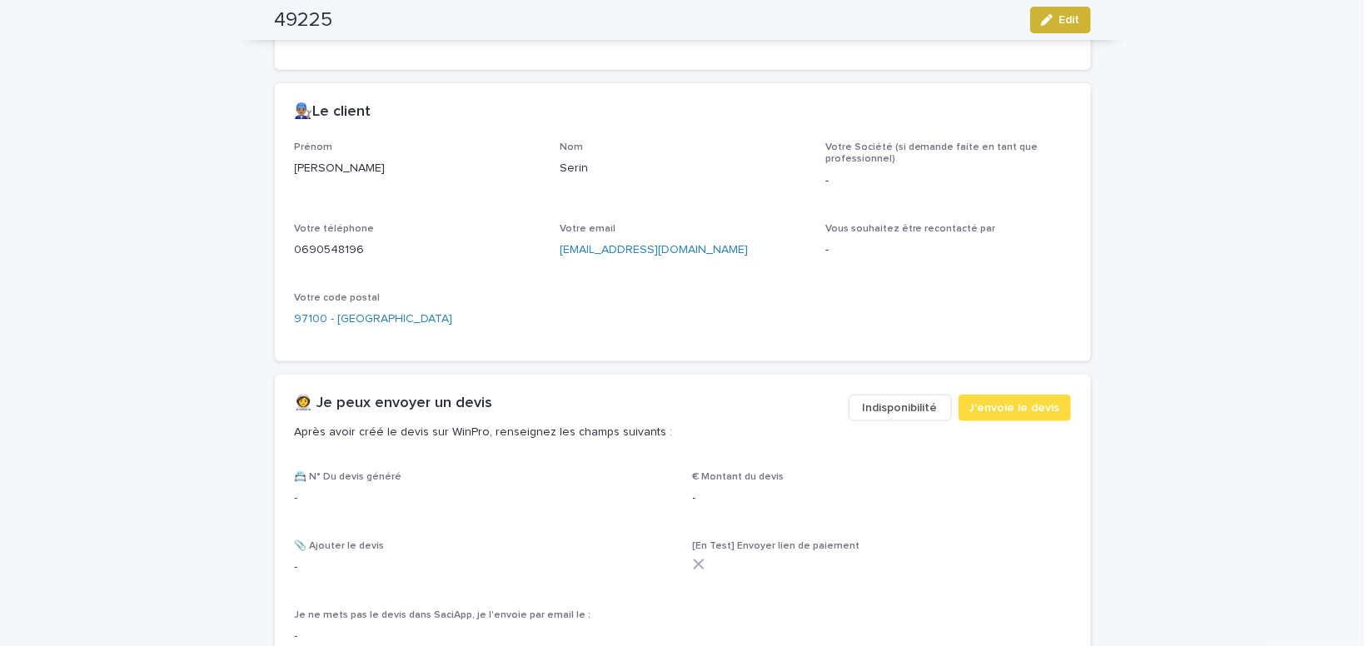
click at [1061, 20] on span "Edit" at bounding box center [1069, 20] width 21 height 12
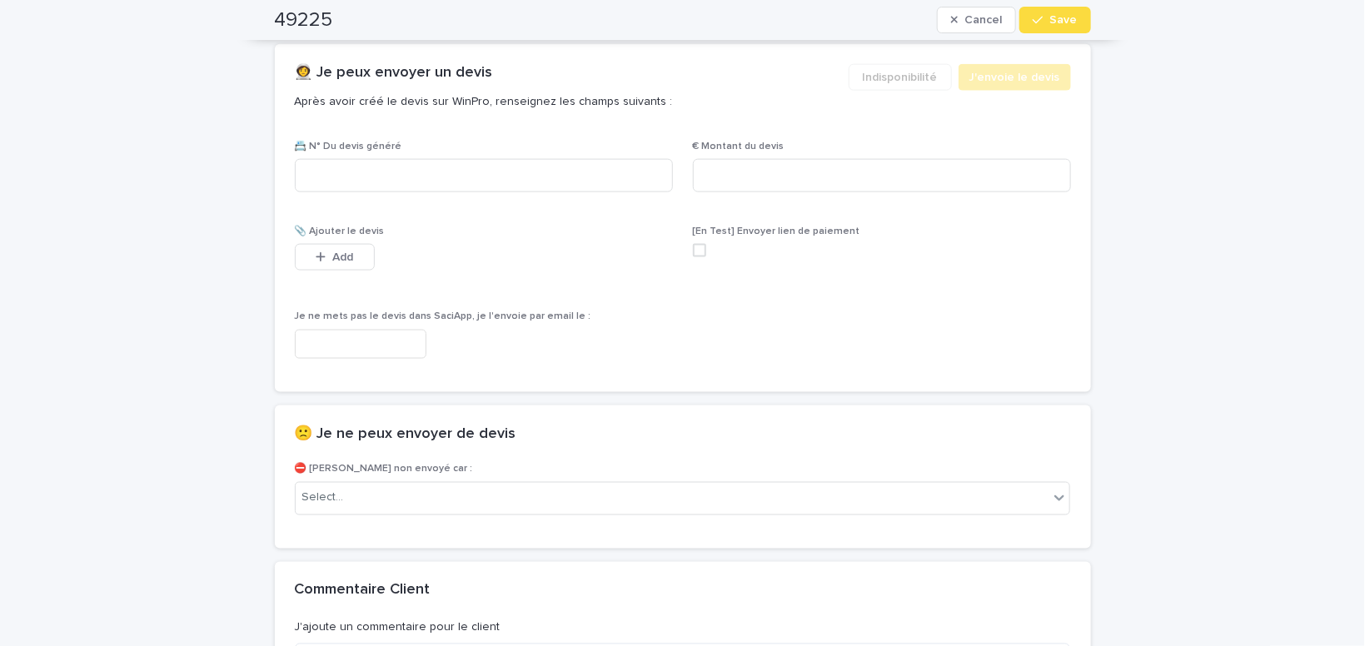
scroll to position [989, 0]
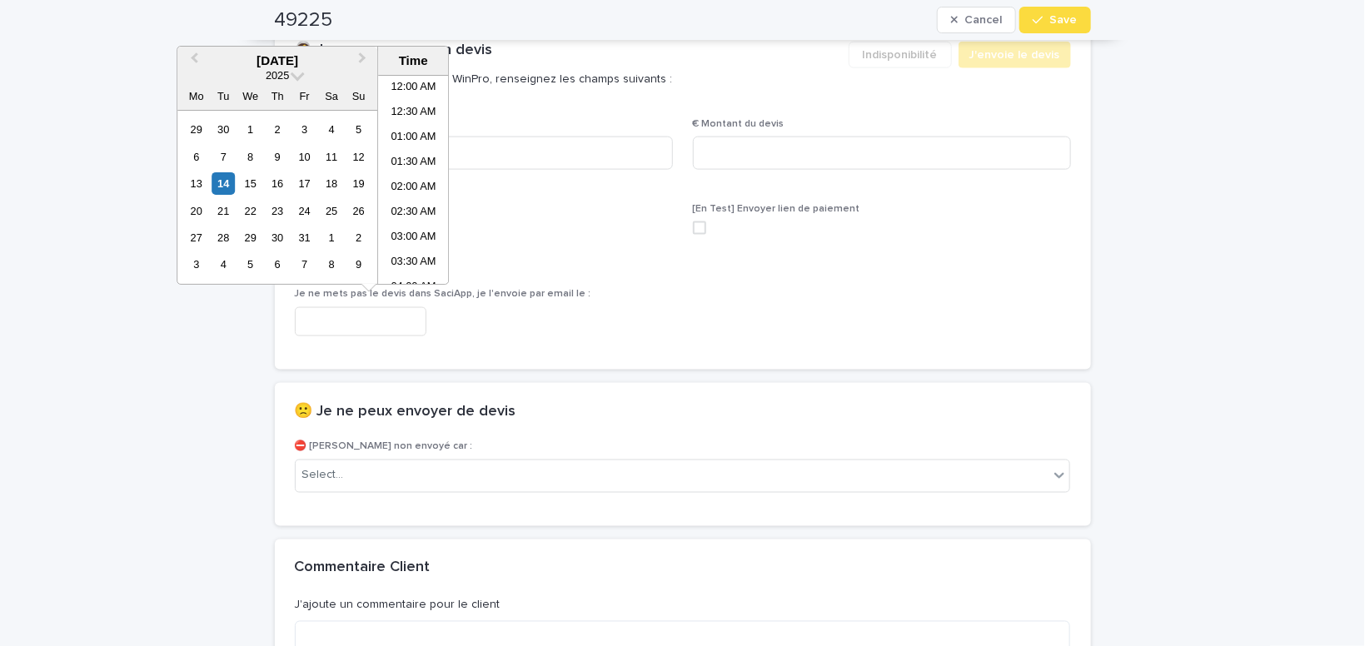
click at [396, 326] on input "text" at bounding box center [361, 321] width 132 height 29
click at [418, 179] on li "02:00 PM" at bounding box center [413, 180] width 71 height 25
type input "**********"
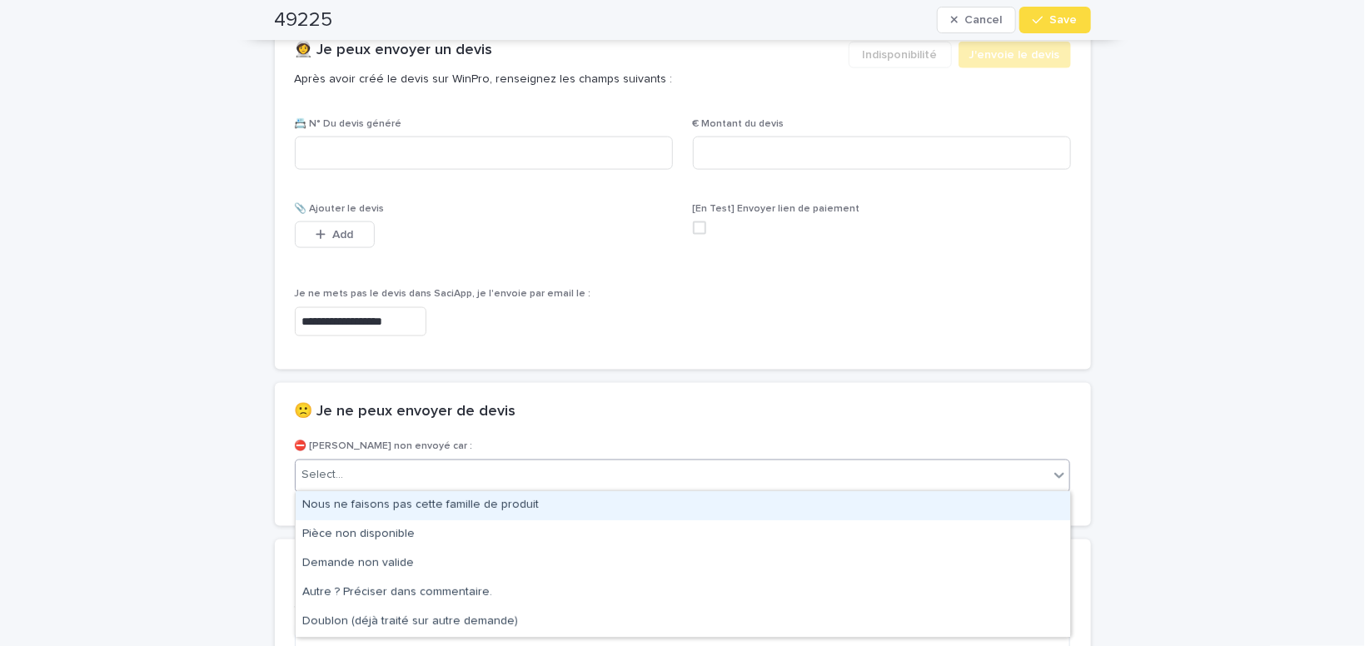
click at [387, 471] on div "Select..." at bounding box center [673, 475] width 754 height 27
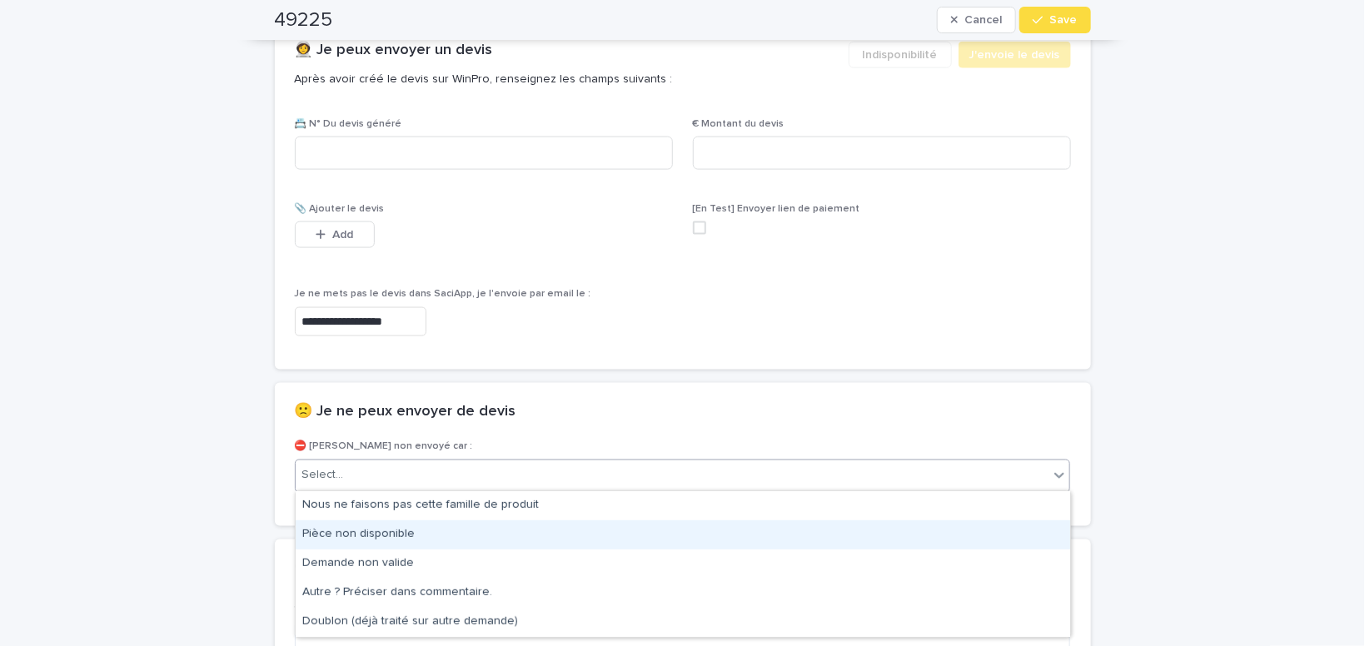
click at [381, 533] on div "Pièce non disponible" at bounding box center [683, 535] width 775 height 29
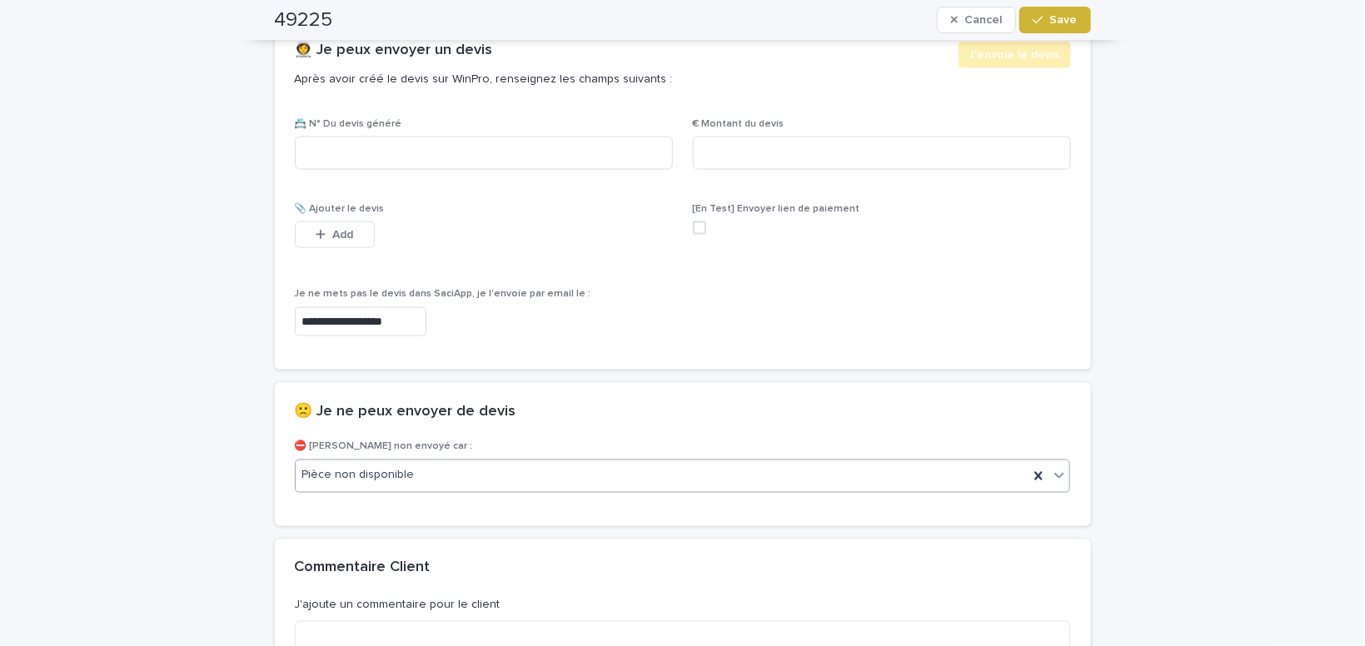
click at [1067, 13] on button "Save" at bounding box center [1054, 20] width 71 height 27
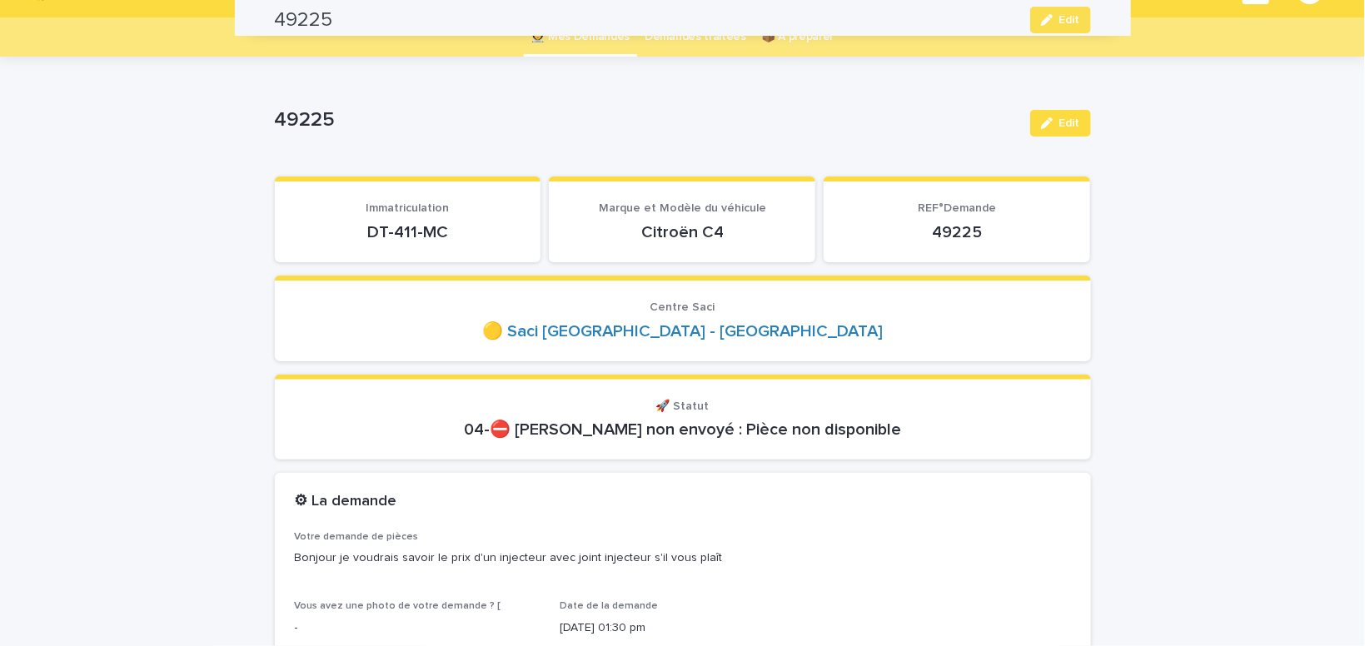
scroll to position [0, 0]
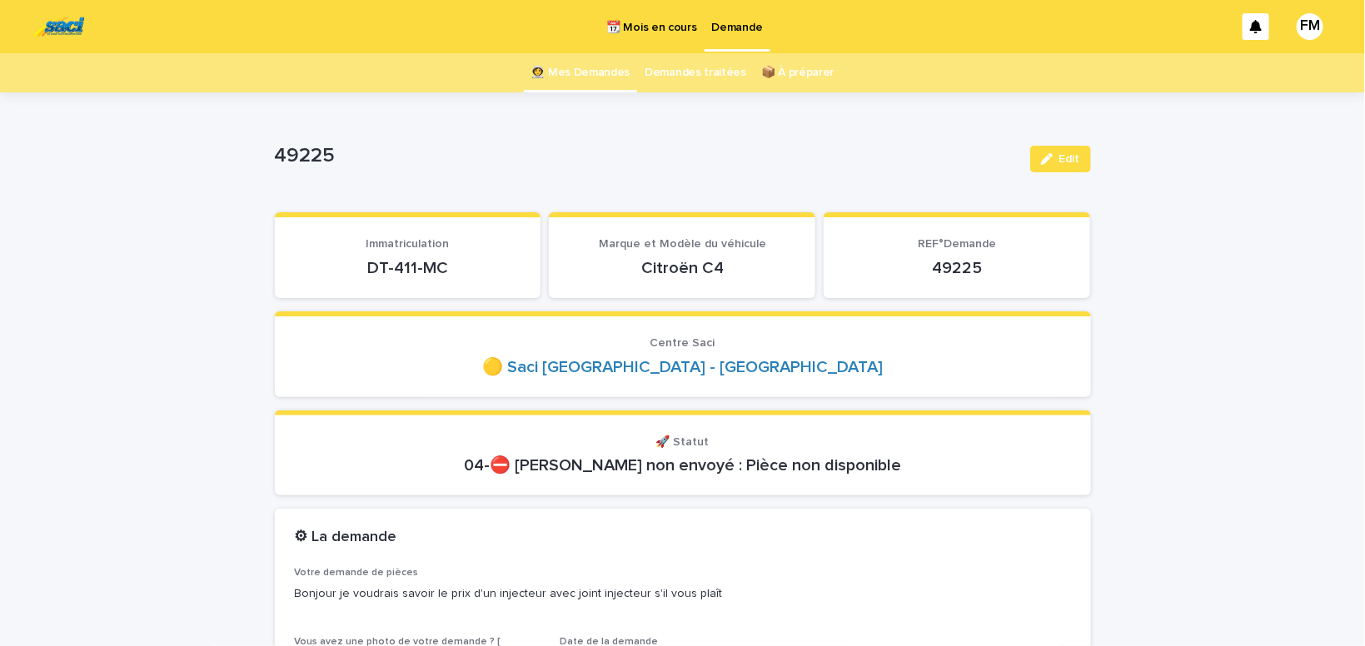
click at [733, 22] on p "Demande" at bounding box center [737, 17] width 51 height 35
